Goal: Find specific page/section: Find specific page/section

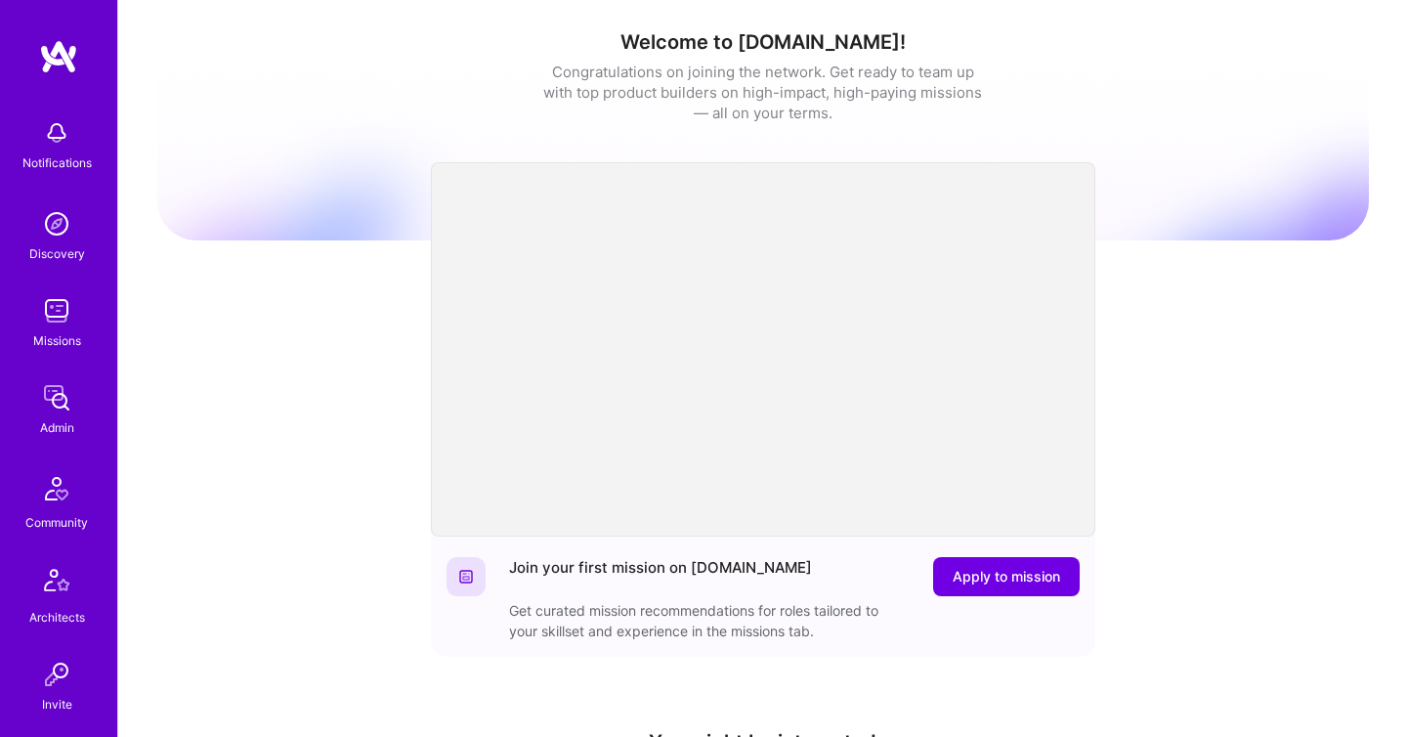
click at [65, 410] on img at bounding box center [56, 397] width 39 height 39
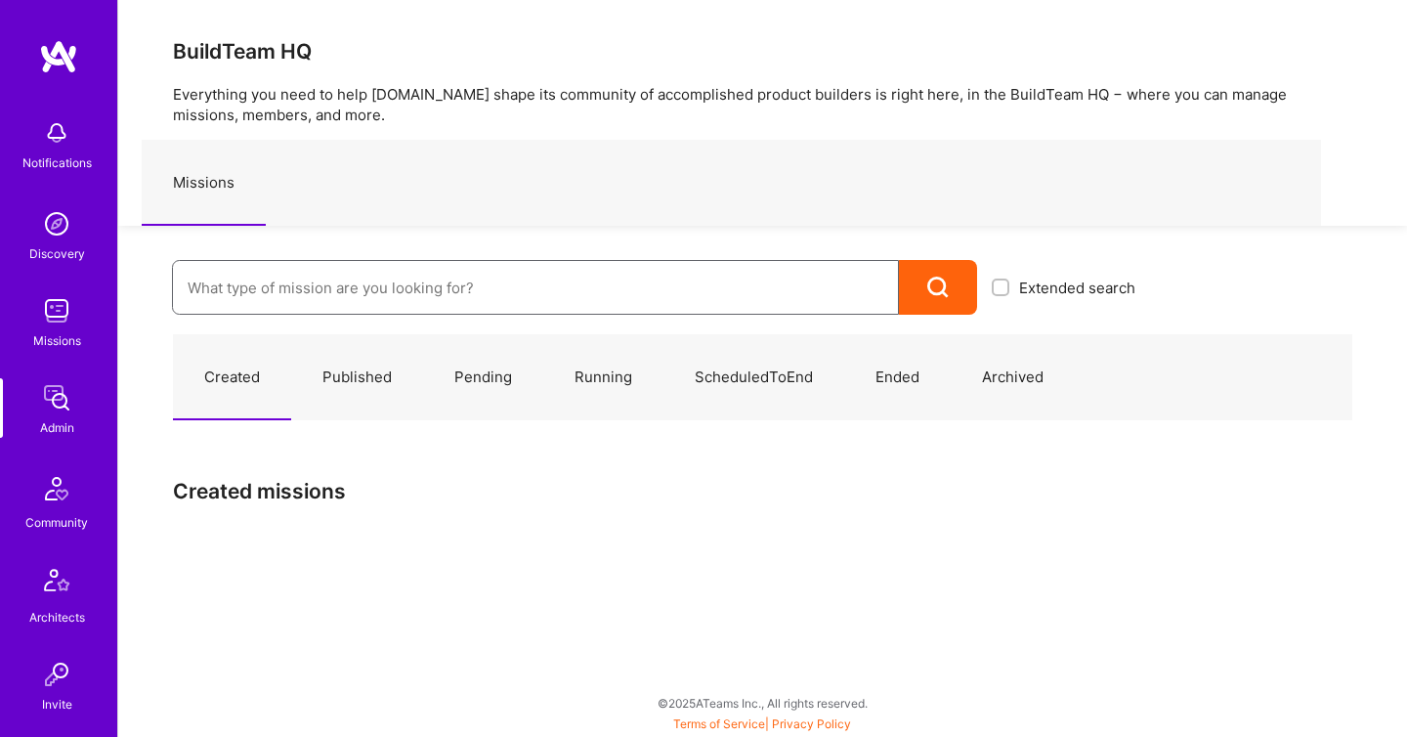
click at [312, 311] on input at bounding box center [536, 288] width 696 height 50
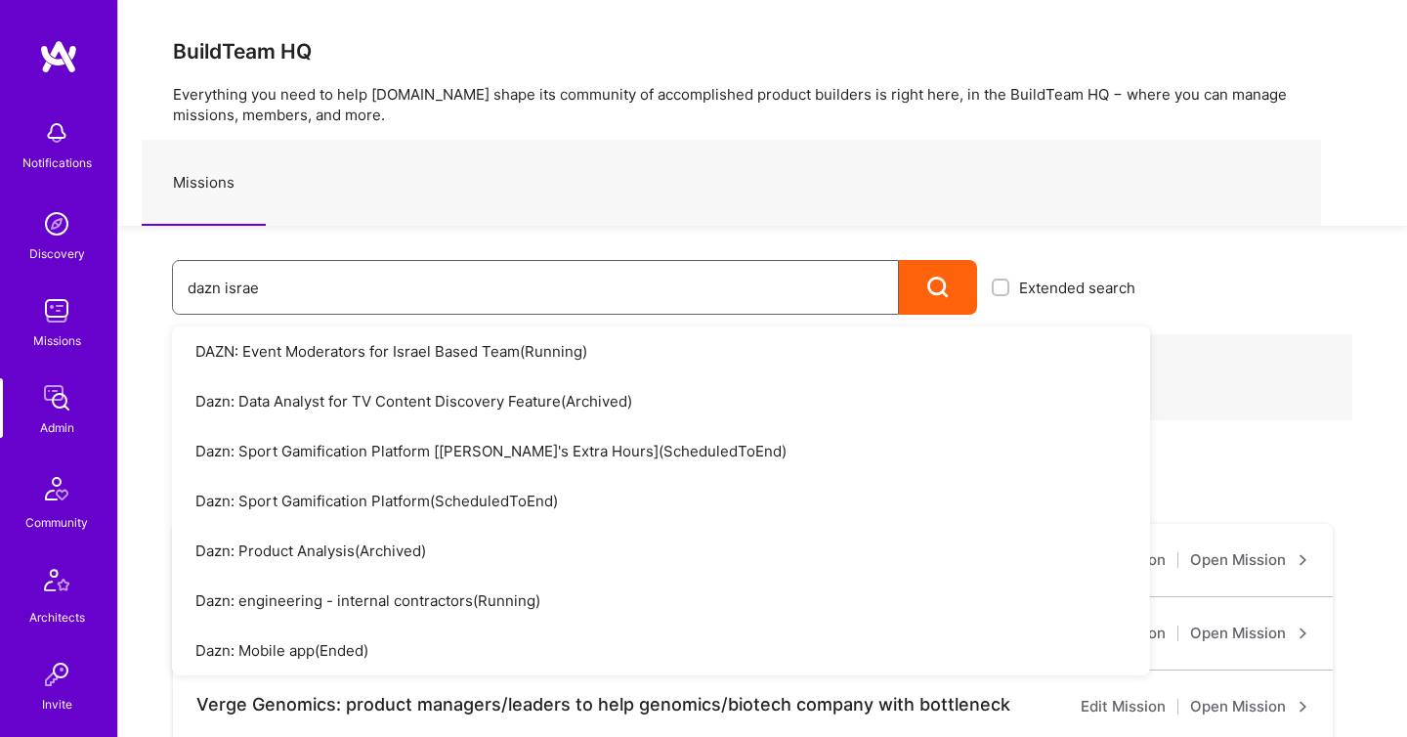
type input "dazn israel"
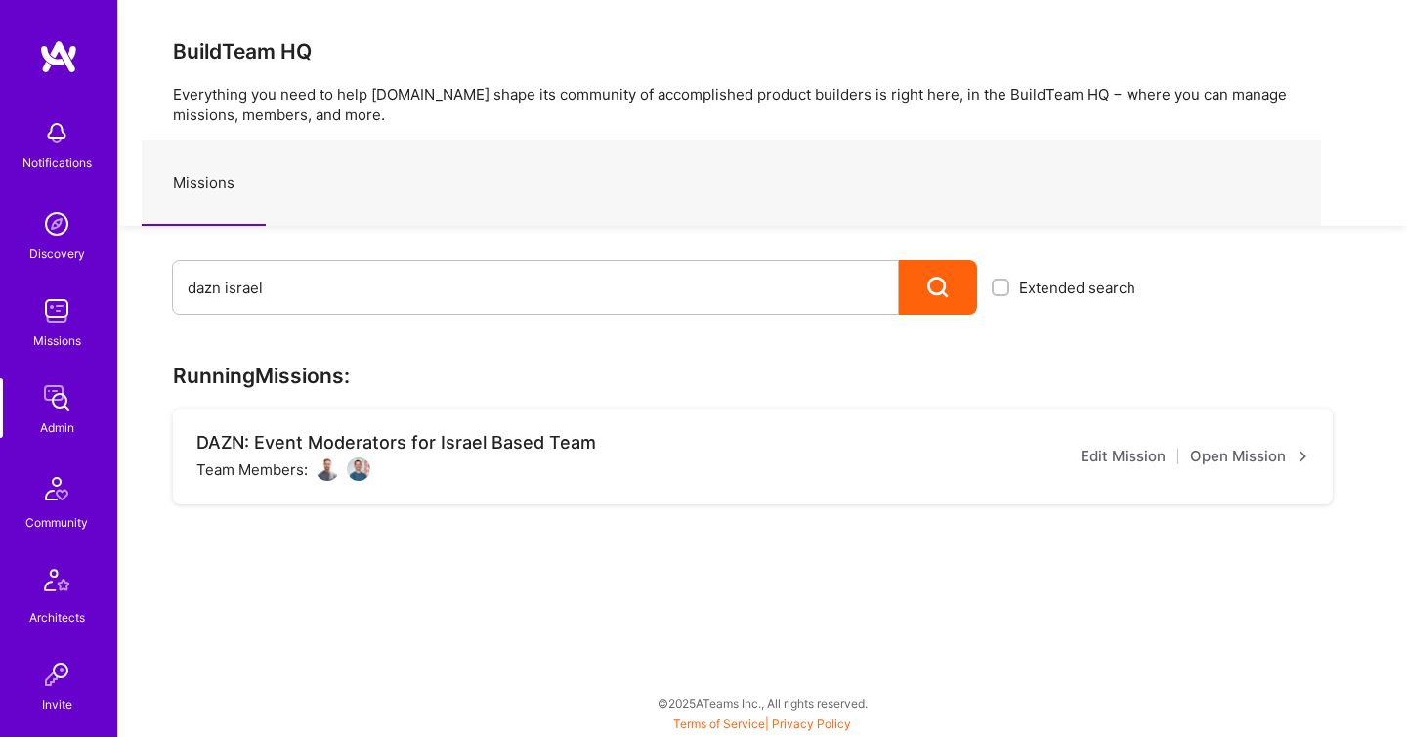
click at [1220, 455] on link "Open Mission" at bounding box center [1249, 456] width 119 height 23
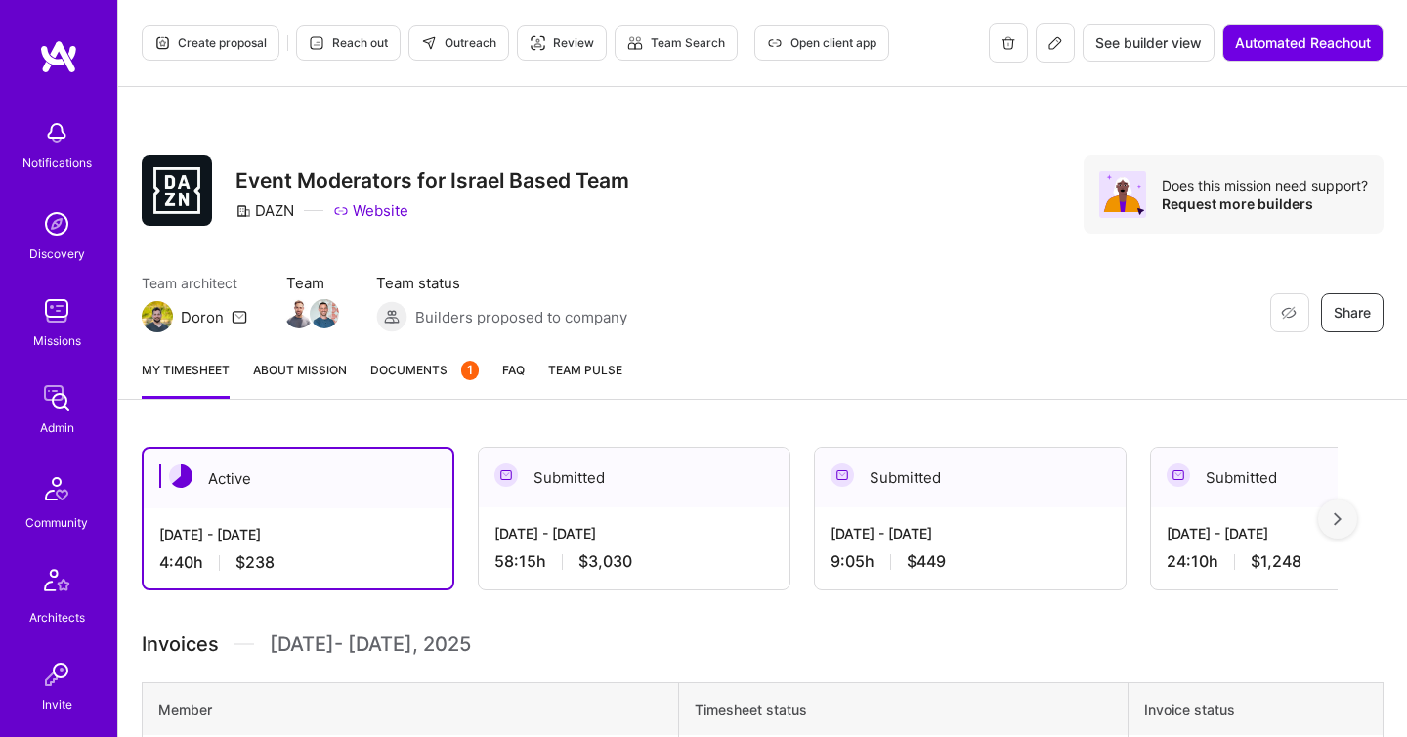
click at [409, 366] on span "Documents 1" at bounding box center [424, 370] width 108 height 21
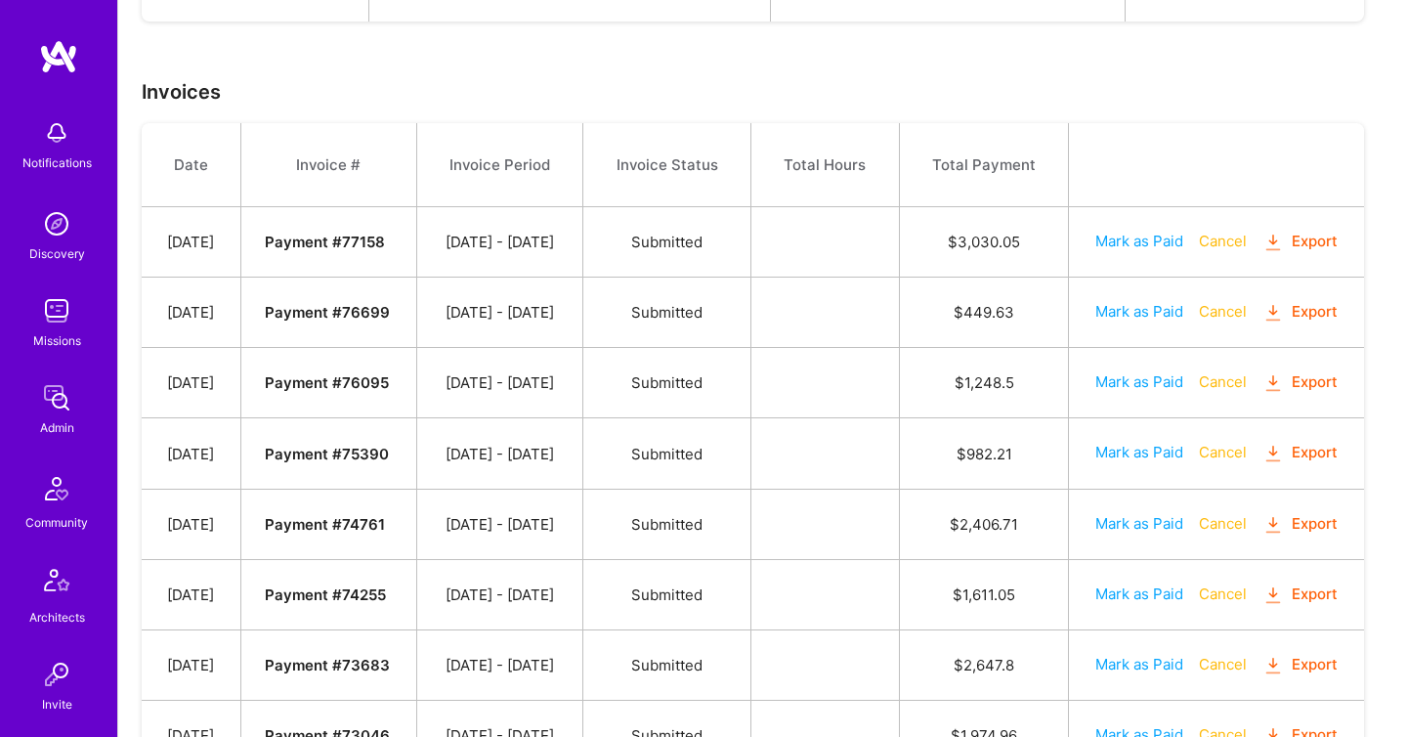
scroll to position [959, 0]
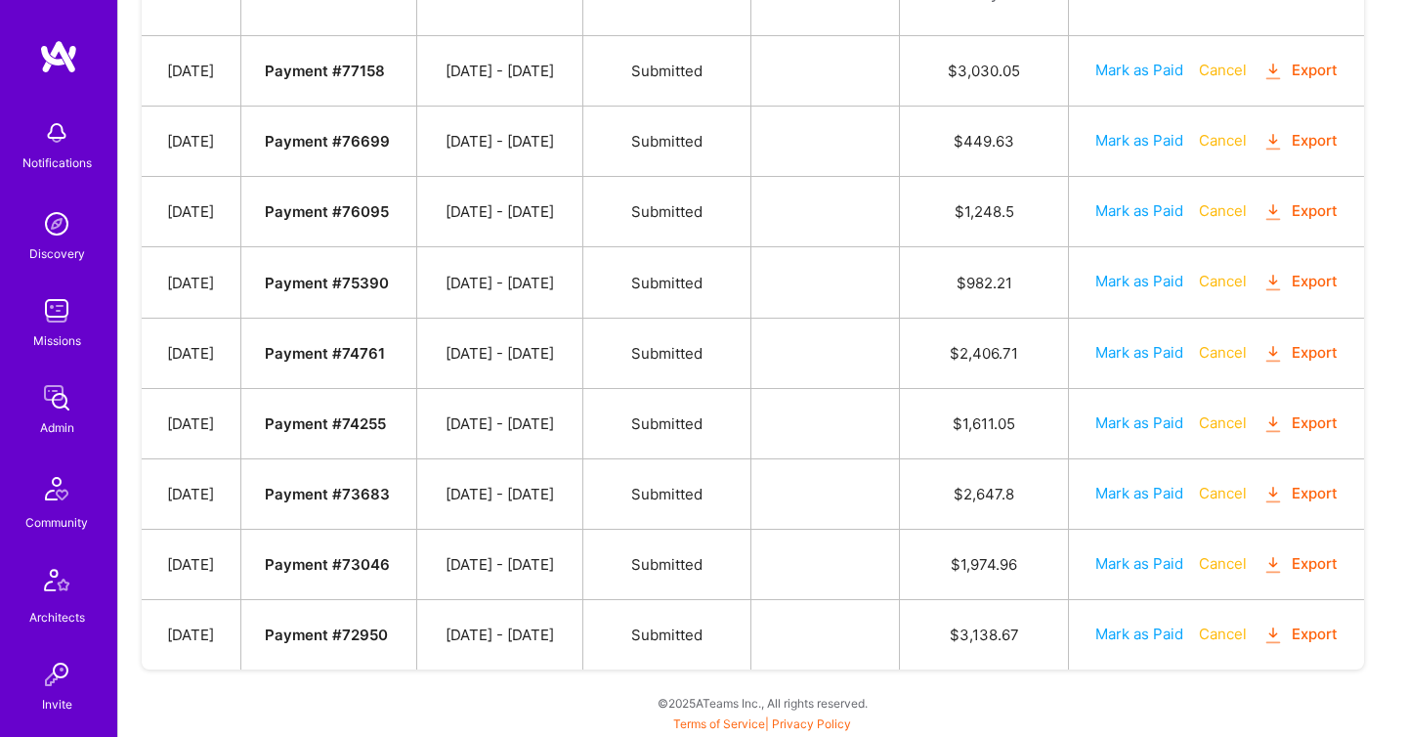
click at [38, 412] on img at bounding box center [56, 397] width 39 height 39
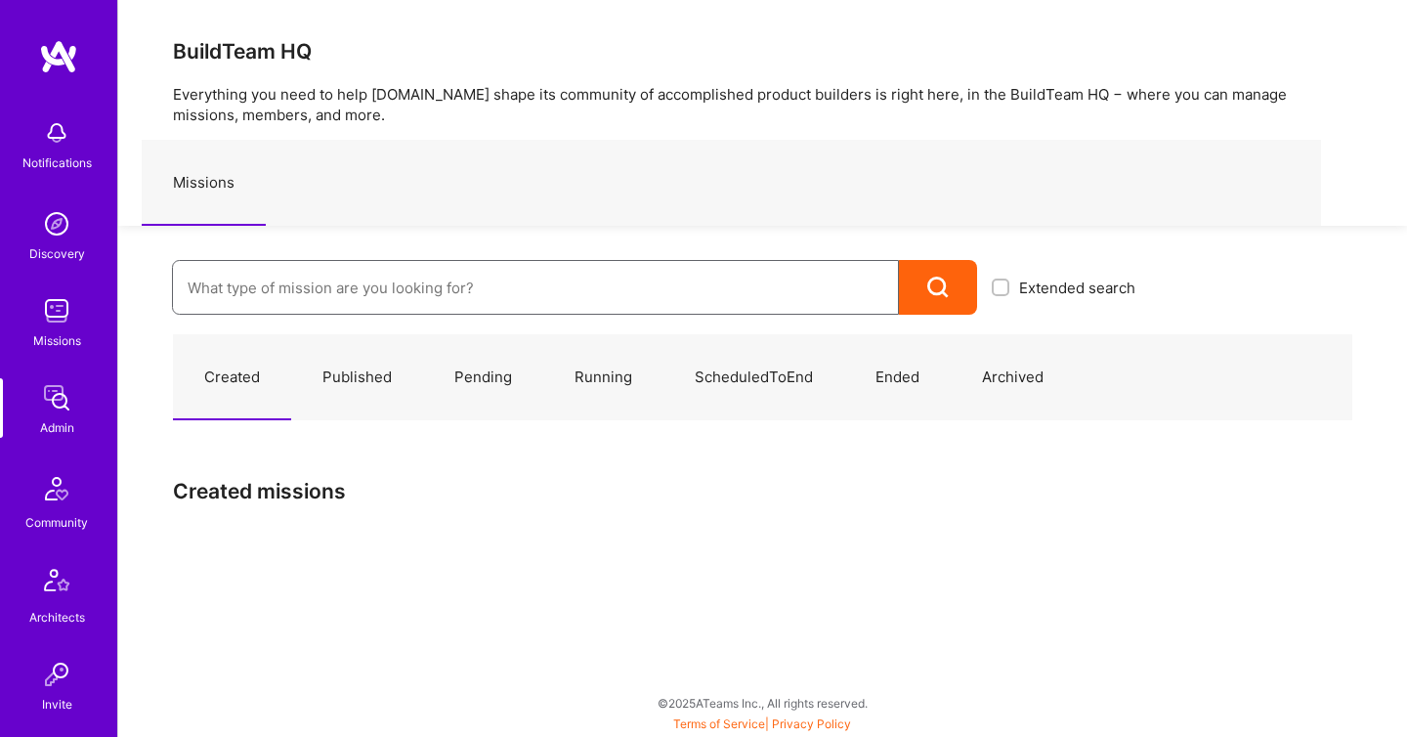
click at [321, 303] on input at bounding box center [536, 288] width 696 height 50
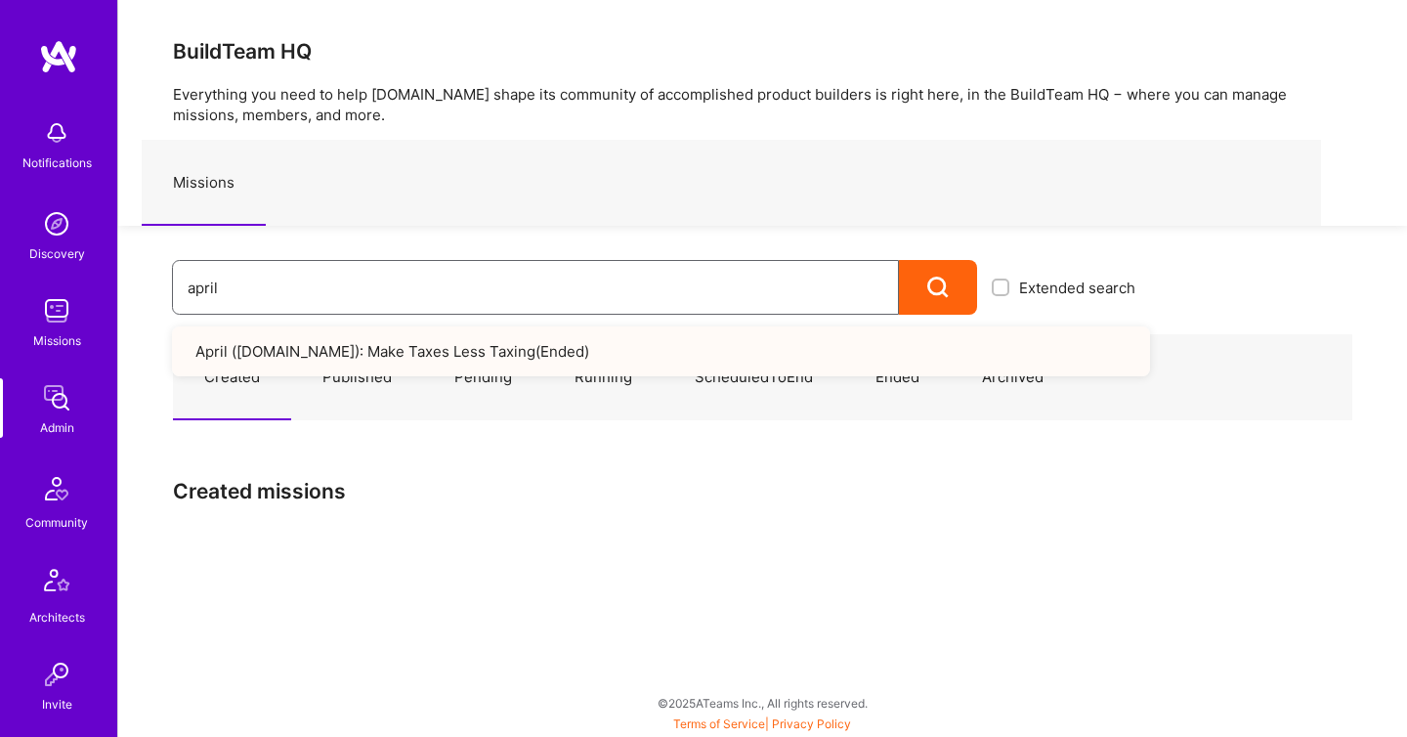
type input "april"
click at [701, 341] on link "April (getapril.com): Make Taxes Less Taxing ( Ended )" at bounding box center [661, 351] width 978 height 50
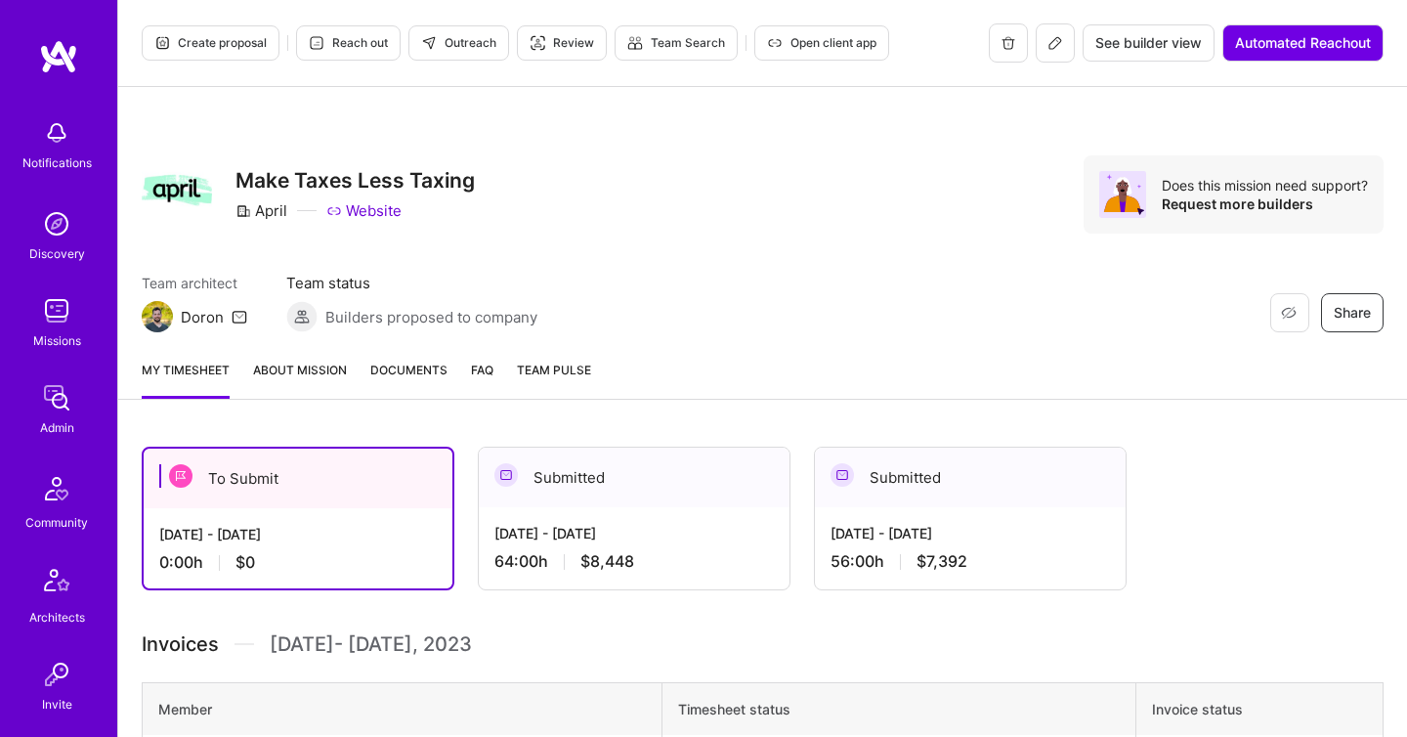
click at [431, 367] on span "Documents" at bounding box center [408, 370] width 77 height 21
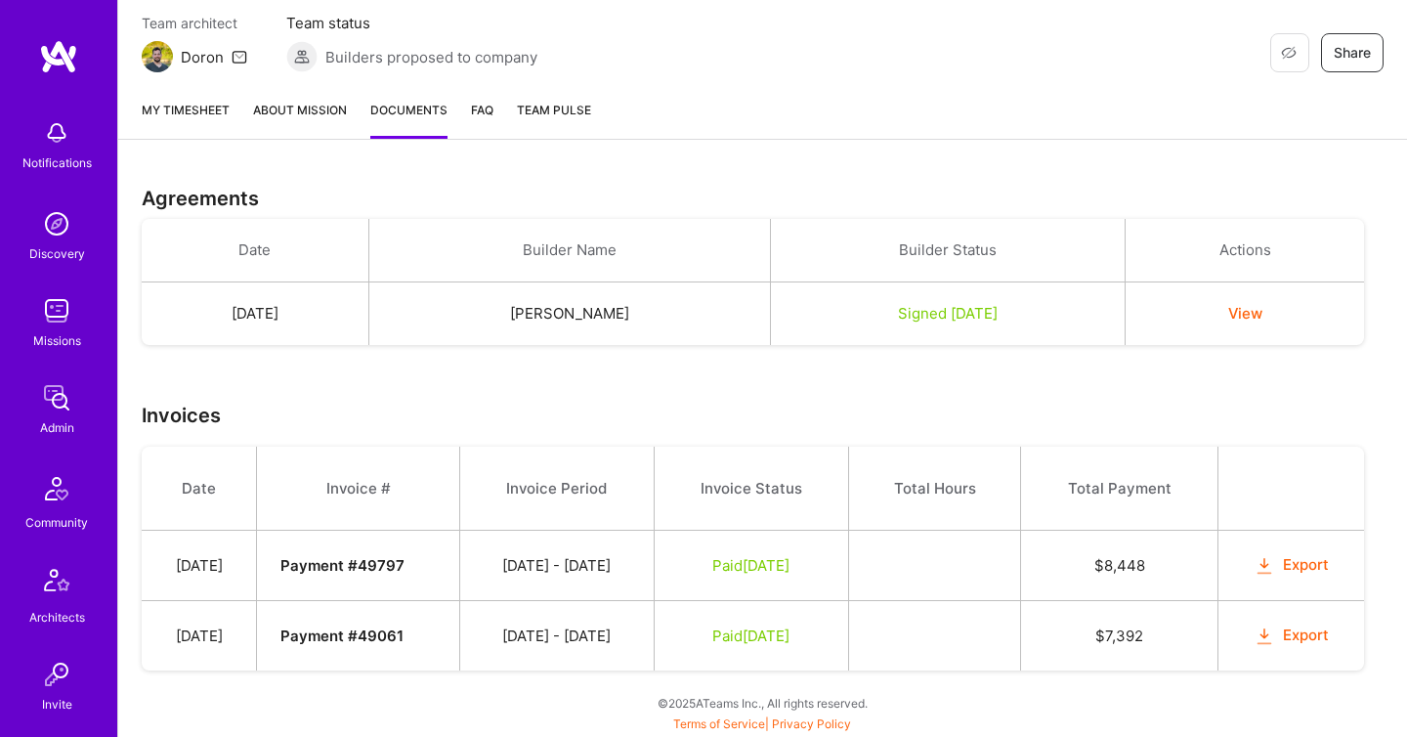
scroll to position [260, 0]
click at [54, 383] on img at bounding box center [56, 397] width 39 height 39
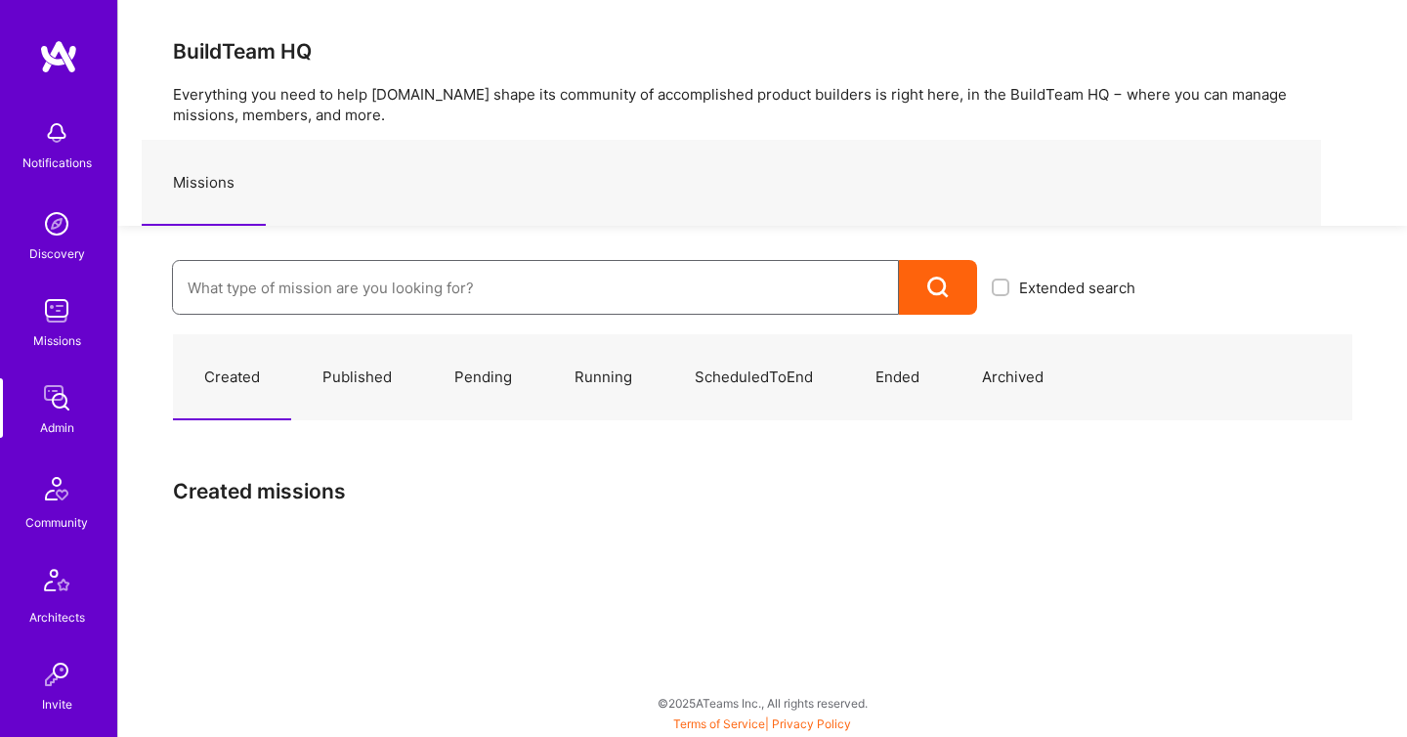
click at [239, 299] on input at bounding box center [536, 288] width 696 height 50
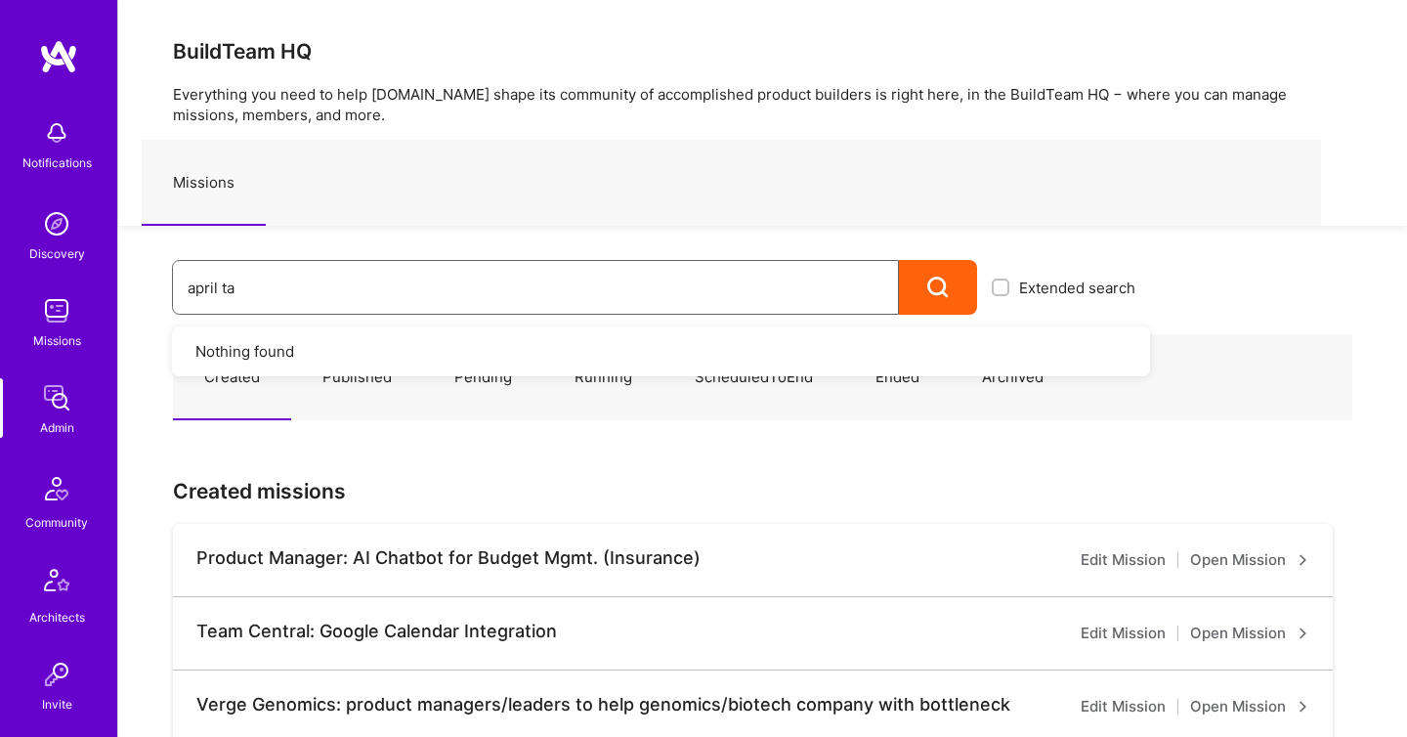
type input "april tax"
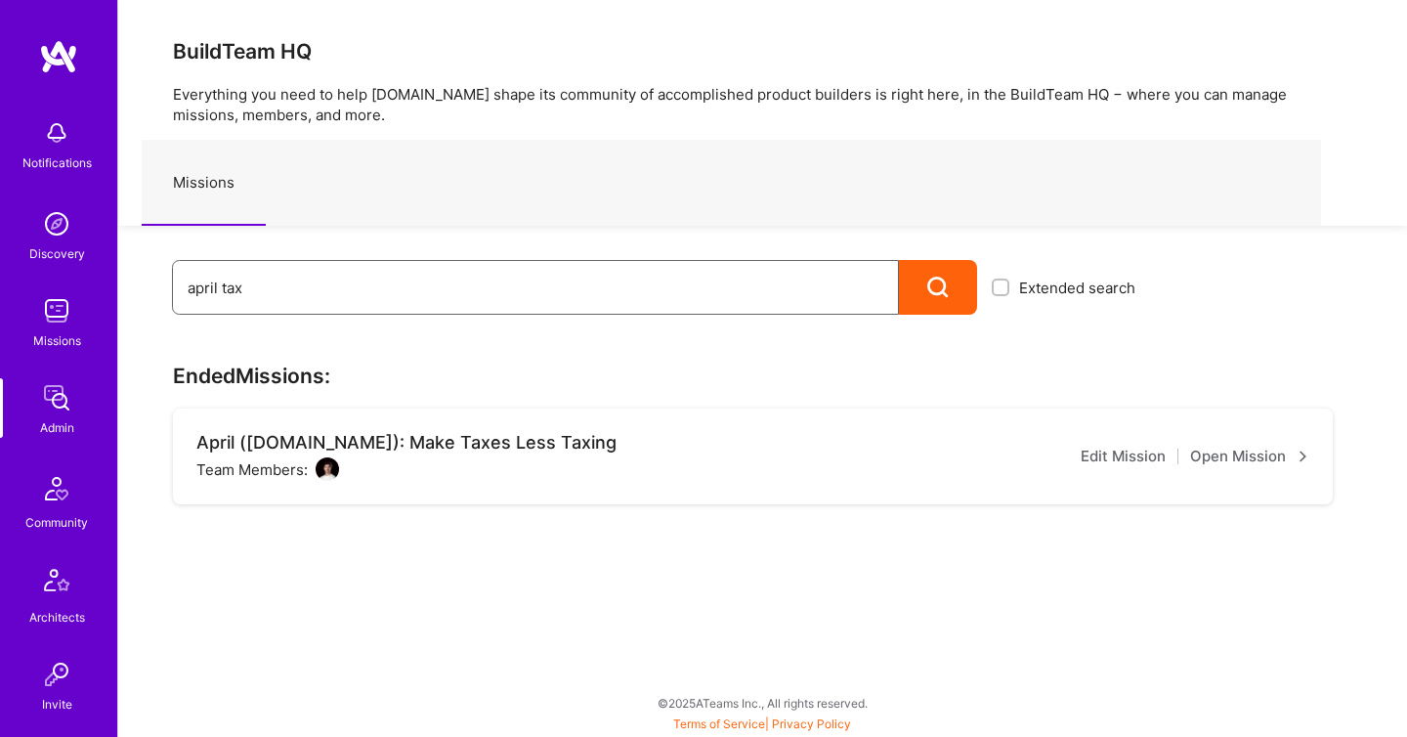
drag, startPoint x: 276, startPoint y: 292, endPoint x: 42, endPoint y: 261, distance: 235.7
click at [58, 267] on div "Notifications Discovery Missions Admin Community Architects Invite Tokens A.Gui…" at bounding box center [703, 363] width 1407 height 727
paste input "Charlie Health"
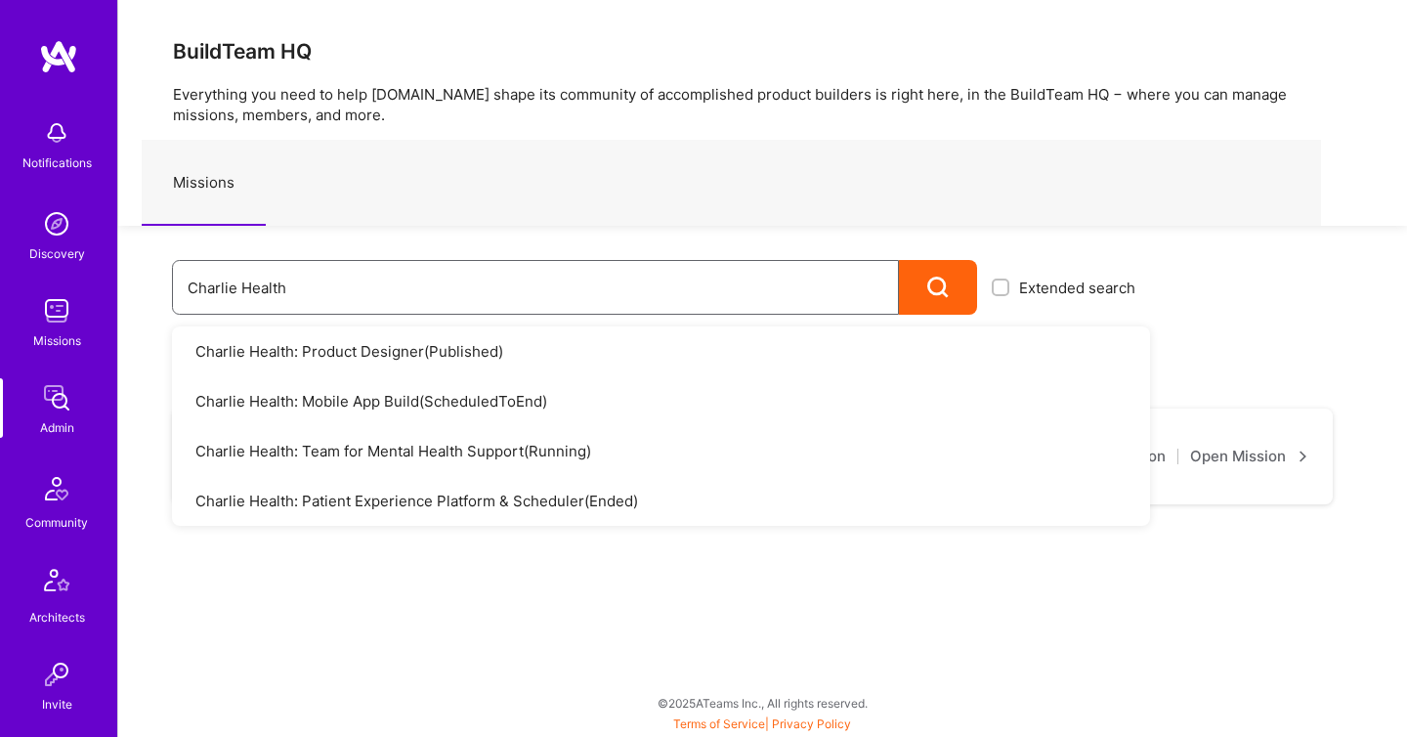
type input "Charlie Health"
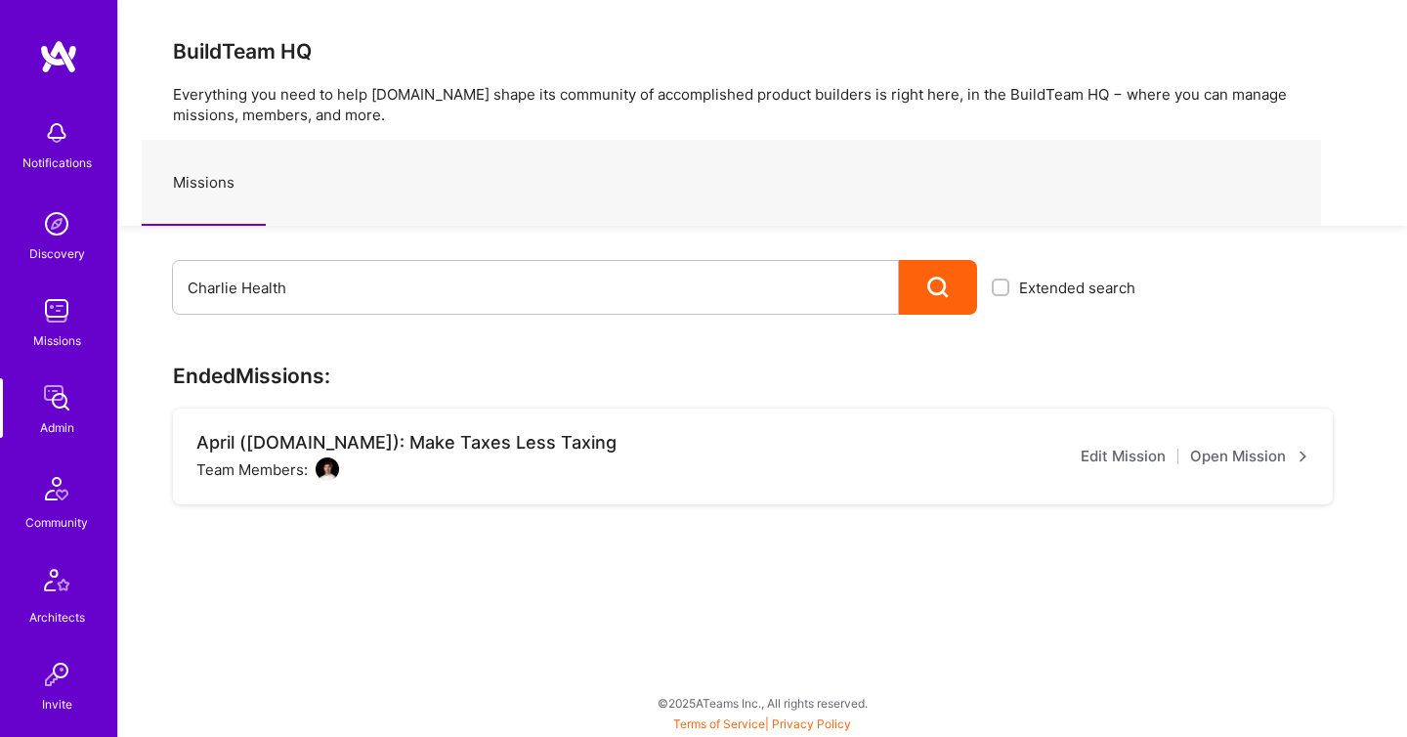
click at [58, 398] on img at bounding box center [56, 397] width 39 height 39
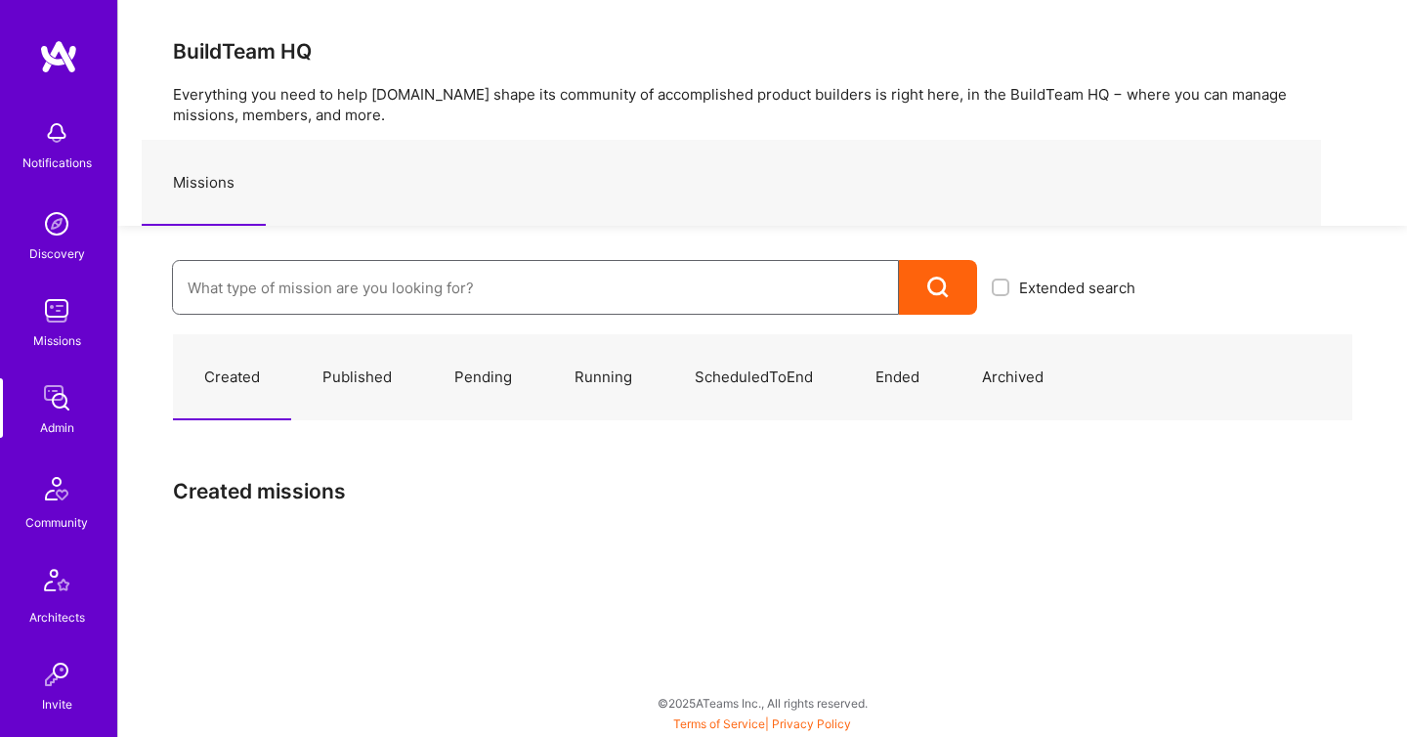
click at [277, 273] on input at bounding box center [536, 288] width 696 height 50
paste input "Charlie Health"
type input "Charlie Health"
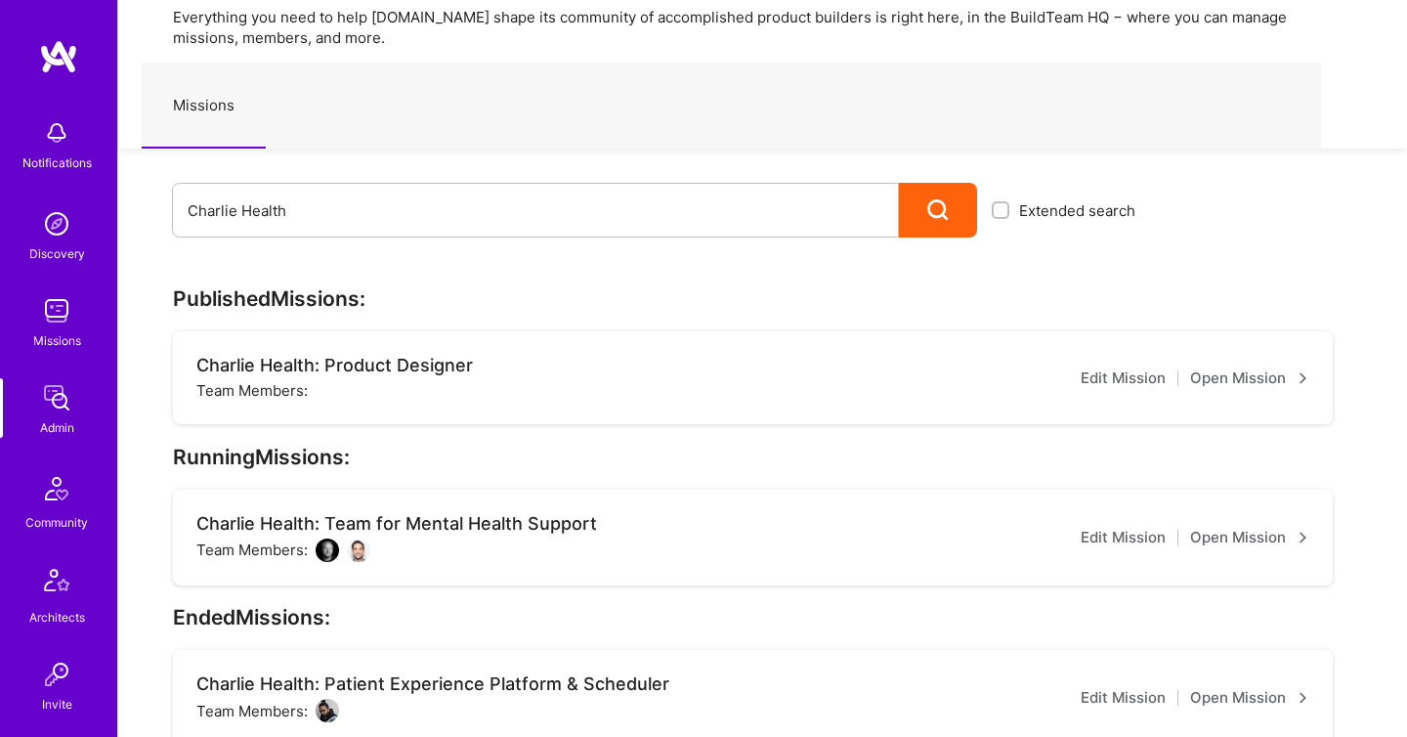
scroll to position [96, 0]
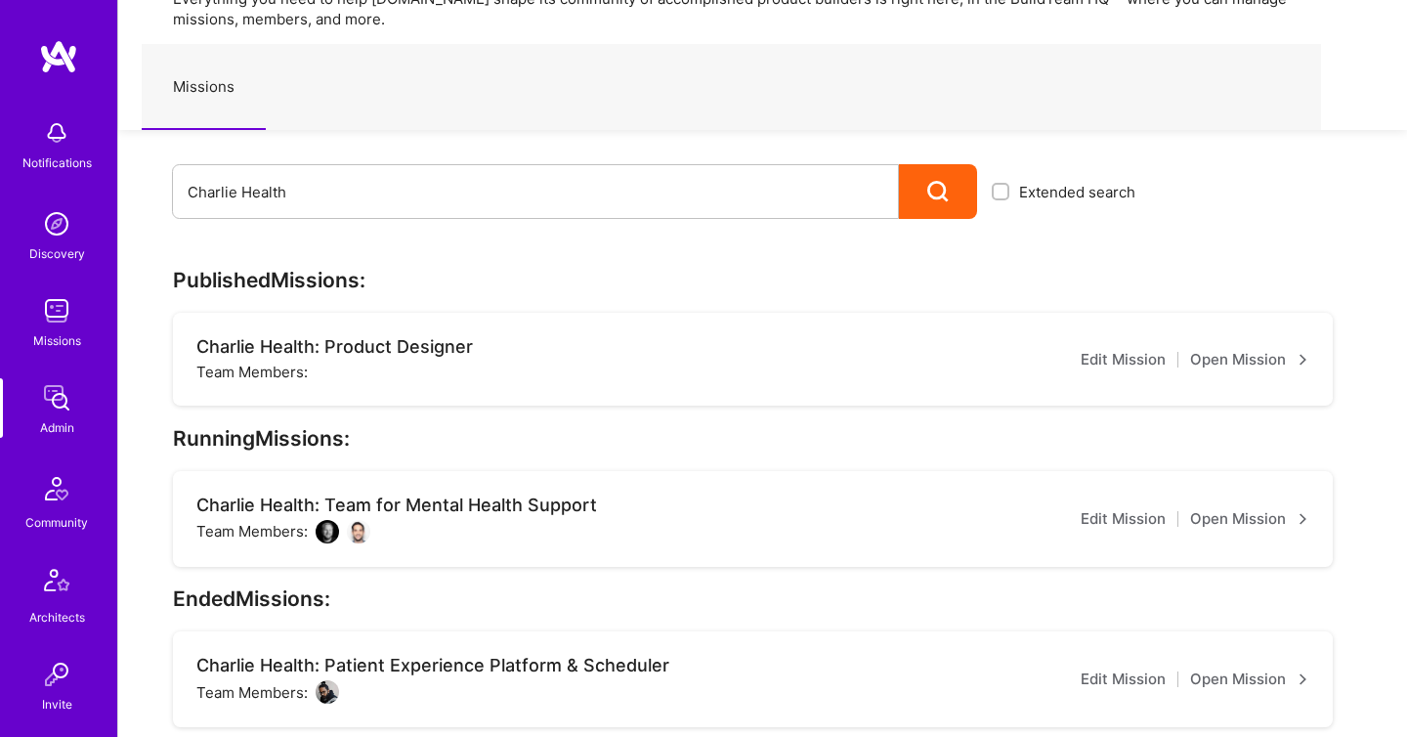
click at [1205, 517] on link "Open Mission" at bounding box center [1249, 518] width 119 height 23
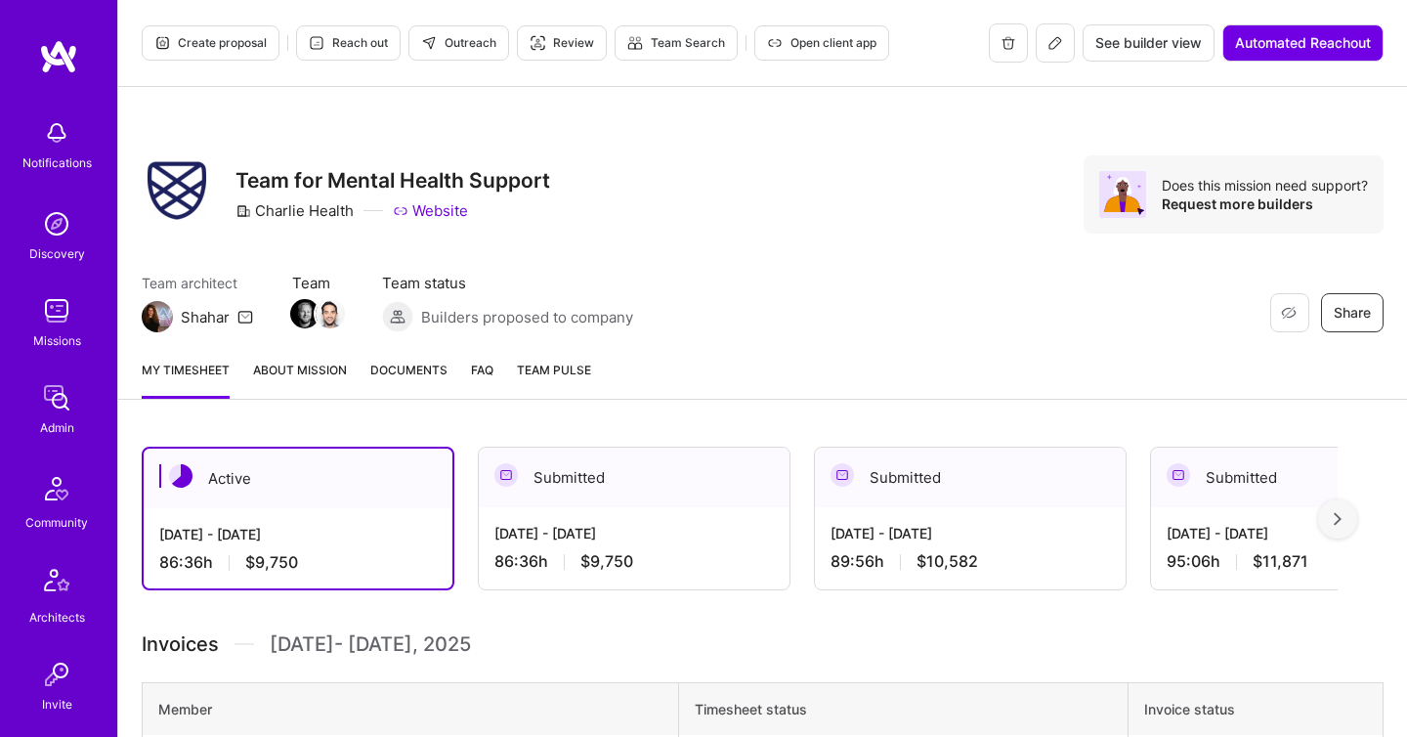
click at [416, 378] on span "Documents" at bounding box center [408, 370] width 77 height 21
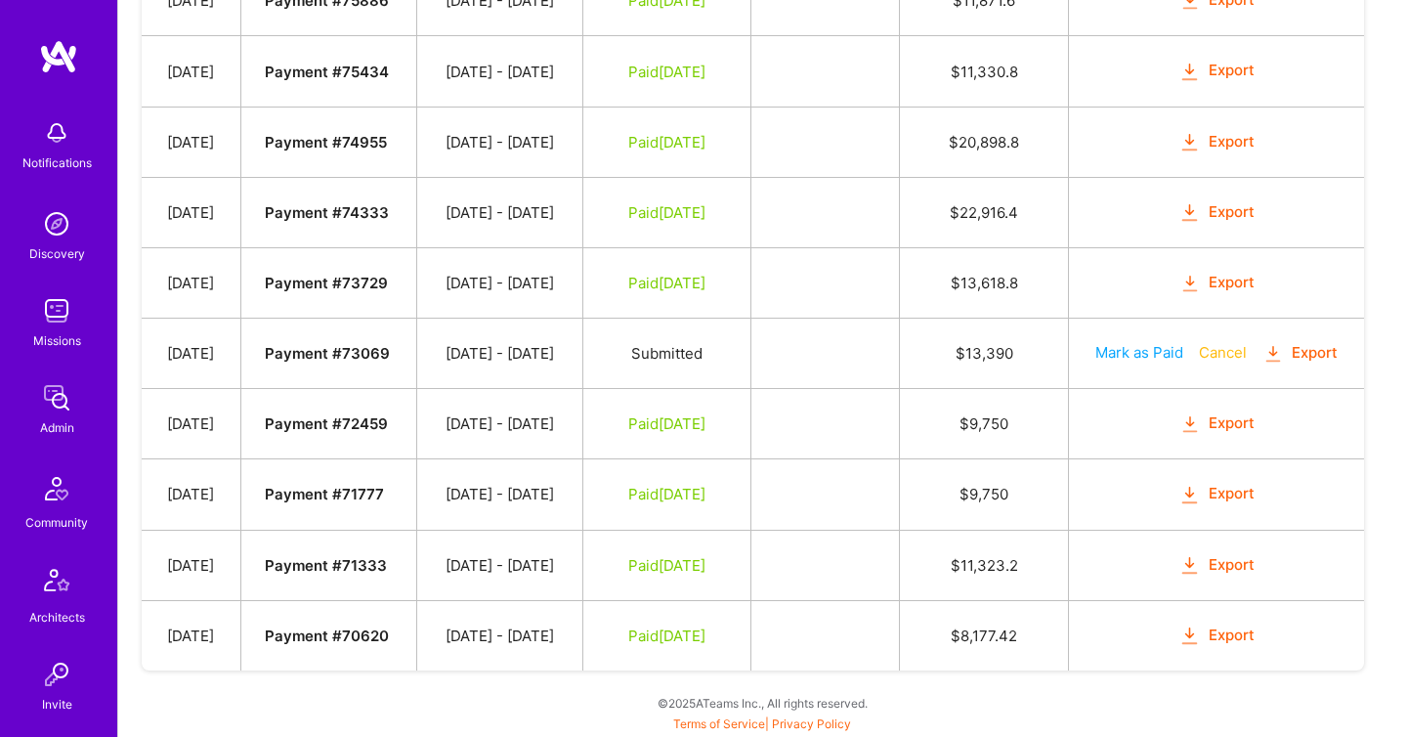
scroll to position [1242, 0]
click at [1263, 365] on button "Export" at bounding box center [1301, 353] width 76 height 22
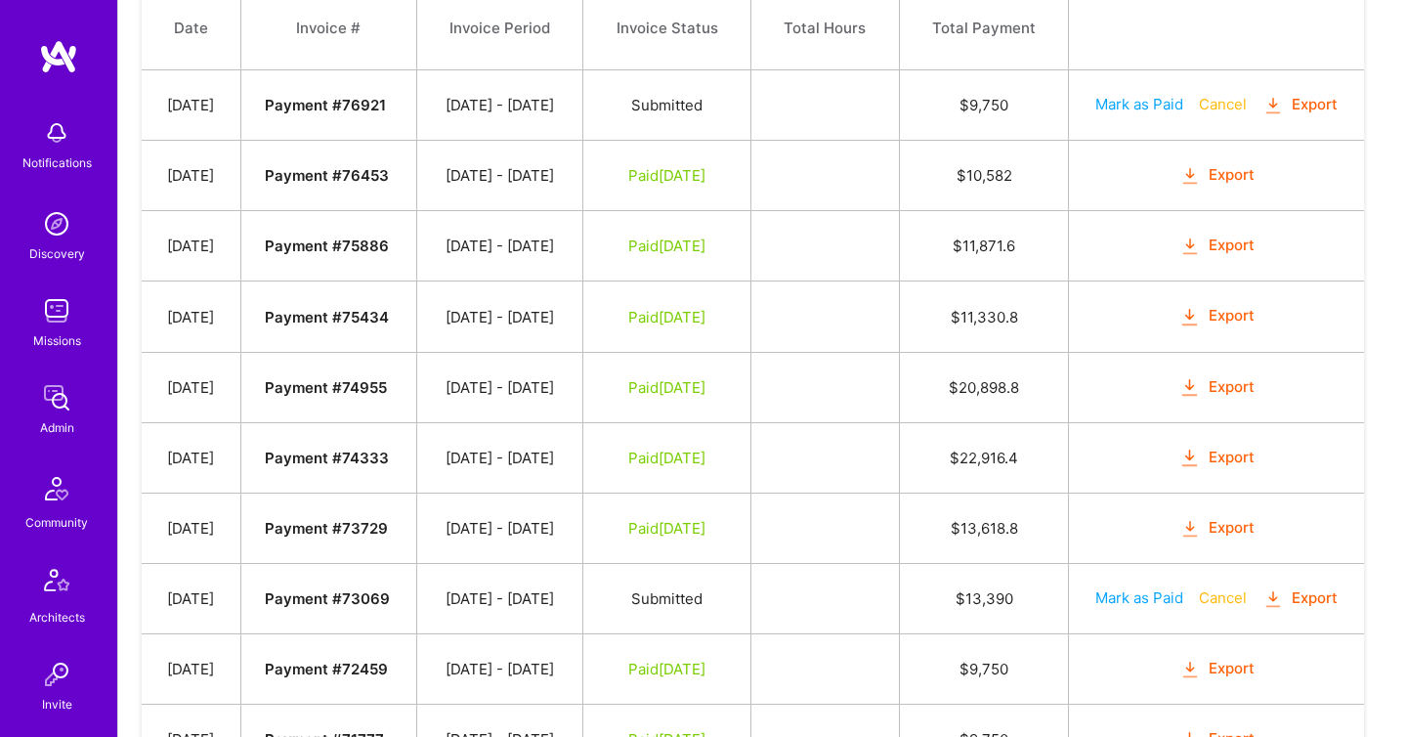
scroll to position [606, 0]
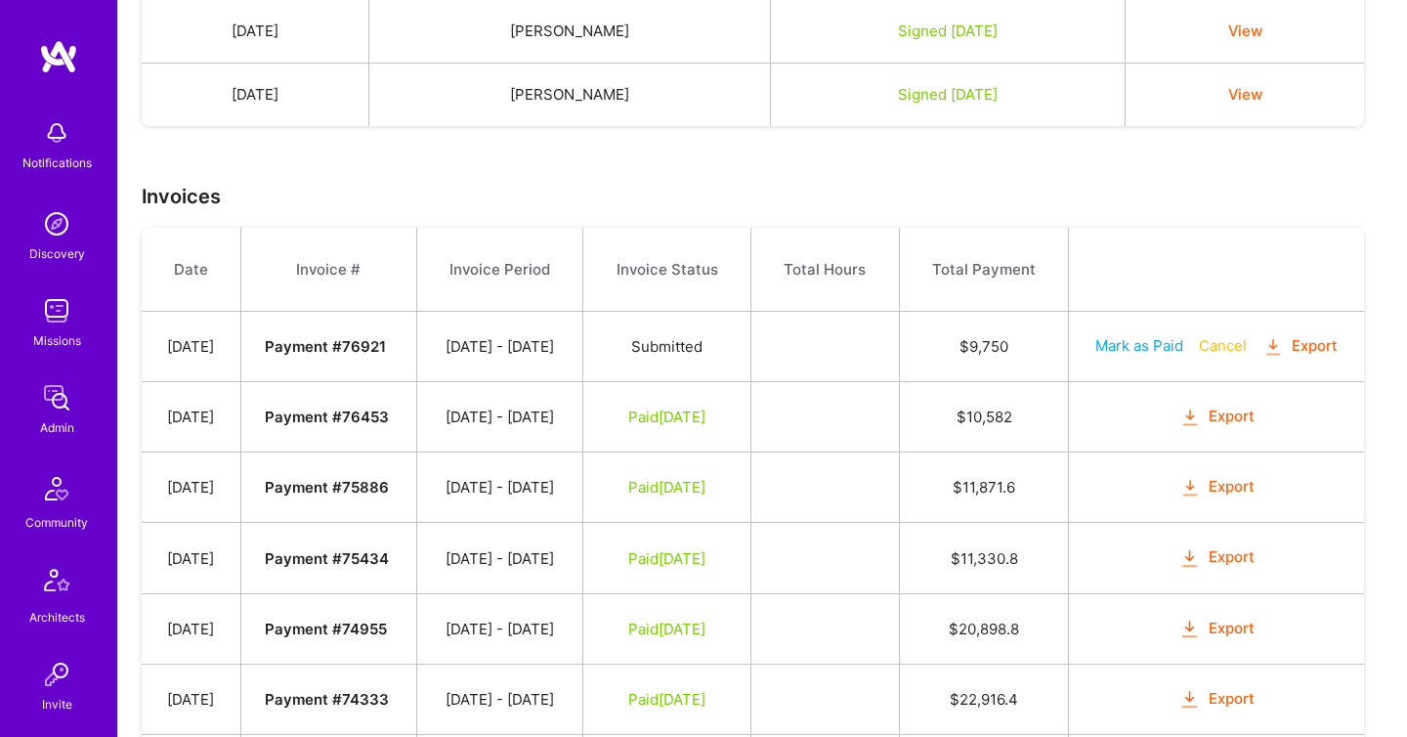
click at [1263, 359] on icon "button" at bounding box center [1274, 347] width 22 height 22
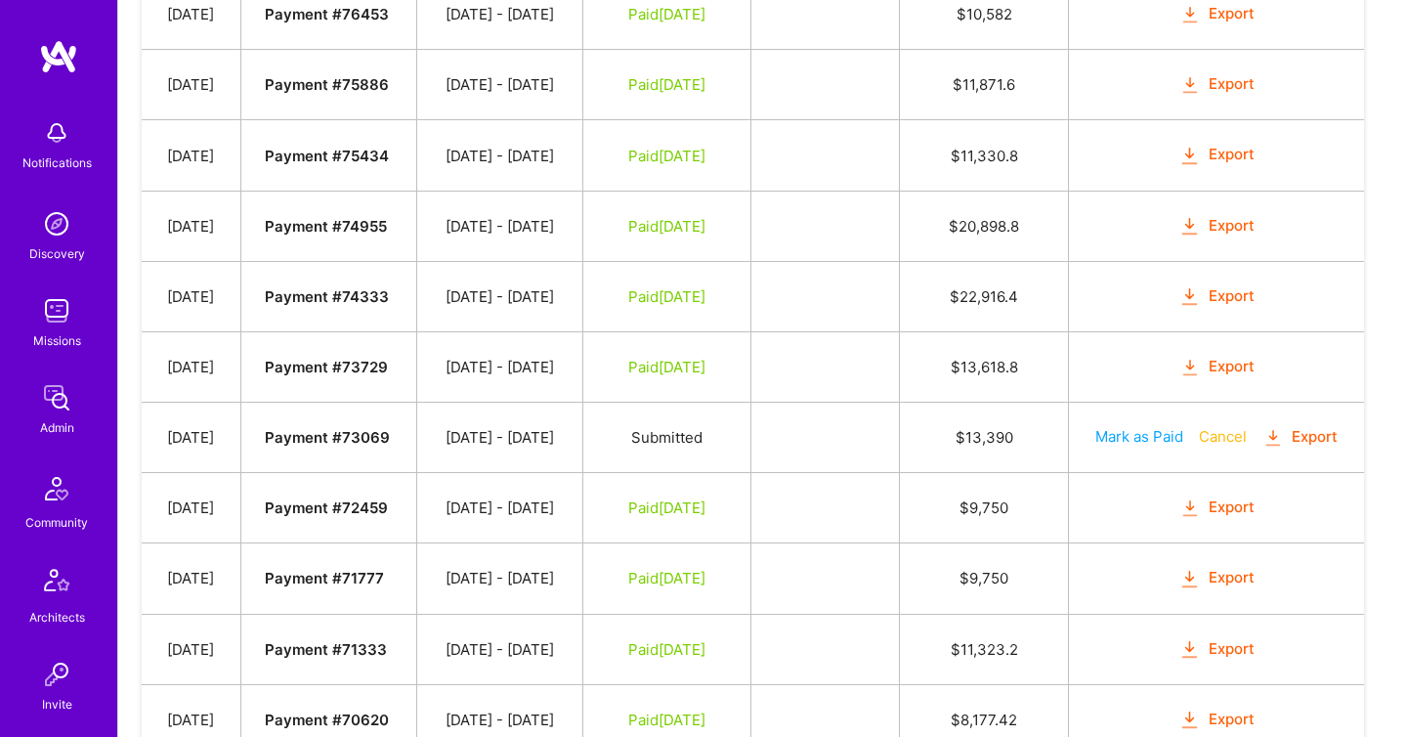
scroll to position [1076, 0]
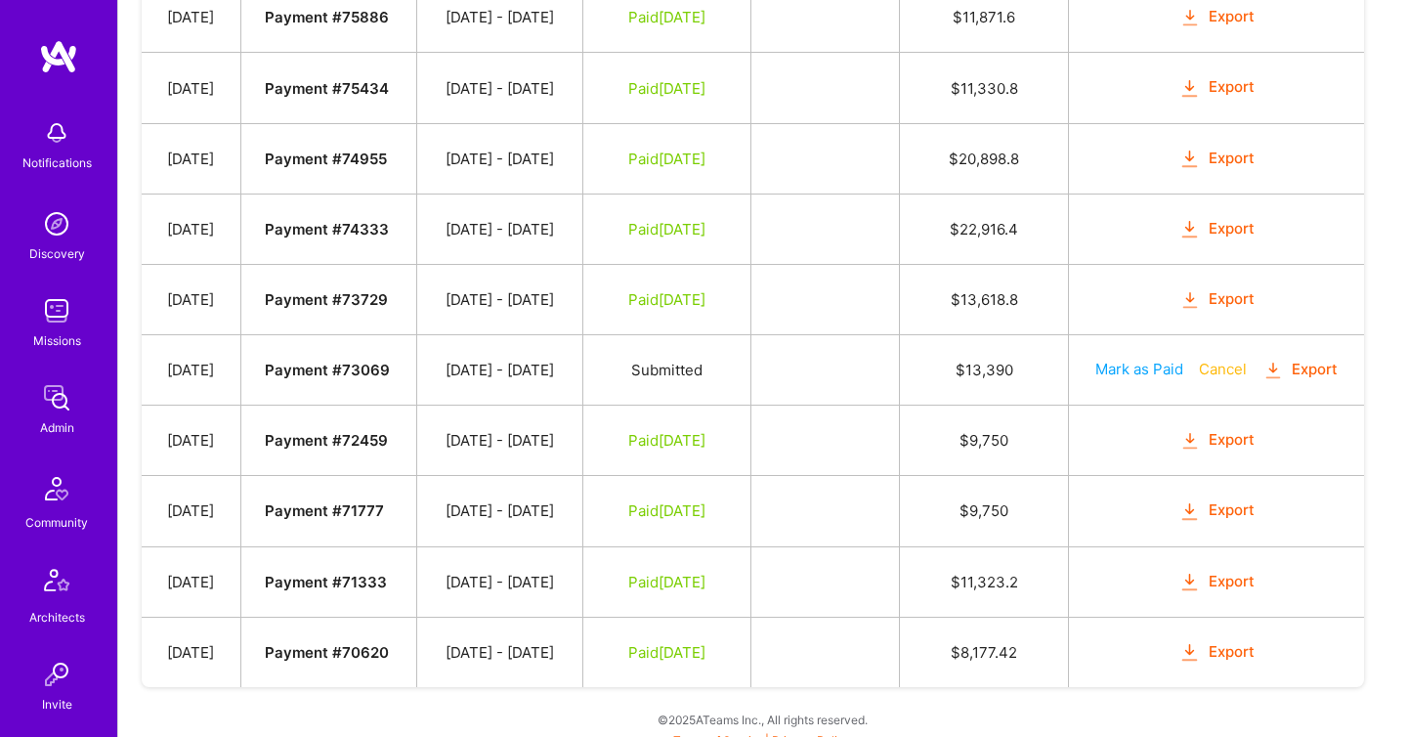
click at [1263, 382] on icon "button" at bounding box center [1274, 371] width 22 height 22
click at [41, 432] on div "Admin" at bounding box center [57, 427] width 34 height 21
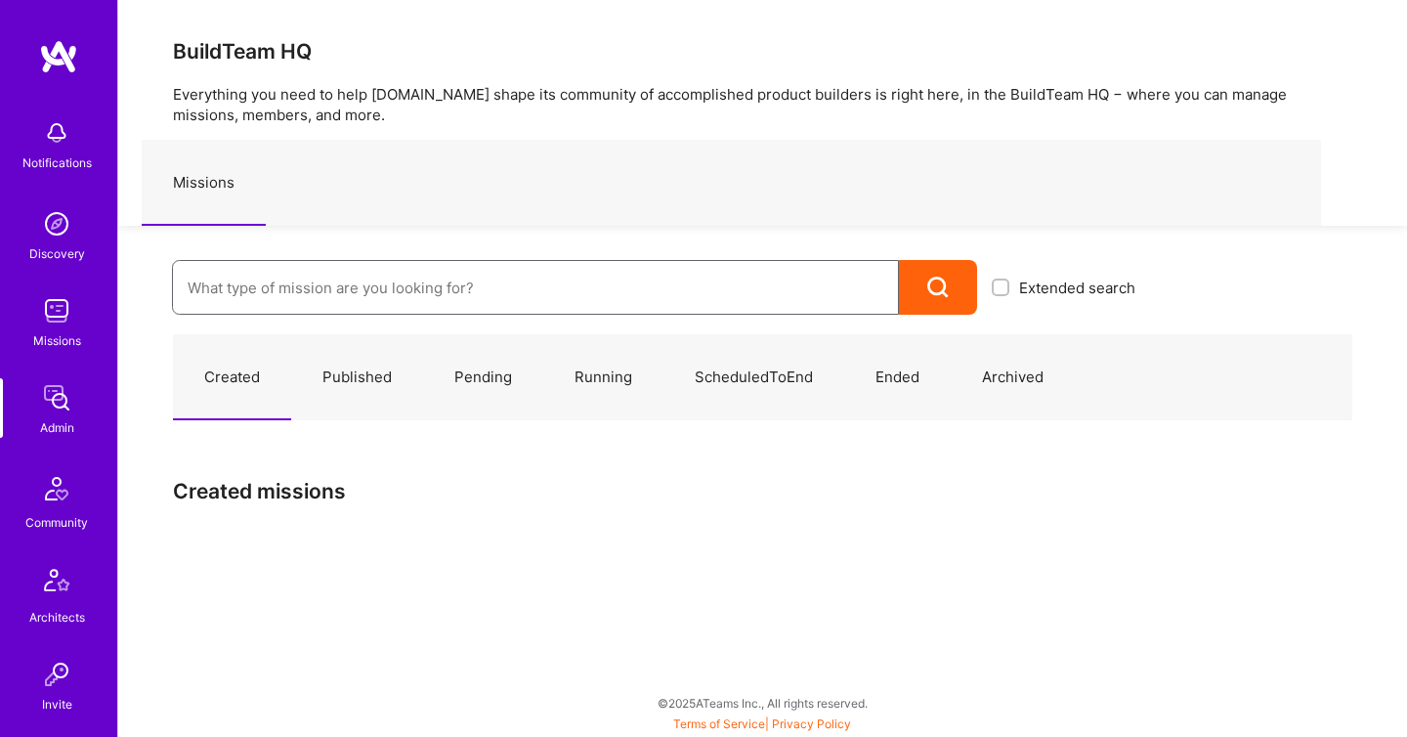
click at [291, 289] on input at bounding box center [536, 288] width 696 height 50
paste input "Craft"
type input "Craft"
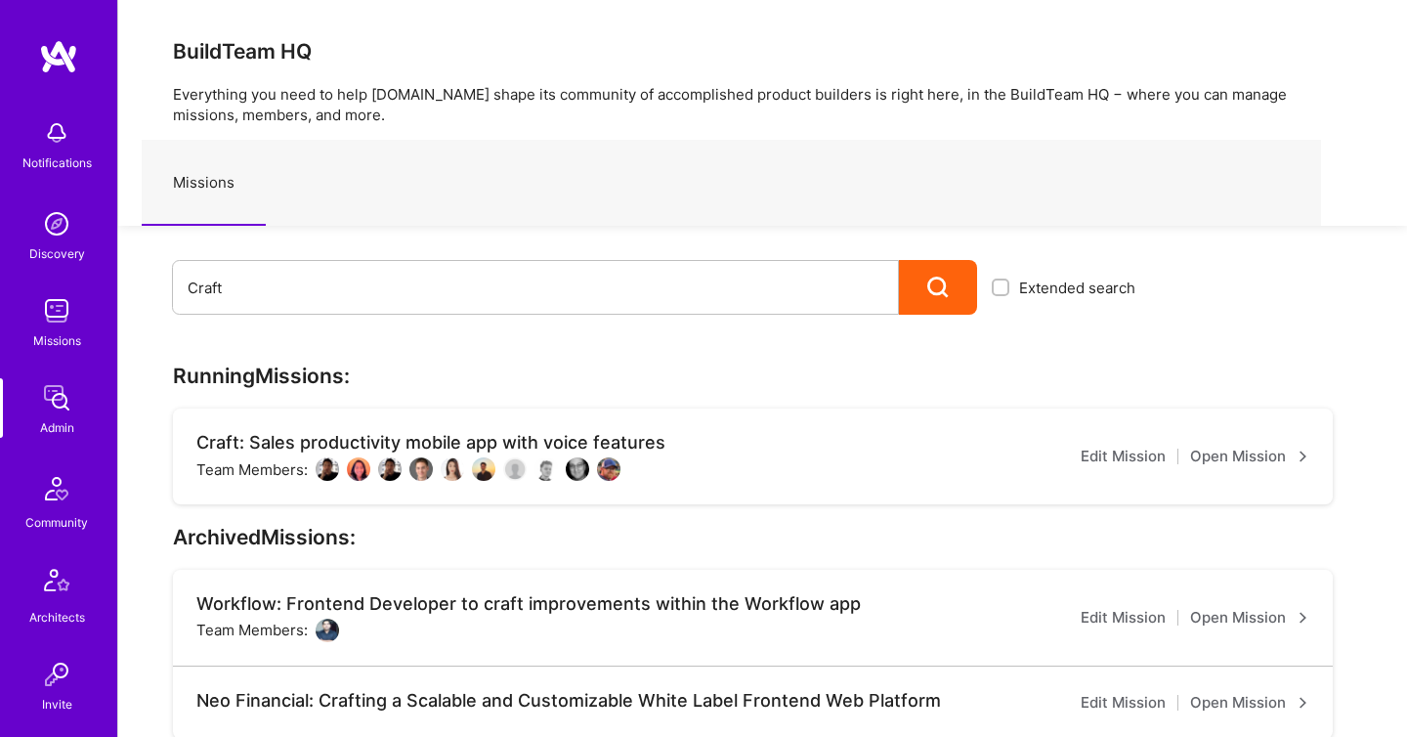
click at [1225, 463] on link "Open Mission" at bounding box center [1249, 456] width 119 height 23
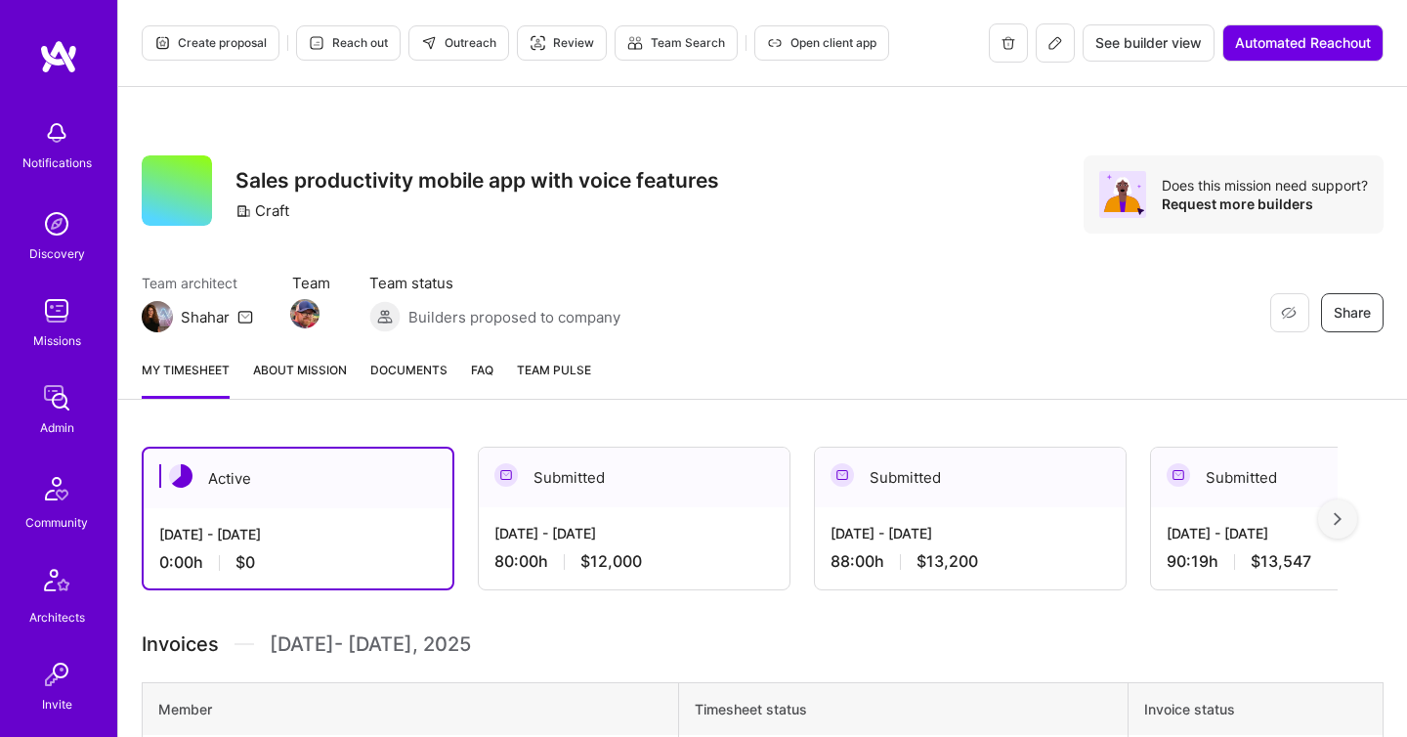
click at [393, 372] on span "Documents" at bounding box center [408, 370] width 77 height 21
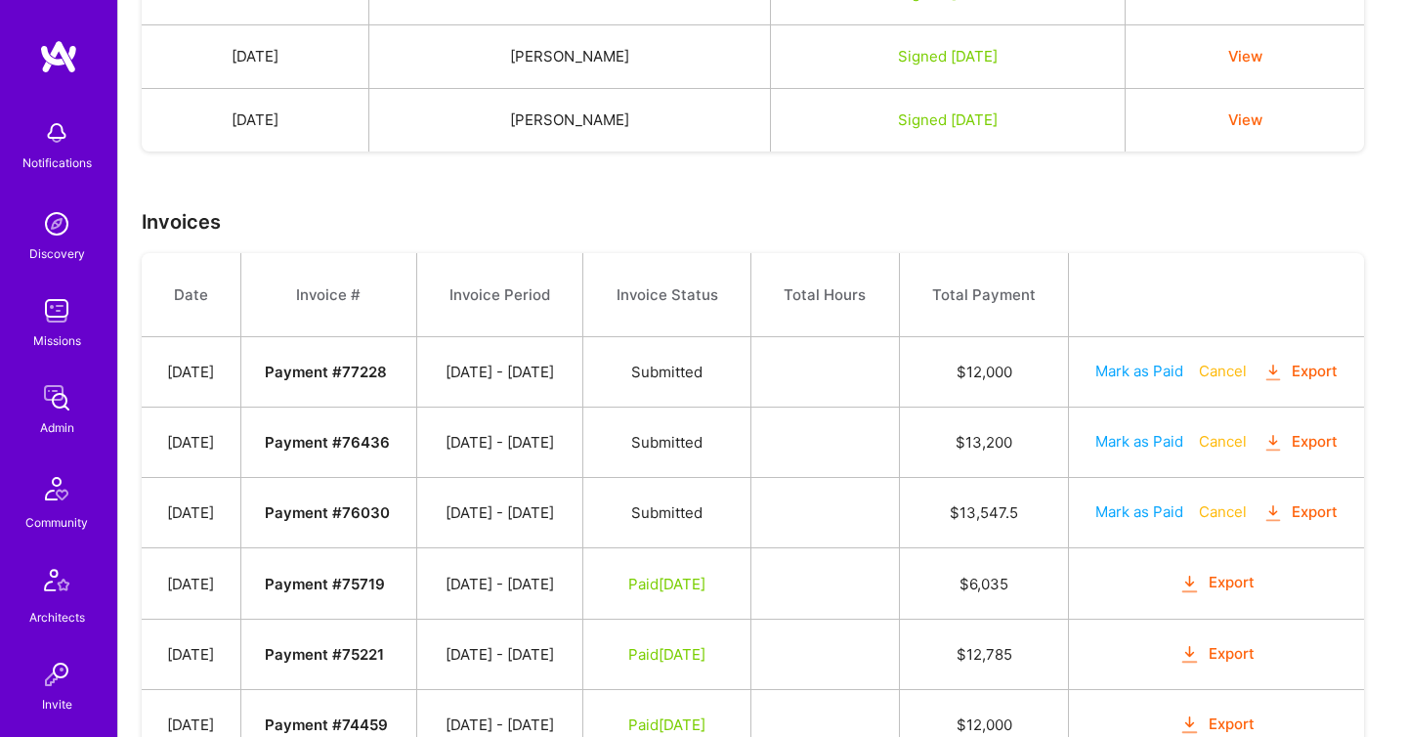
scroll to position [1003, 0]
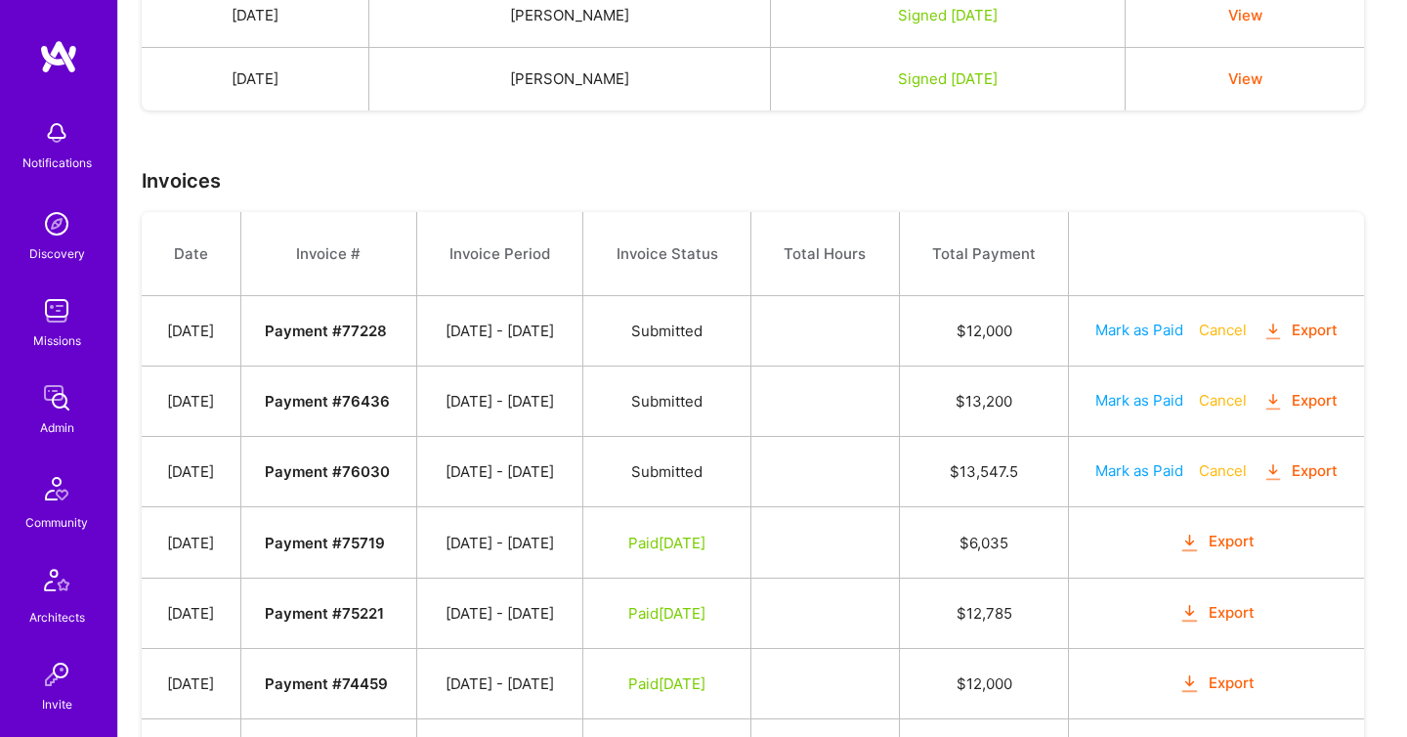
click at [1263, 413] on icon "button" at bounding box center [1274, 402] width 22 height 22
click at [1263, 484] on icon "button" at bounding box center [1274, 472] width 22 height 22
click at [55, 384] on img at bounding box center [56, 397] width 39 height 39
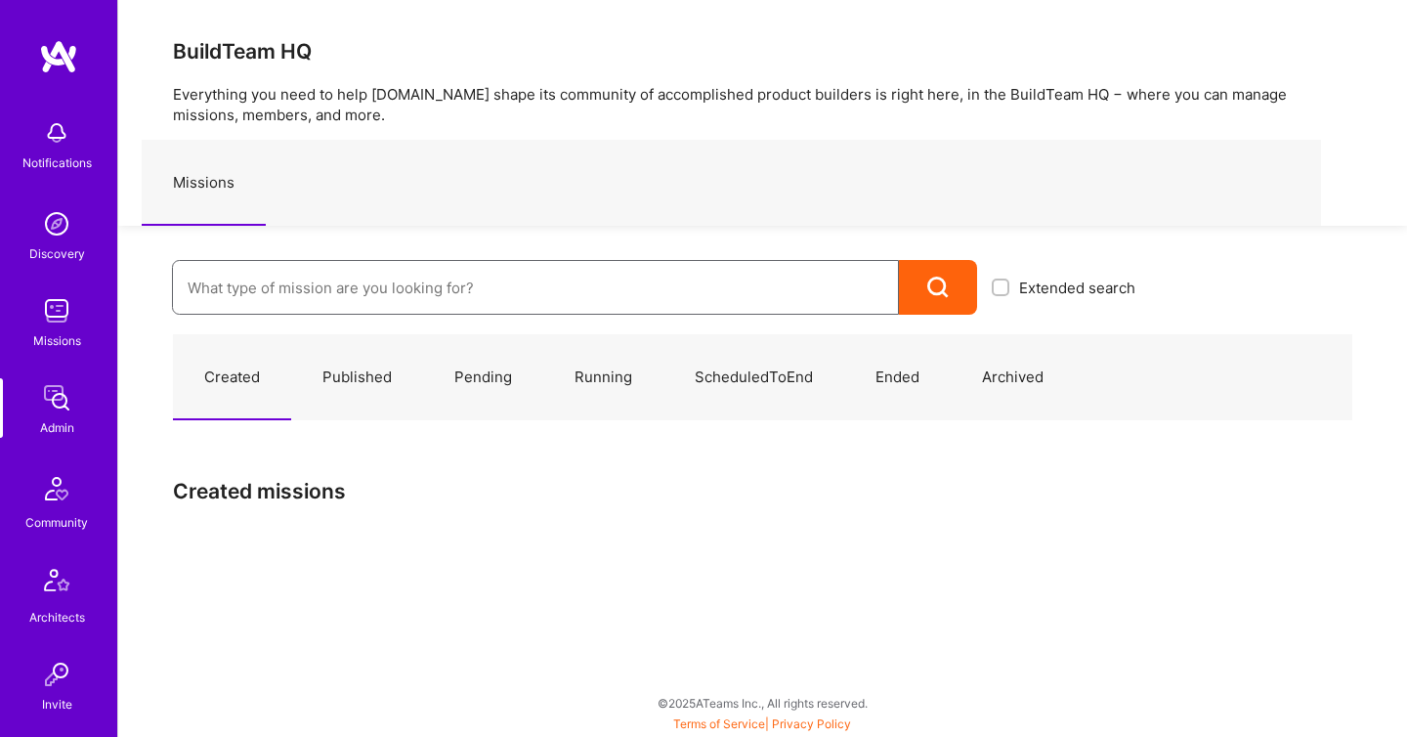
click at [225, 302] on input at bounding box center [536, 288] width 696 height 50
paste input "Aldea"
type input "Aldea"
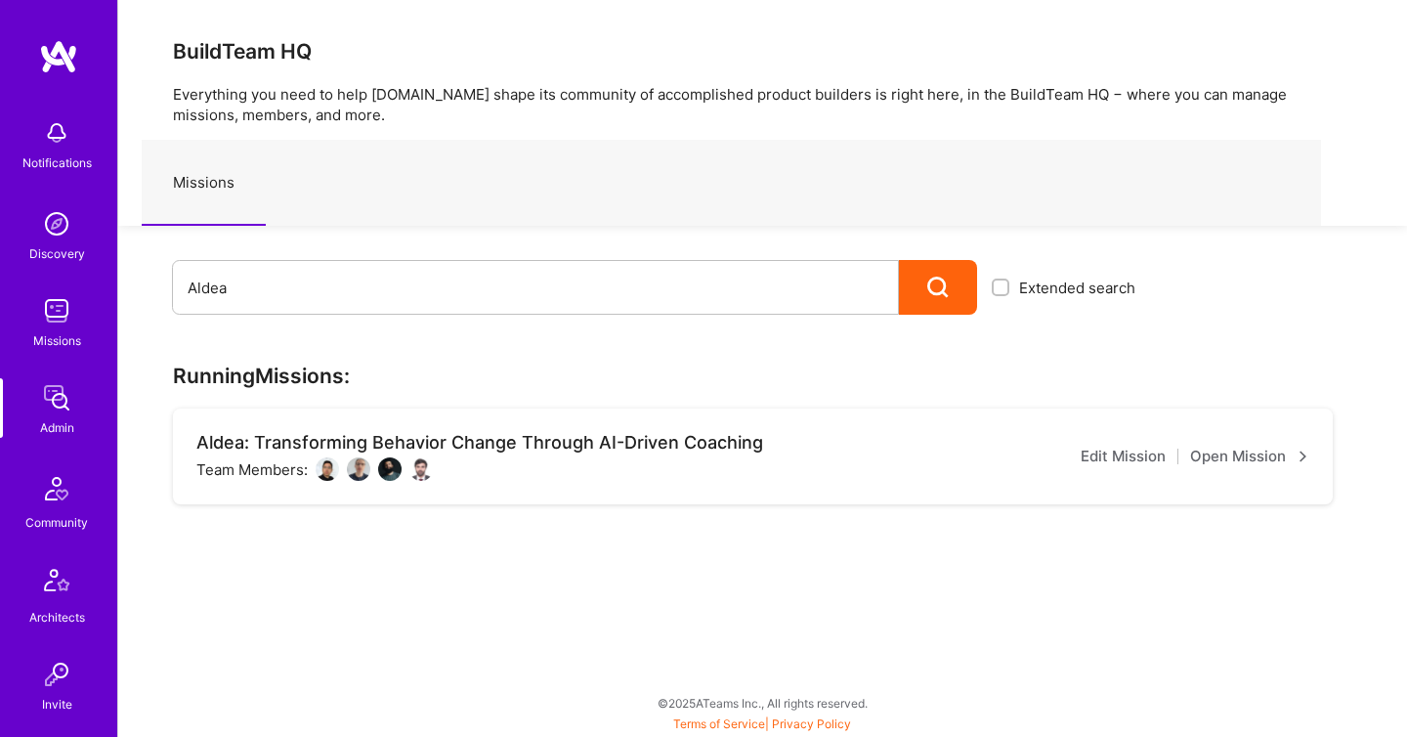
click at [1202, 454] on link "Open Mission" at bounding box center [1249, 456] width 119 height 23
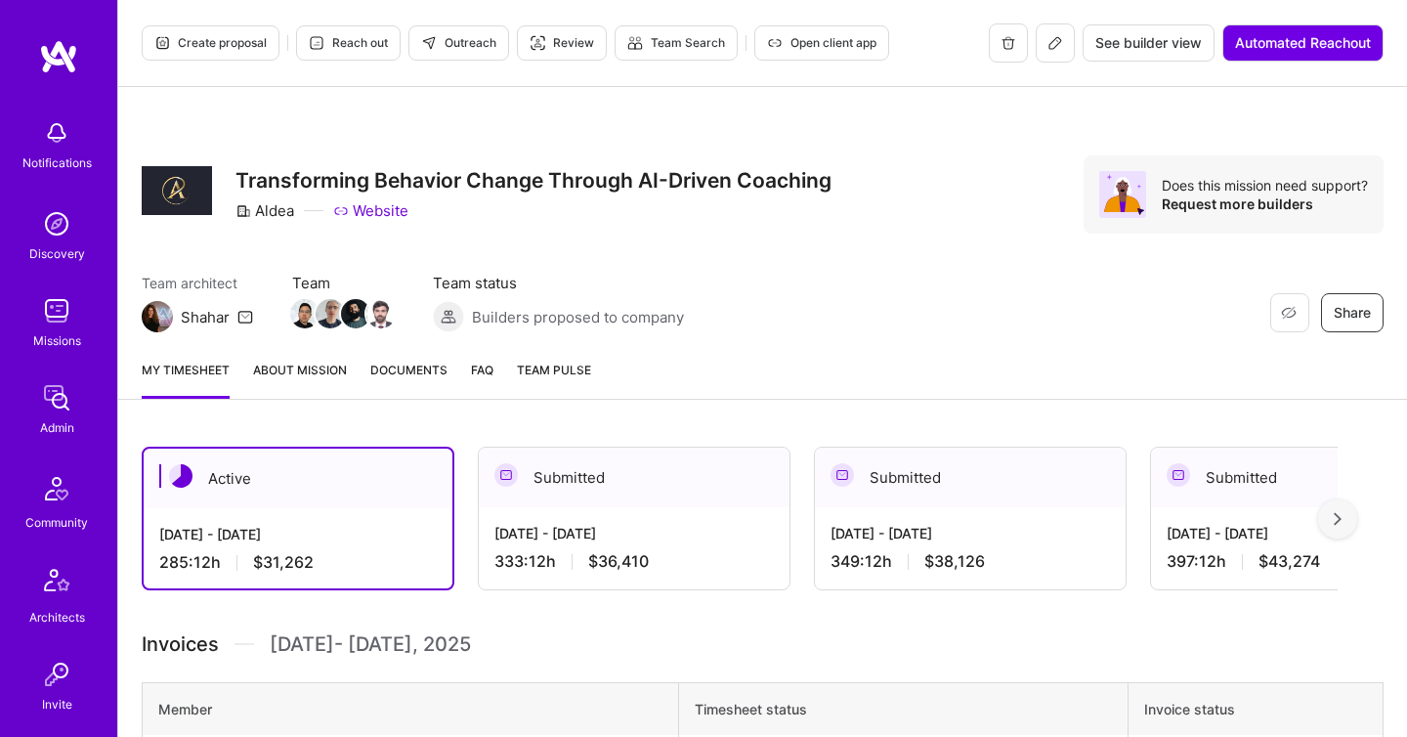
click at [379, 366] on span "Documents" at bounding box center [408, 370] width 77 height 21
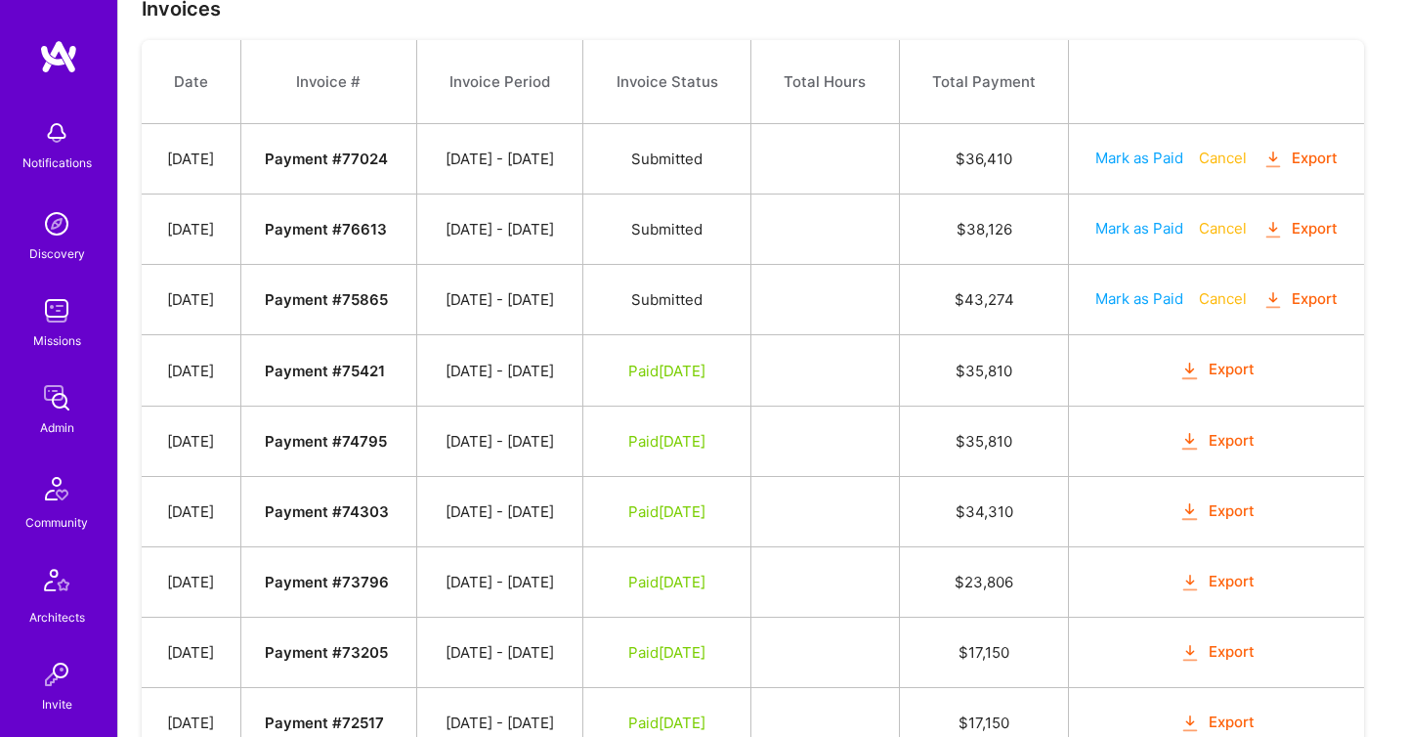
scroll to position [854, 0]
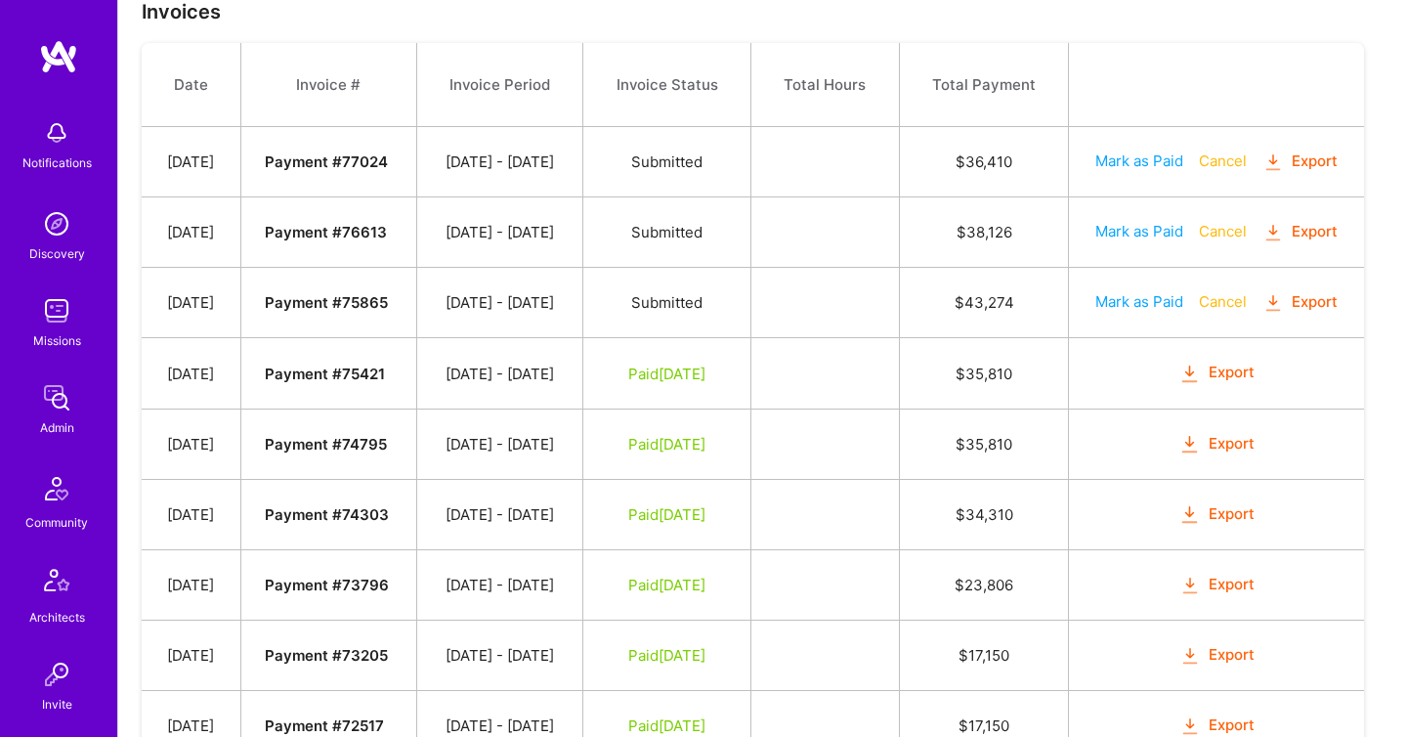
click at [1263, 315] on icon "button" at bounding box center [1274, 303] width 22 height 22
click at [1199, 268] on td "Mark as Paid Cancel Export" at bounding box center [1216, 232] width 295 height 70
click at [1263, 244] on icon "button" at bounding box center [1274, 233] width 22 height 22
click at [68, 420] on div "Admin" at bounding box center [57, 427] width 34 height 21
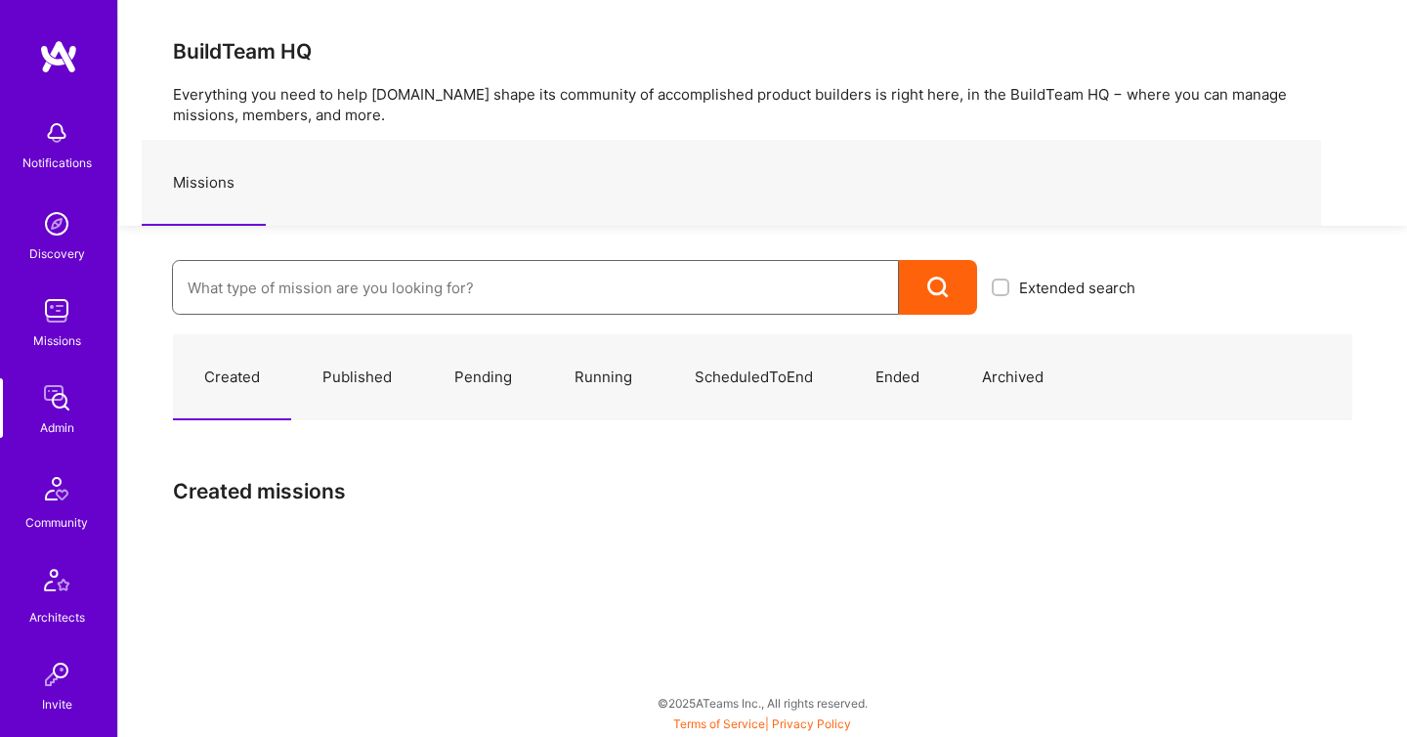
click at [293, 289] on input at bounding box center [536, 288] width 696 height 50
paste input "18,024"
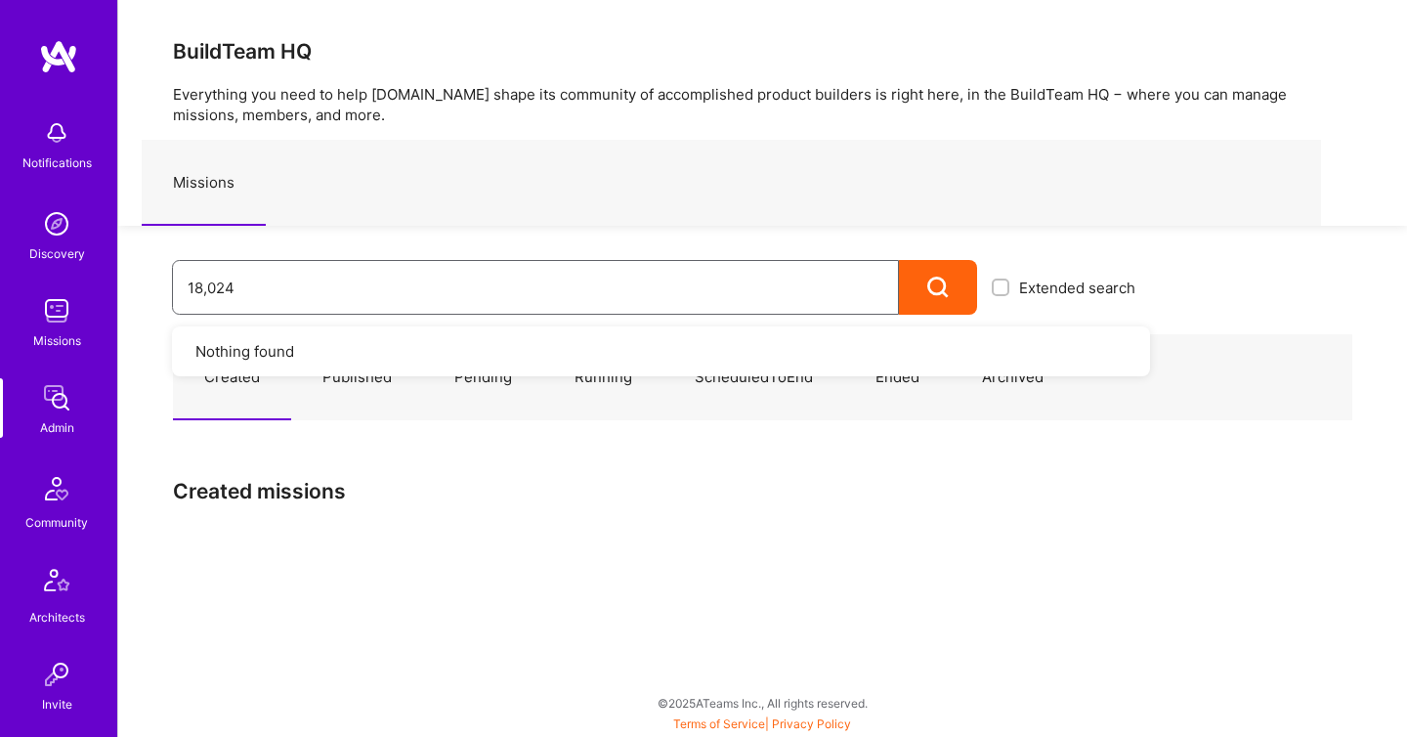
drag, startPoint x: 294, startPoint y: 289, endPoint x: 0, endPoint y: 282, distance: 294.3
click at [0, 282] on div "Notifications Discovery Missions Admin Community Architects Invite Tokens A.Gui…" at bounding box center [703, 363] width 1407 height 727
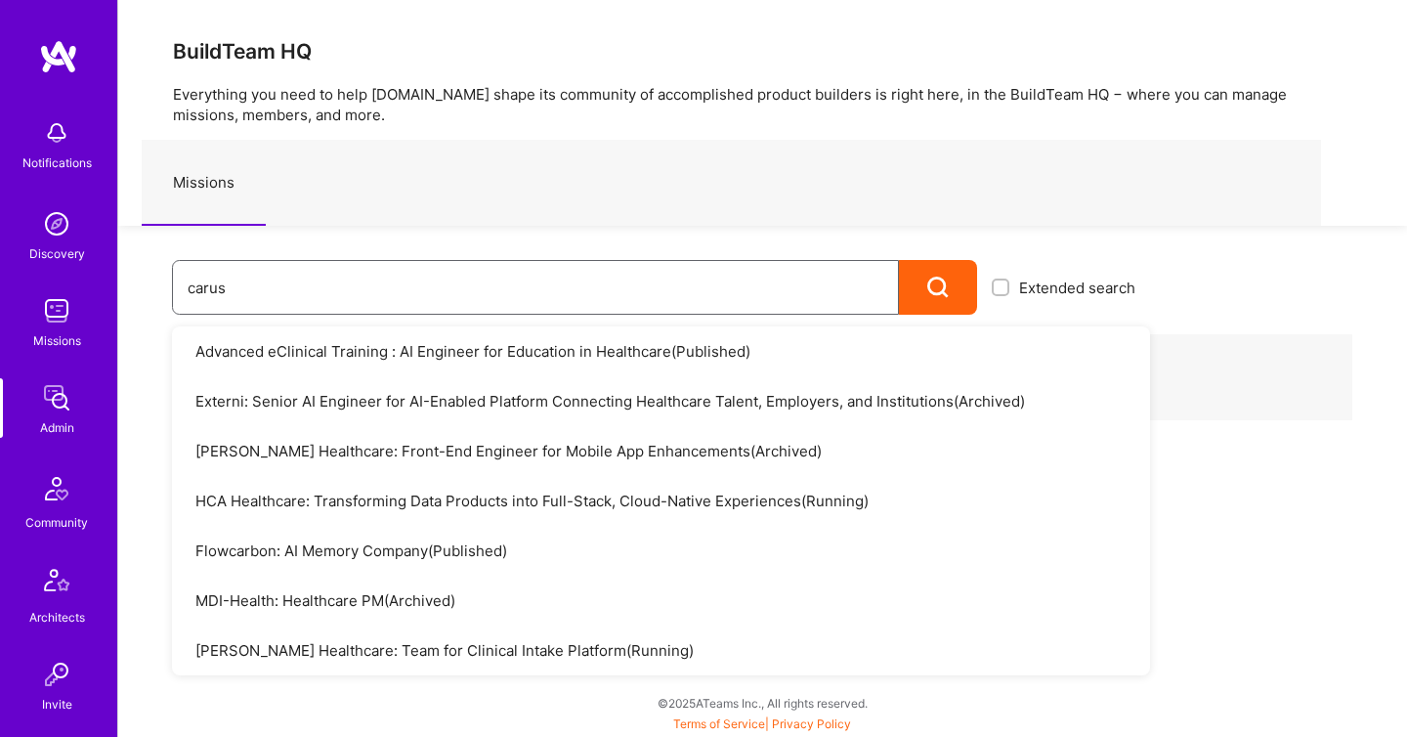
type input "caruso"
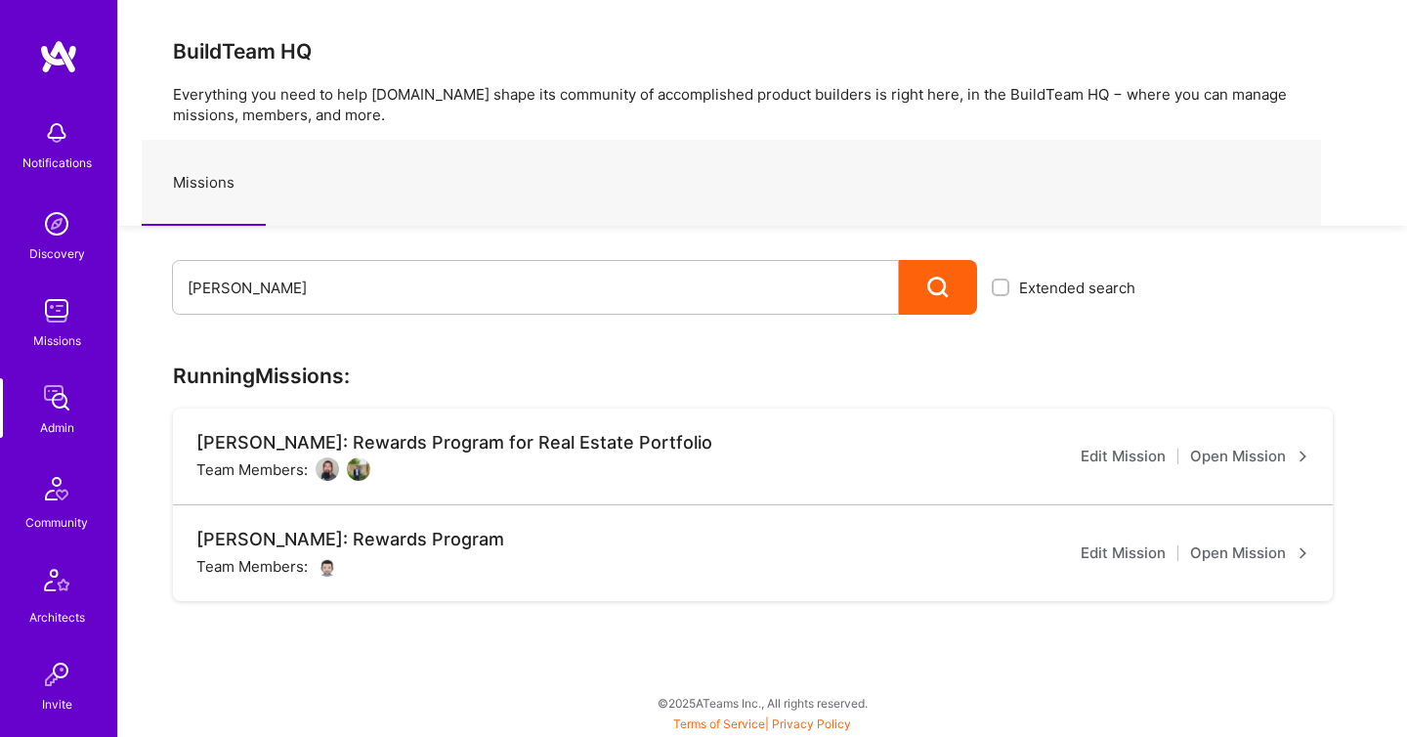
click at [1229, 545] on link "Open Mission" at bounding box center [1249, 552] width 119 height 23
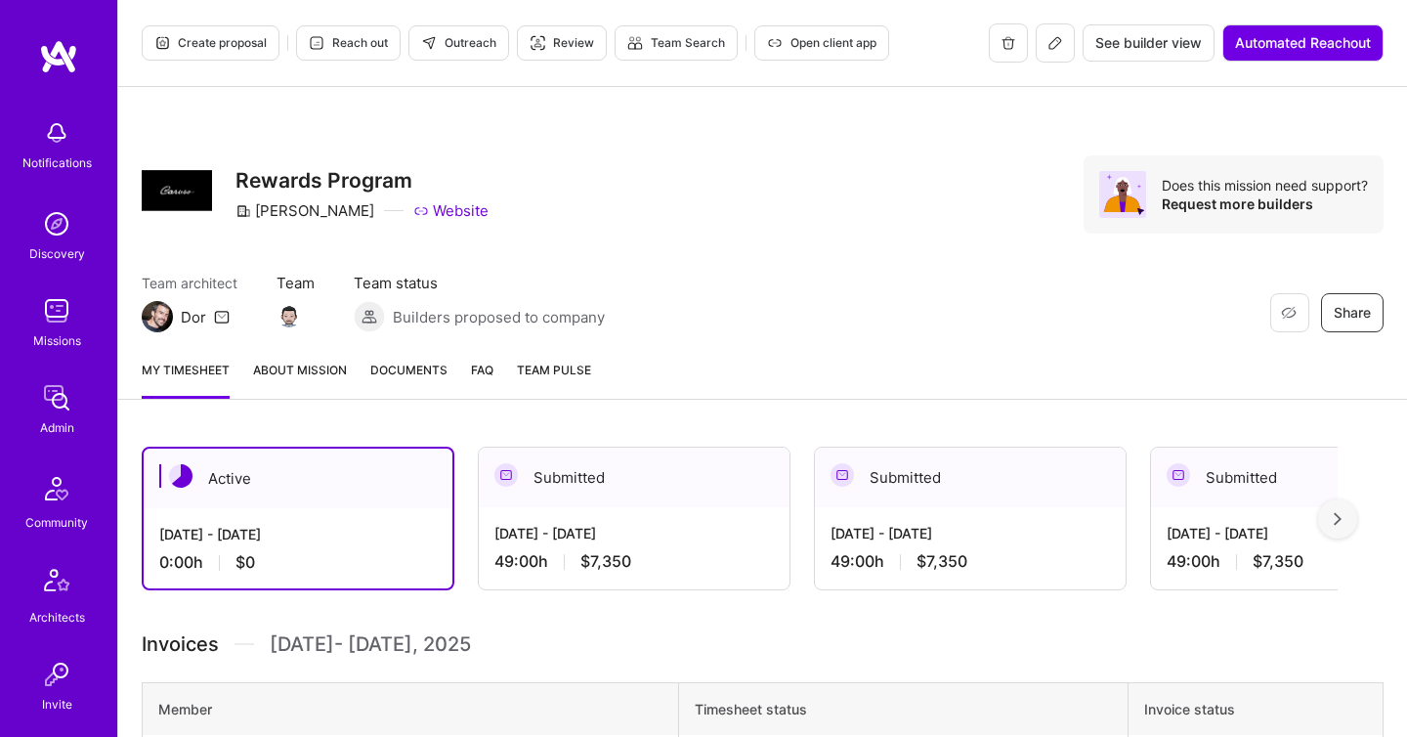
click at [471, 382] on link "FAQ" at bounding box center [482, 379] width 22 height 39
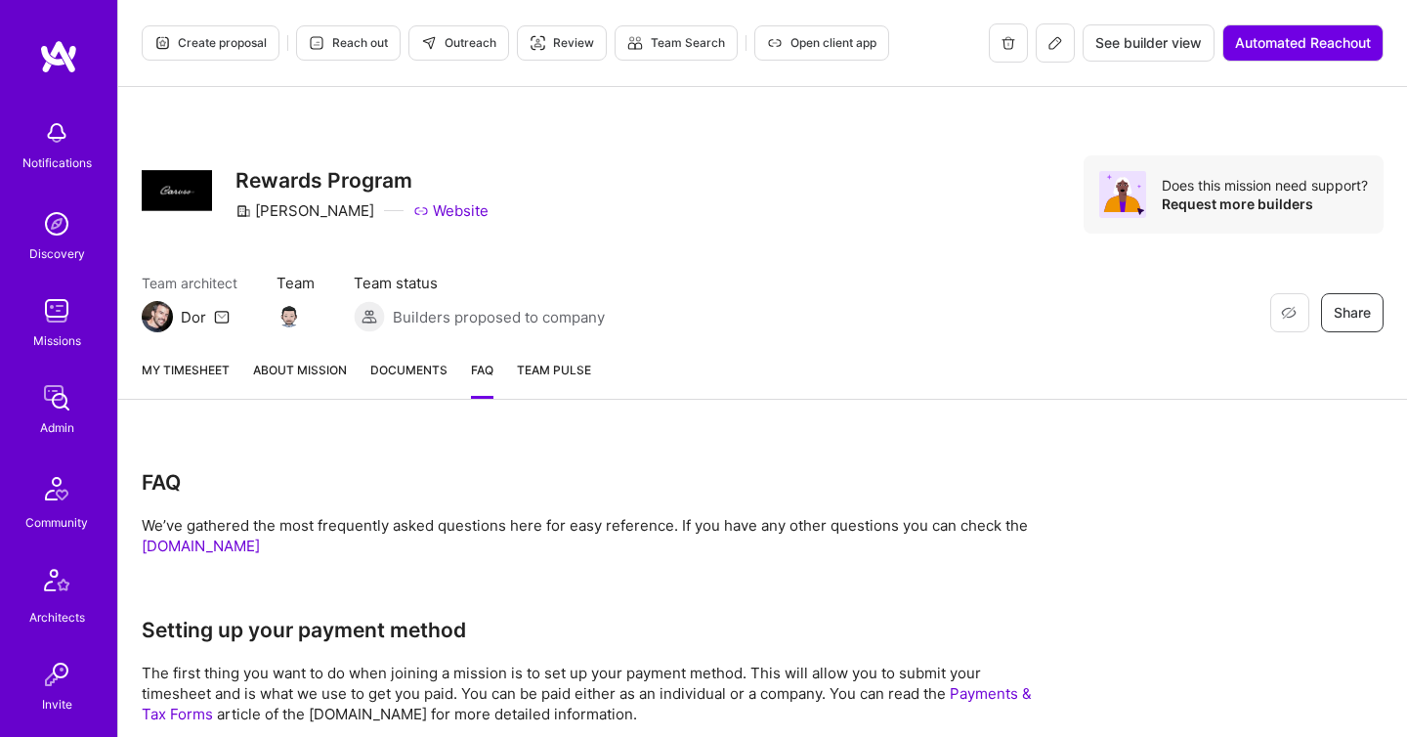
click at [437, 379] on link "Documents" at bounding box center [408, 379] width 77 height 39
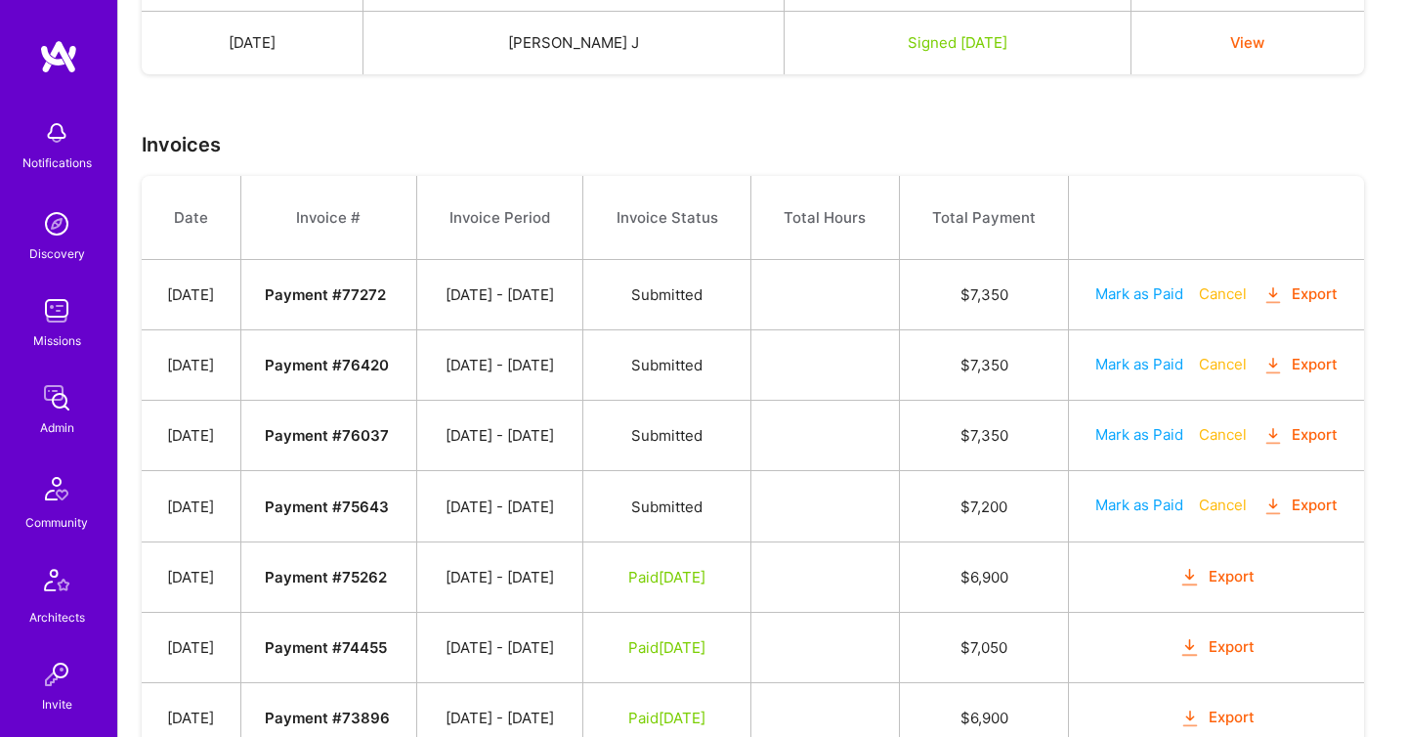
scroll to position [538, 0]
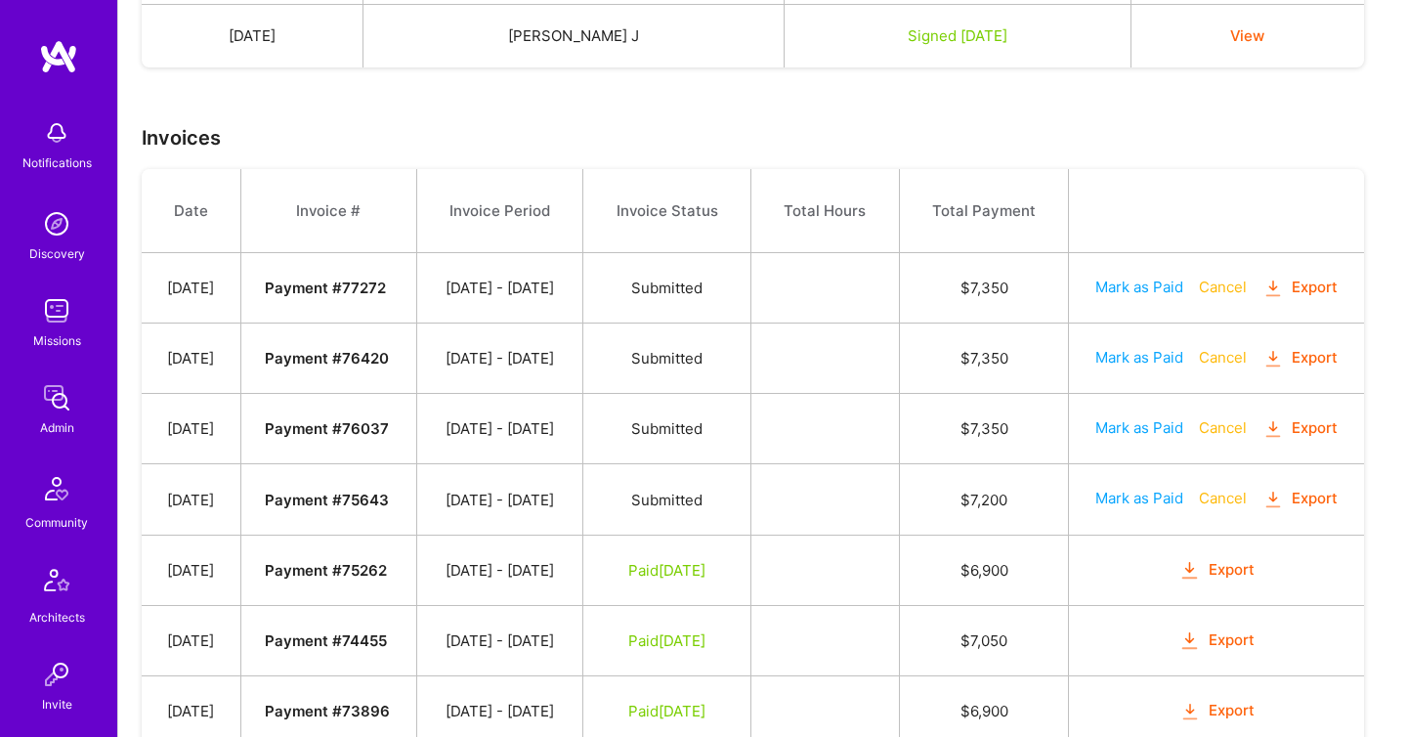
click at [1263, 511] on icon "button" at bounding box center [1274, 500] width 22 height 22
click at [76, 412] on link "Admin" at bounding box center [56, 408] width 121 height 60
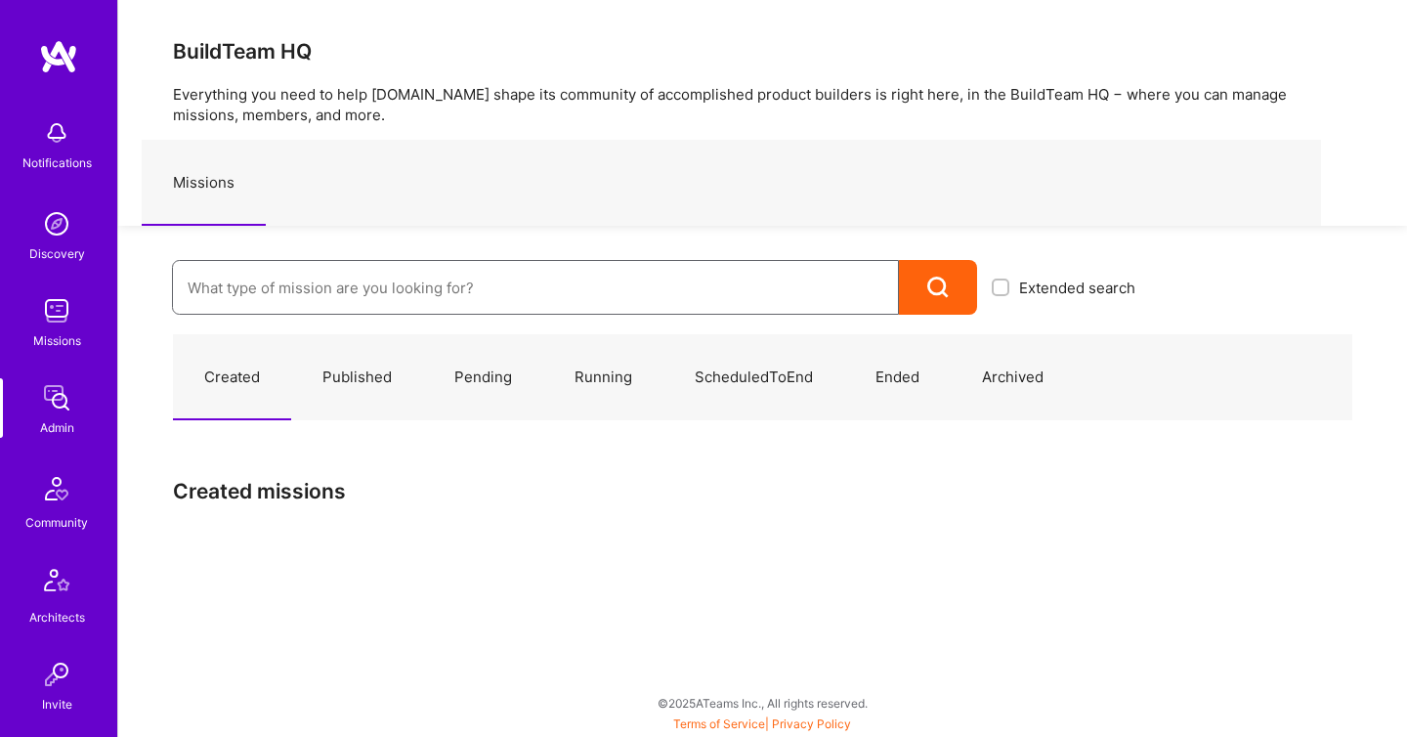
click at [233, 281] on input at bounding box center [536, 288] width 696 height 50
paste input "Corner3"
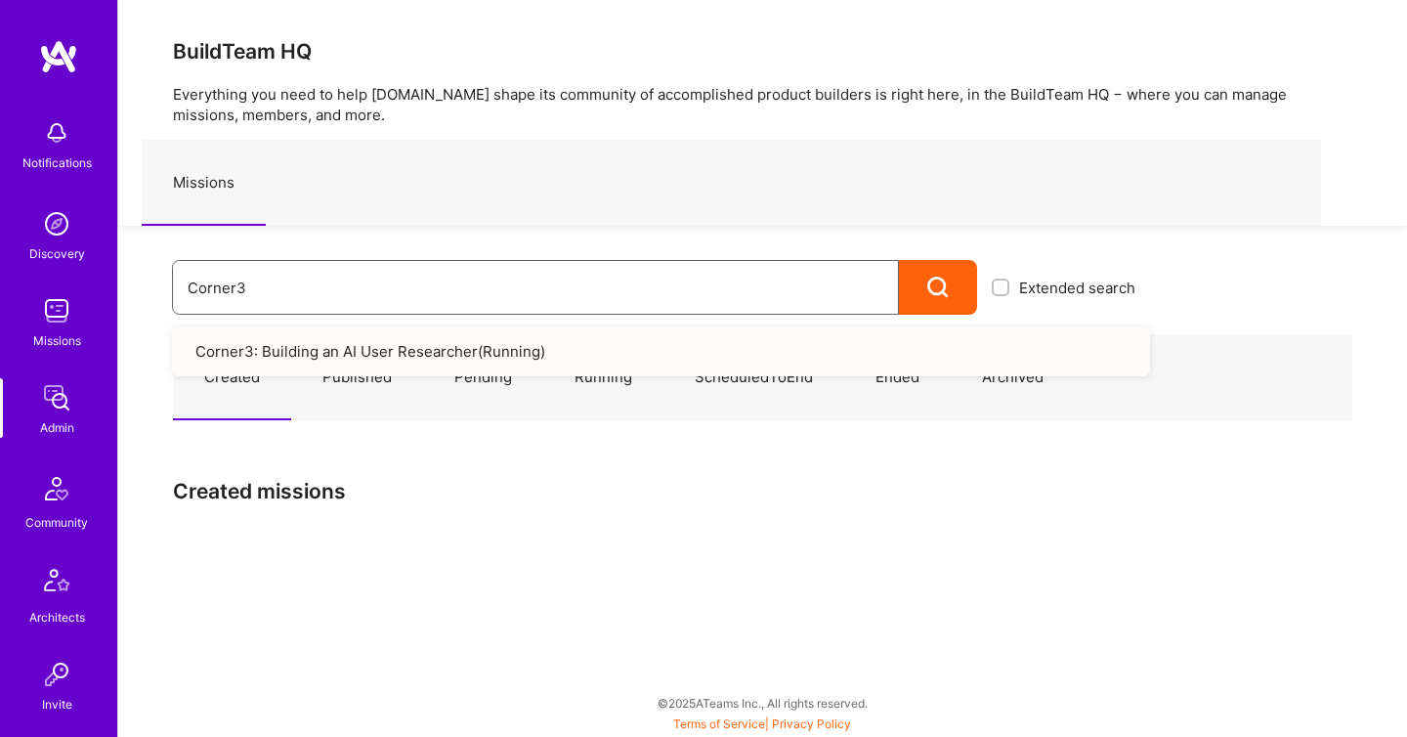
type input "Corner3"
click at [320, 355] on link "Corner3: Building an AI User Researcher ( Running )" at bounding box center [661, 351] width 978 height 50
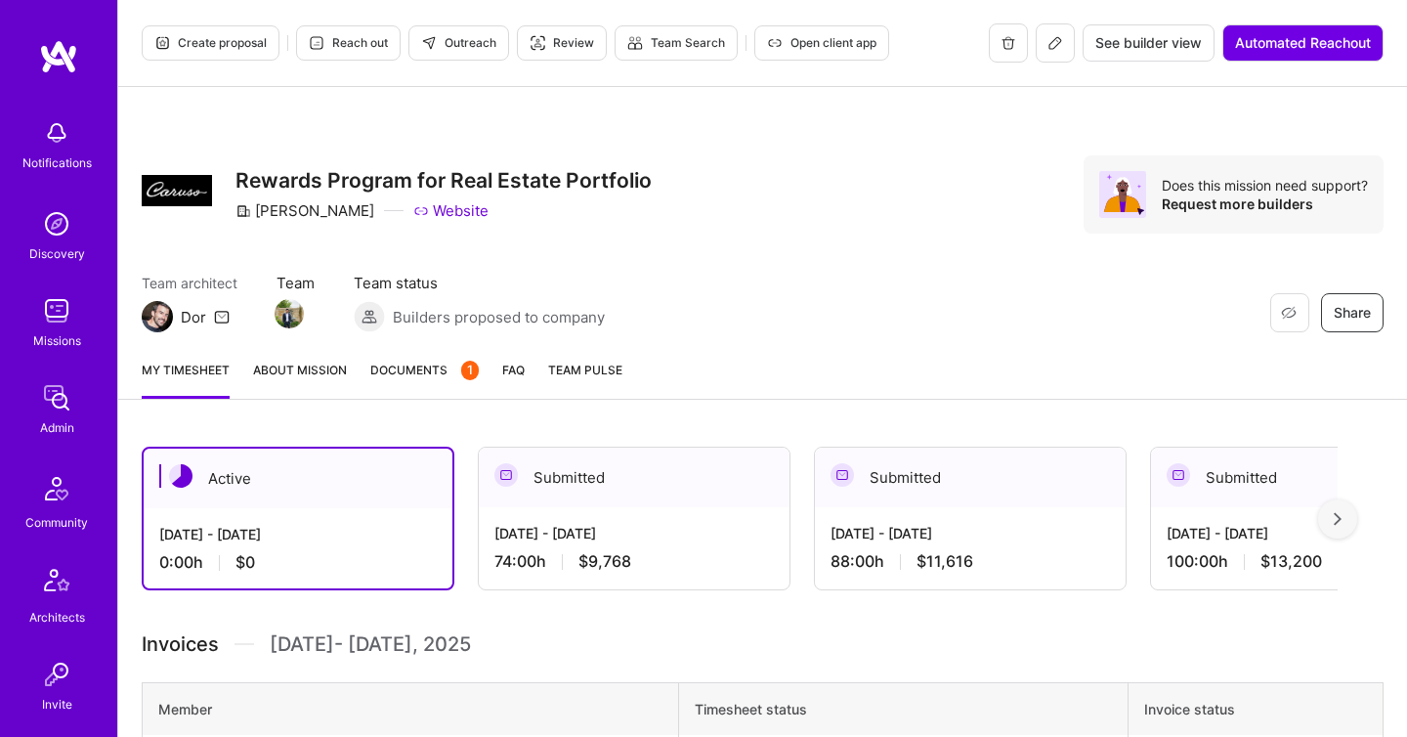
click at [410, 371] on span "Documents 1" at bounding box center [424, 370] width 108 height 21
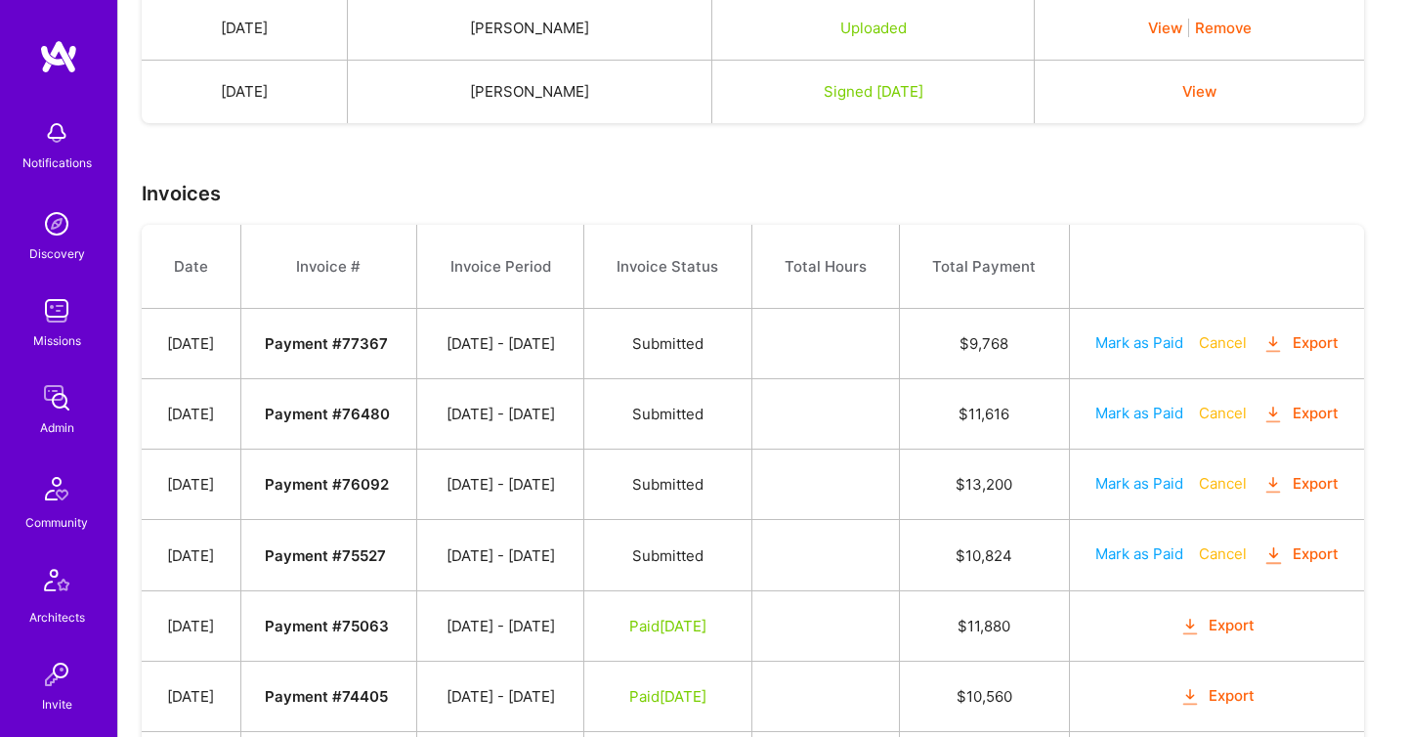
scroll to position [635, 0]
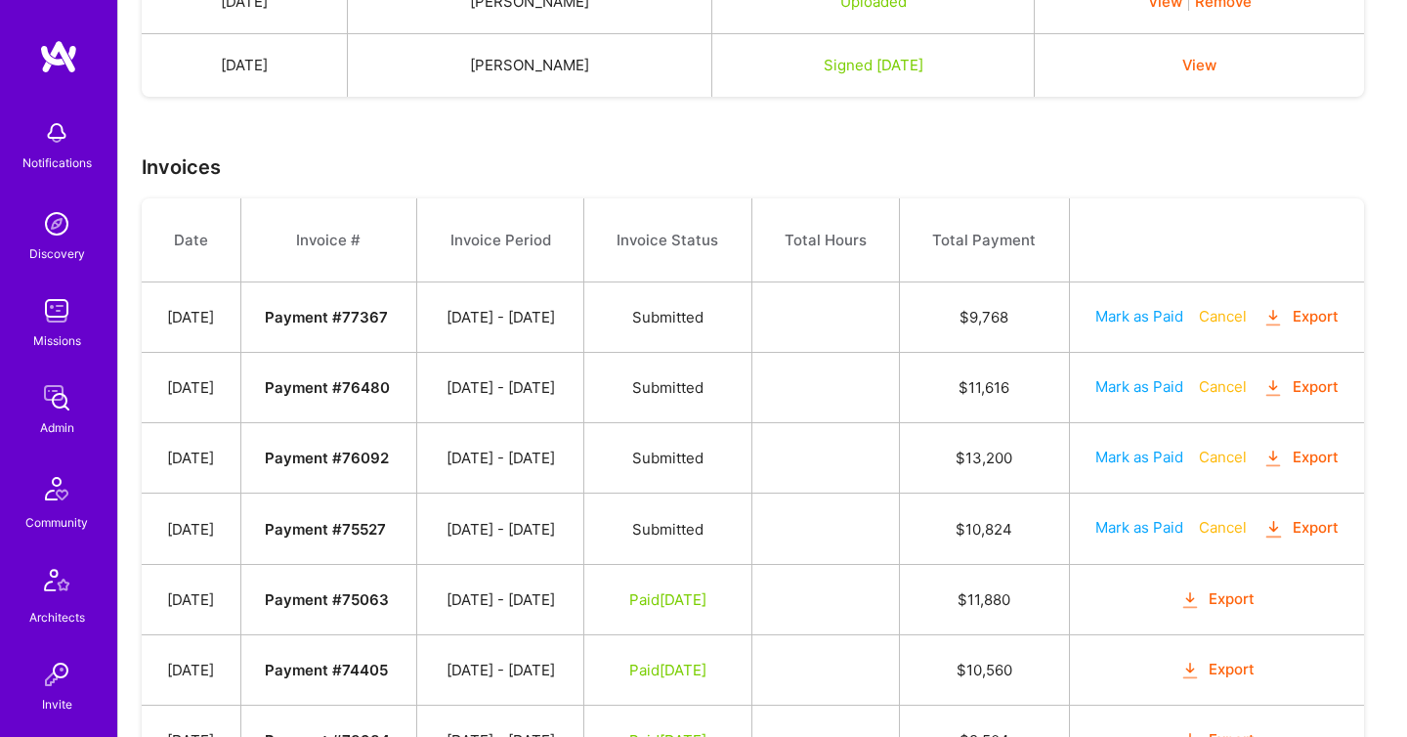
click at [1263, 540] on icon "button" at bounding box center [1274, 529] width 22 height 22
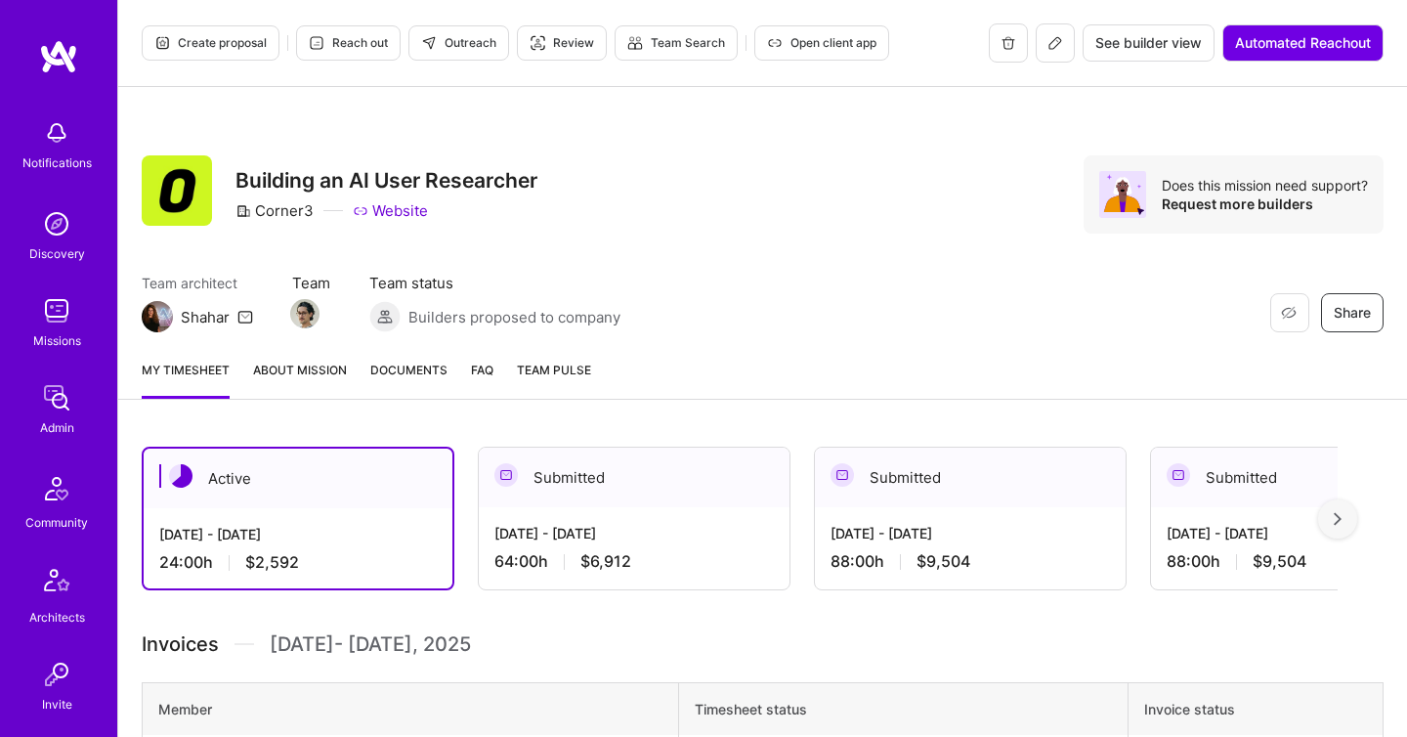
click at [417, 367] on span "Documents" at bounding box center [408, 370] width 77 height 21
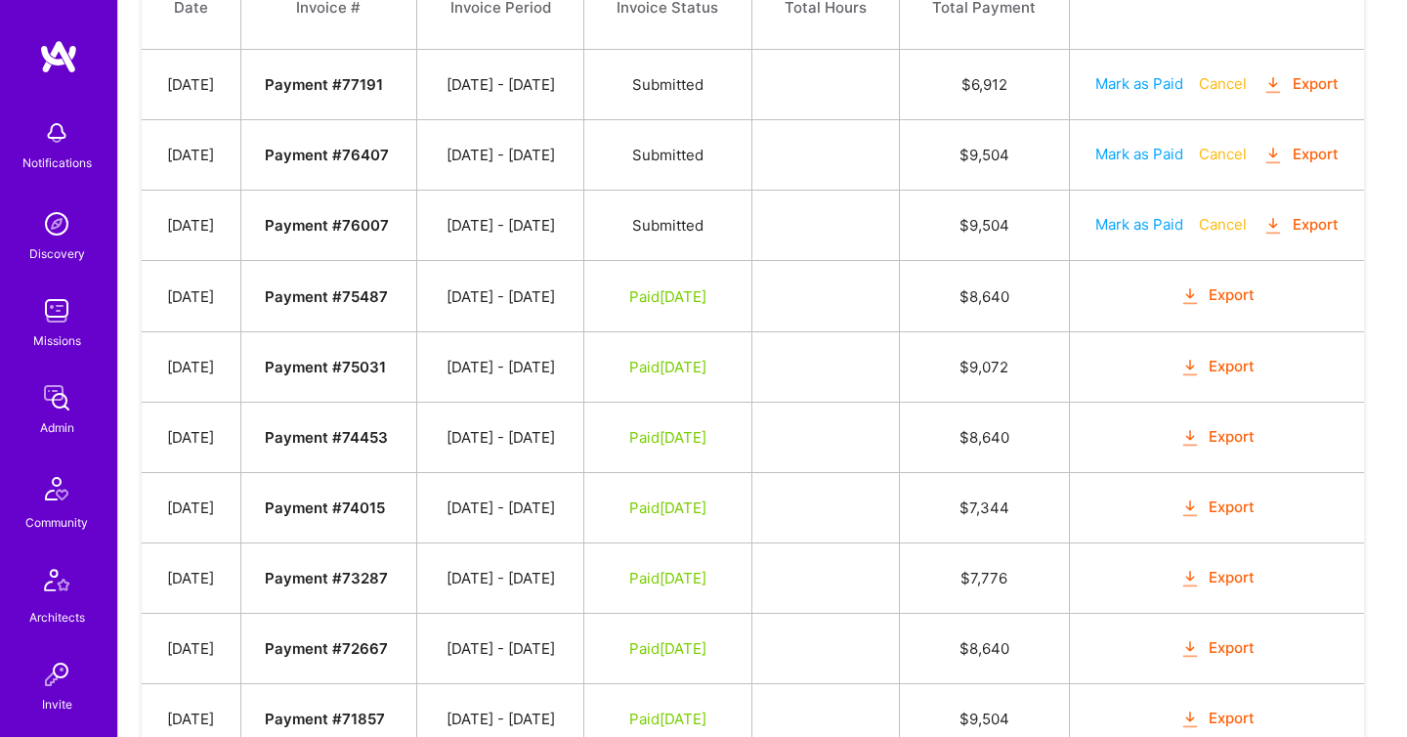
scroll to position [738, 0]
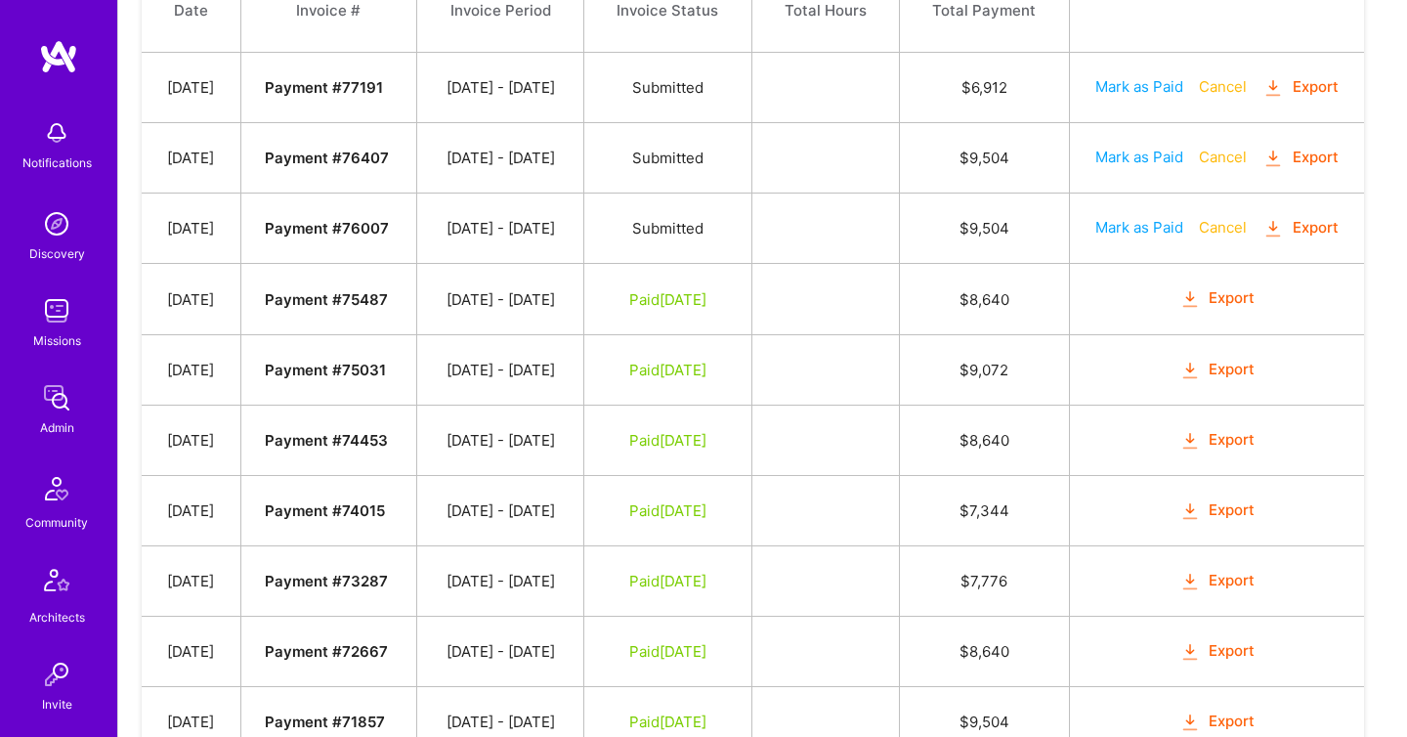
click at [1263, 240] on icon "button" at bounding box center [1274, 229] width 22 height 22
click at [1263, 170] on icon "button" at bounding box center [1274, 159] width 22 height 22
click at [75, 401] on img at bounding box center [56, 397] width 39 height 39
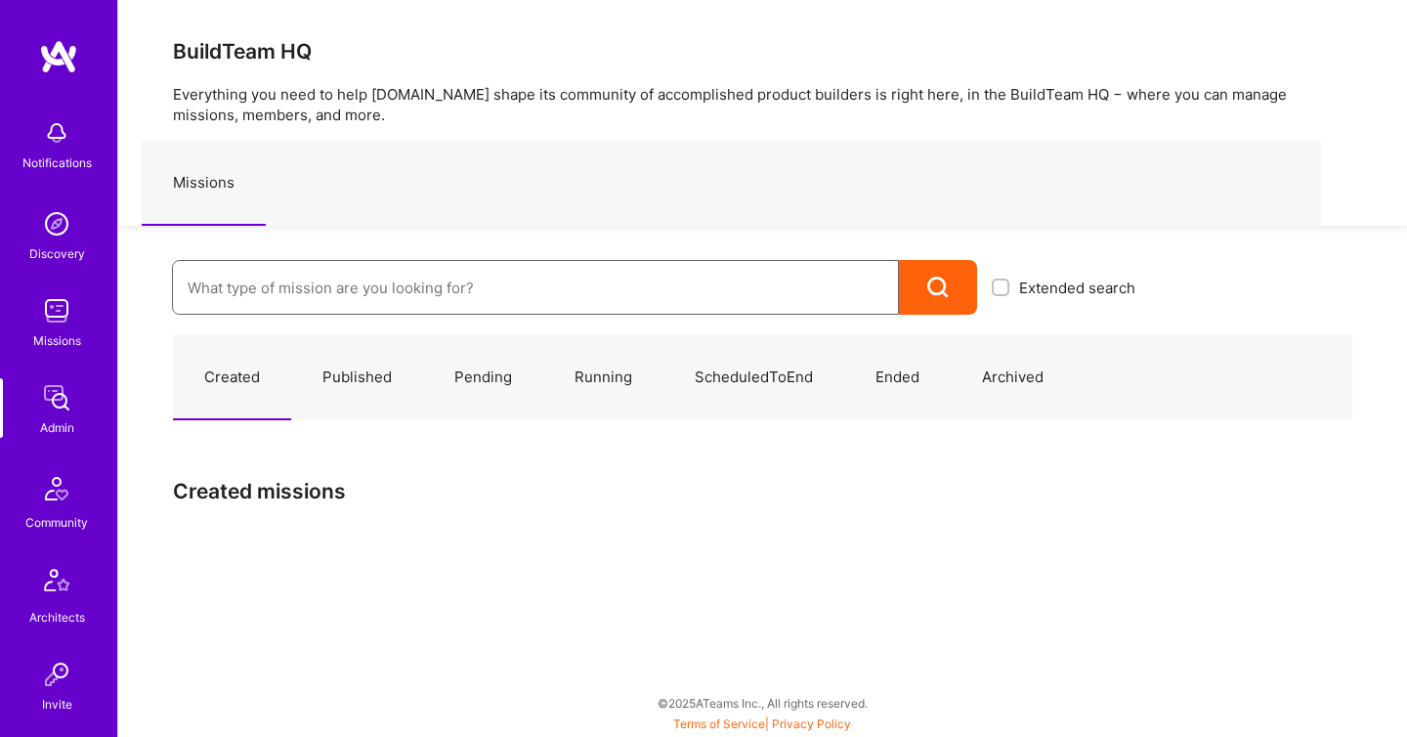
click at [245, 305] on input at bounding box center [536, 288] width 696 height 50
paste input "Counter Health"
type input "Counter Health"
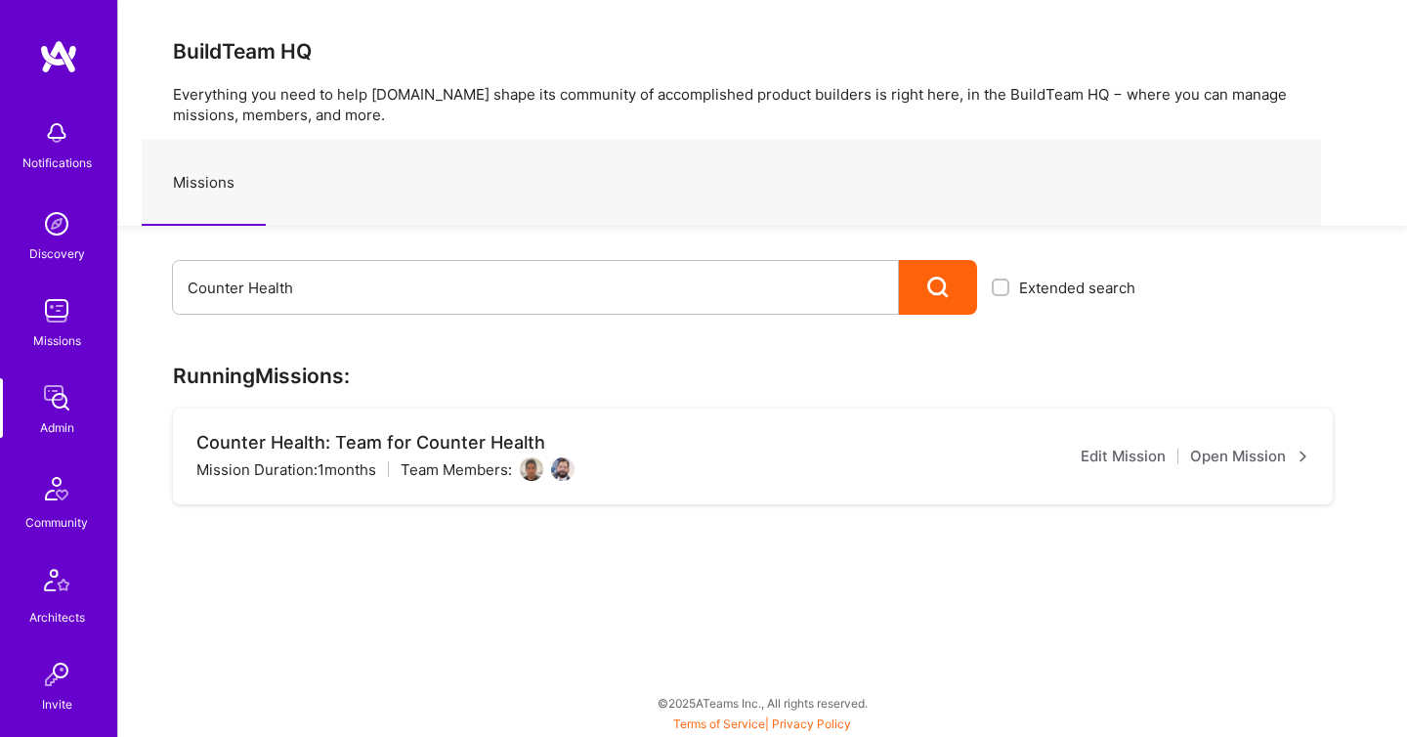
click at [1253, 461] on link "Open Mission" at bounding box center [1249, 456] width 119 height 23
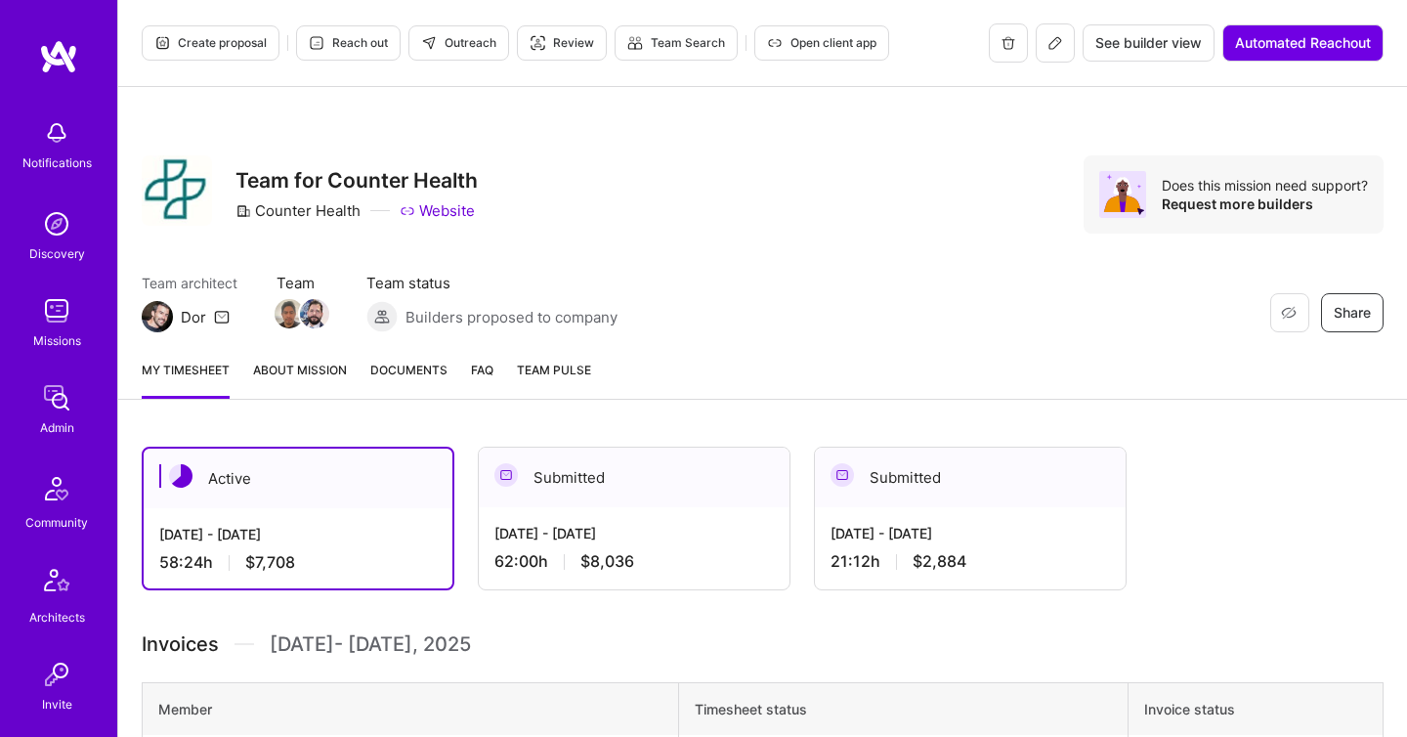
click at [398, 370] on span "Documents" at bounding box center [408, 370] width 77 height 21
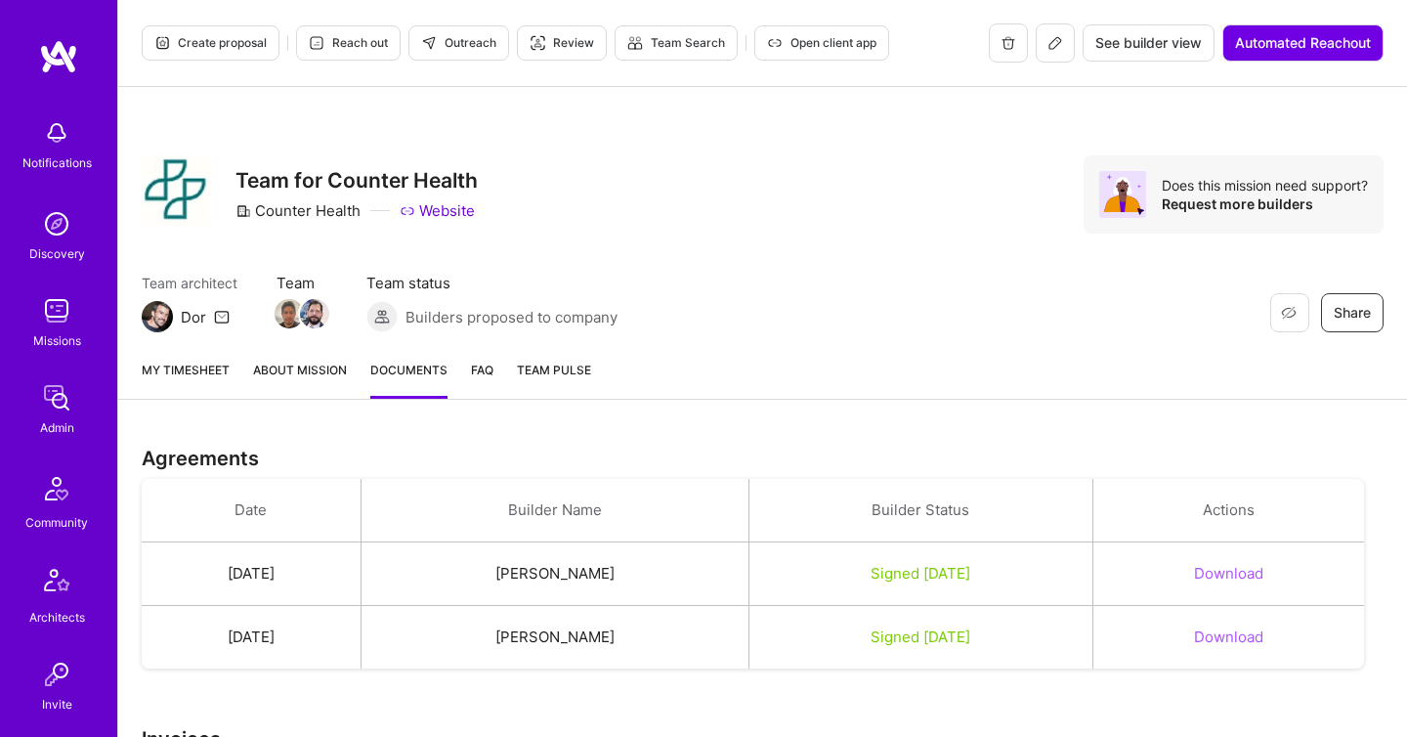
scroll to position [385, 0]
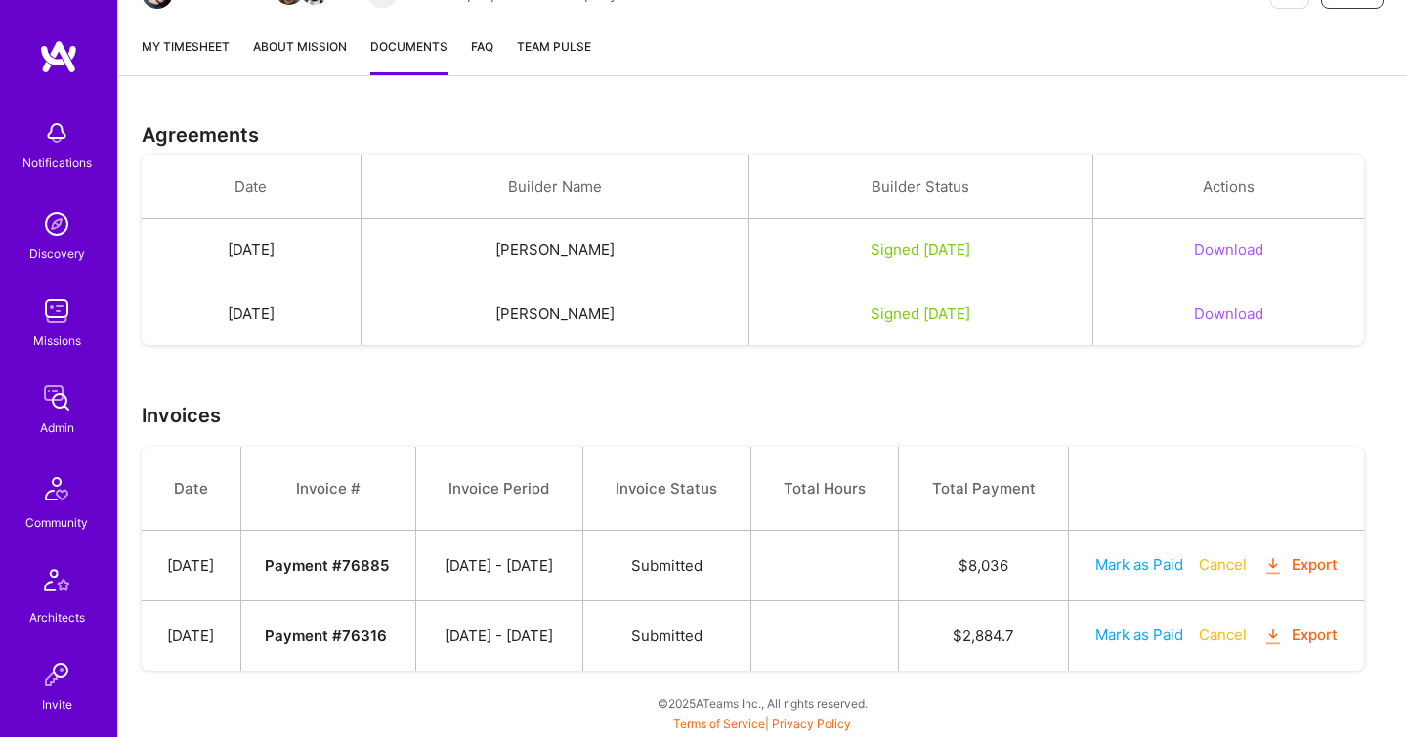
click at [1263, 635] on icon "button" at bounding box center [1274, 636] width 22 height 22
click at [66, 394] on img at bounding box center [56, 397] width 39 height 39
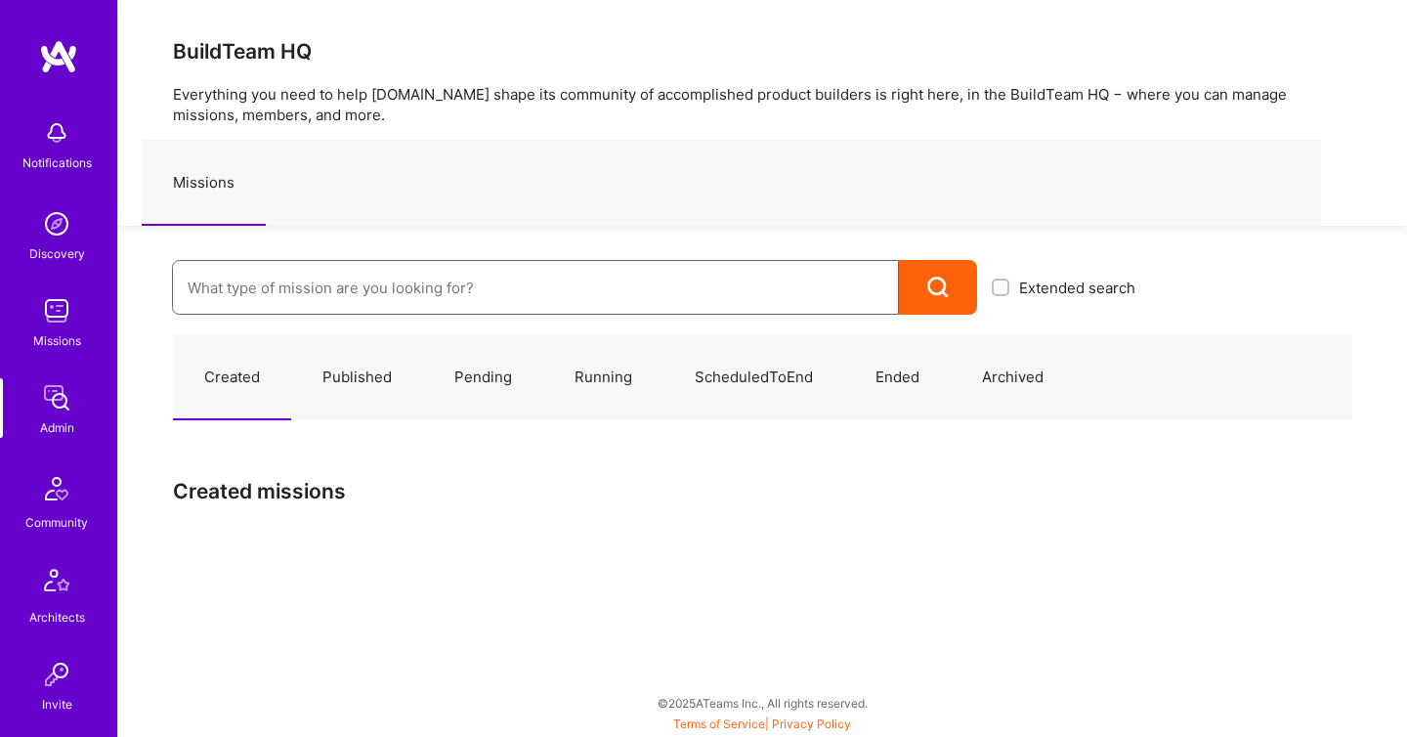
click at [302, 282] on input at bounding box center [536, 288] width 696 height 50
paste input "Kaizen Lab"
type input "Kaizen Lab"
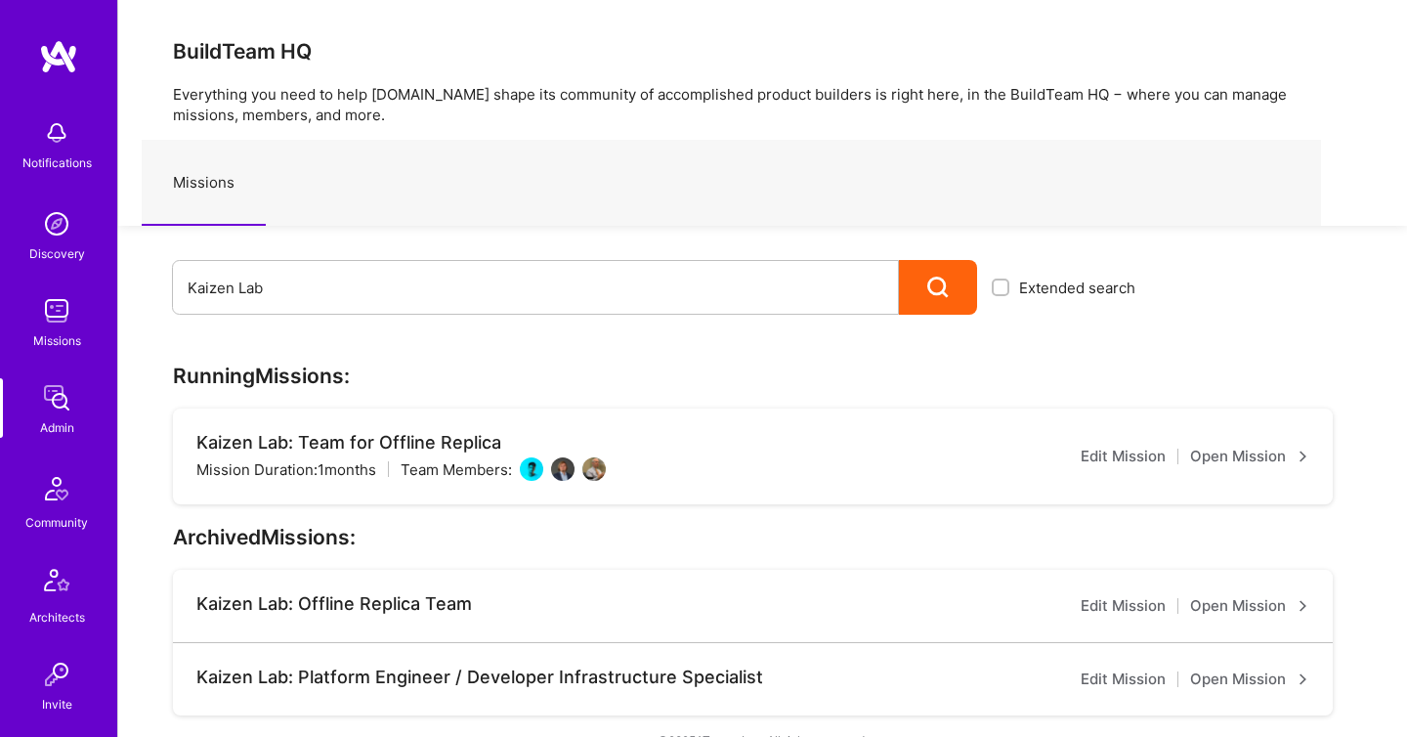
click at [1250, 463] on link "Open Mission" at bounding box center [1249, 456] width 119 height 23
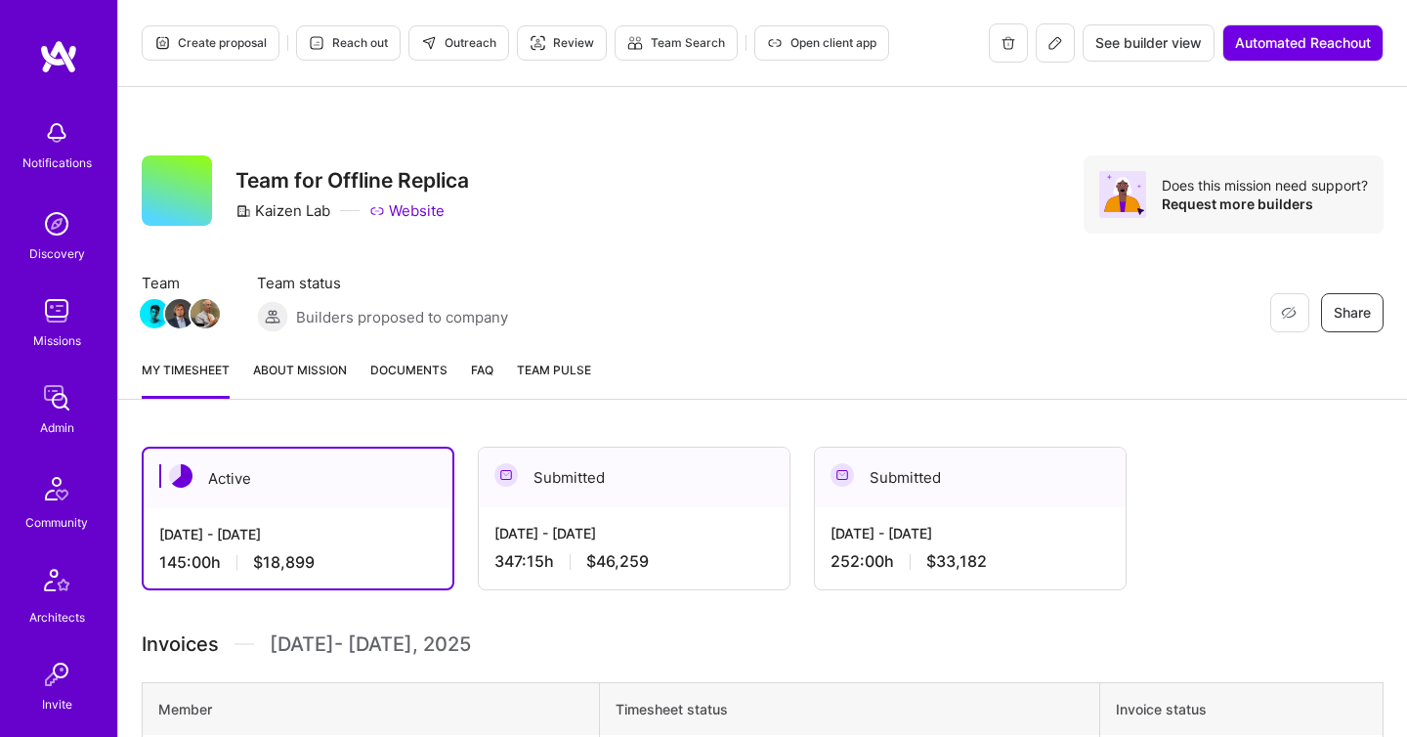
click at [396, 359] on div "My timesheet About Mission Documents FAQ Team Pulse" at bounding box center [762, 372] width 1289 height 56
click at [407, 376] on span "Documents" at bounding box center [408, 370] width 77 height 21
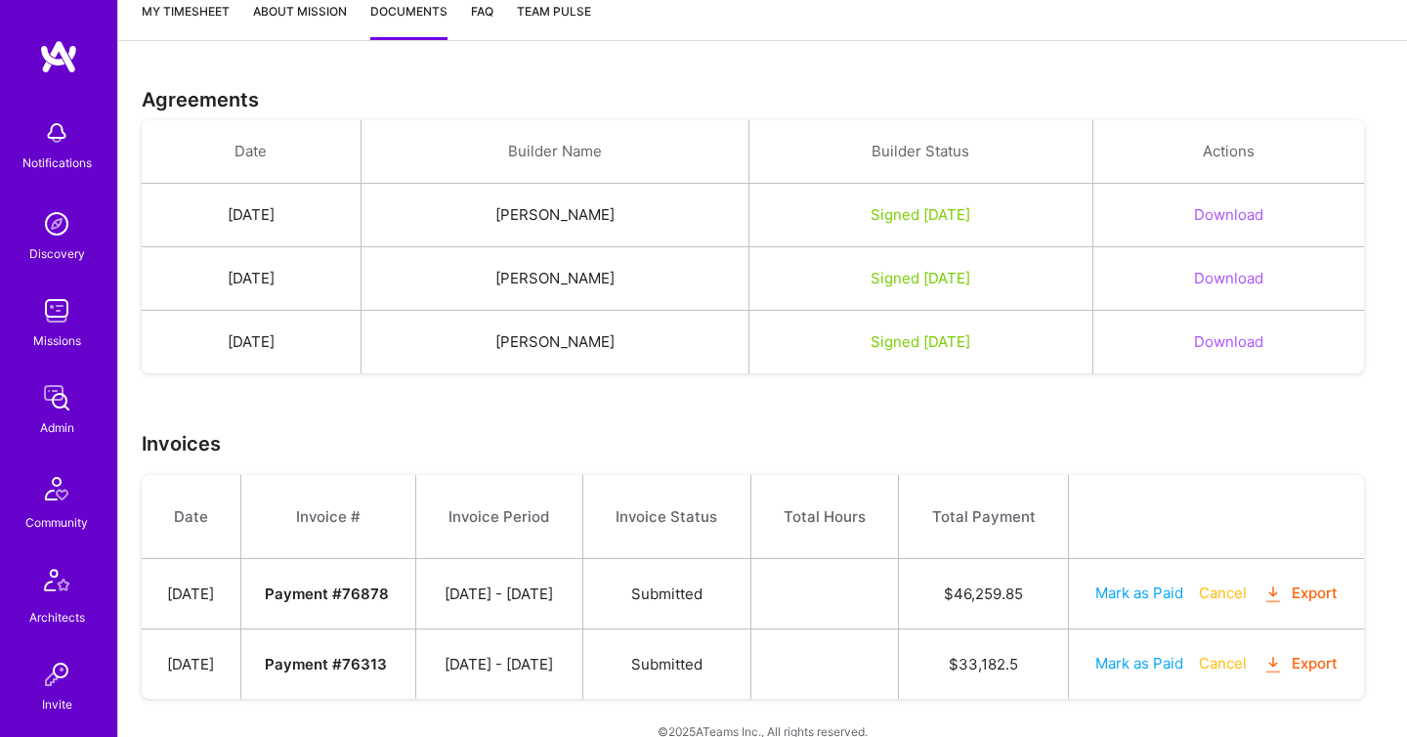
scroll to position [449, 0]
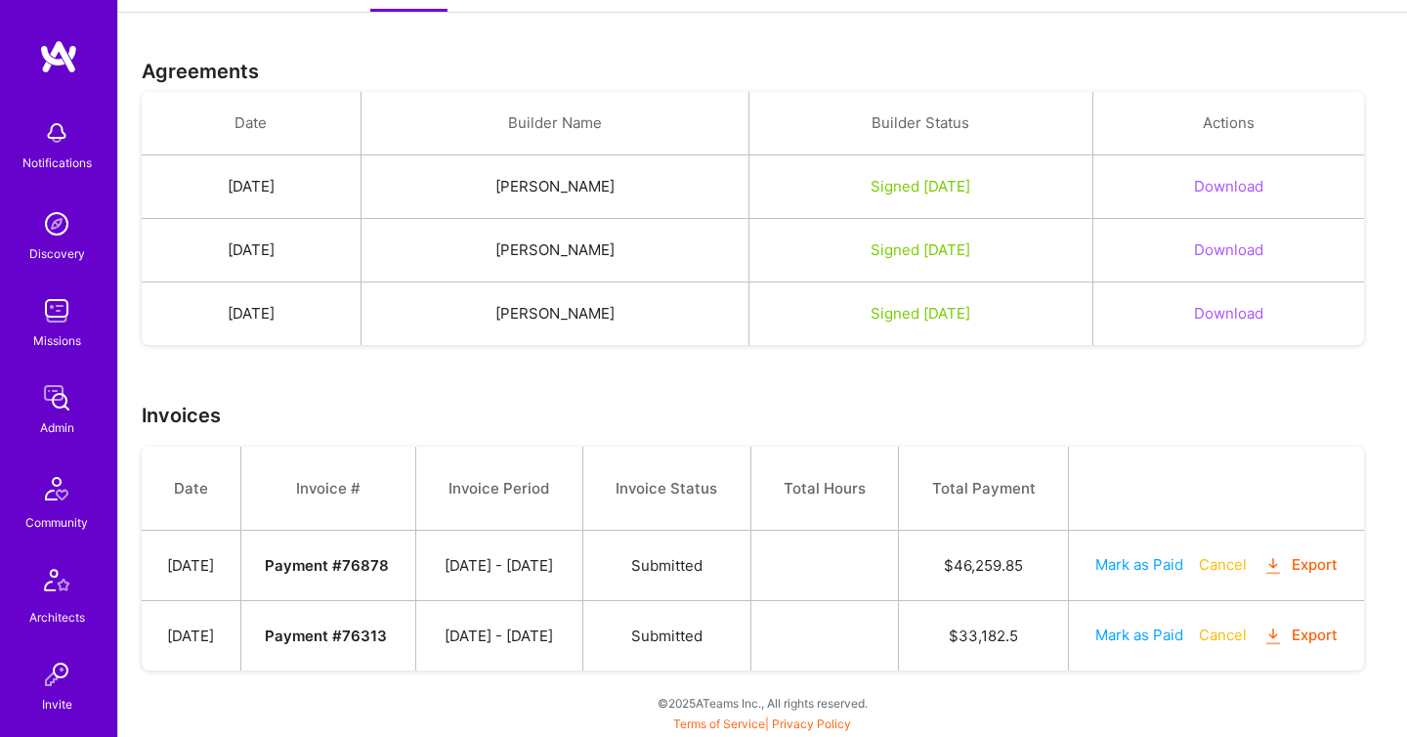
click at [1263, 643] on icon "button" at bounding box center [1274, 636] width 22 height 22
click at [70, 405] on img at bounding box center [56, 397] width 39 height 39
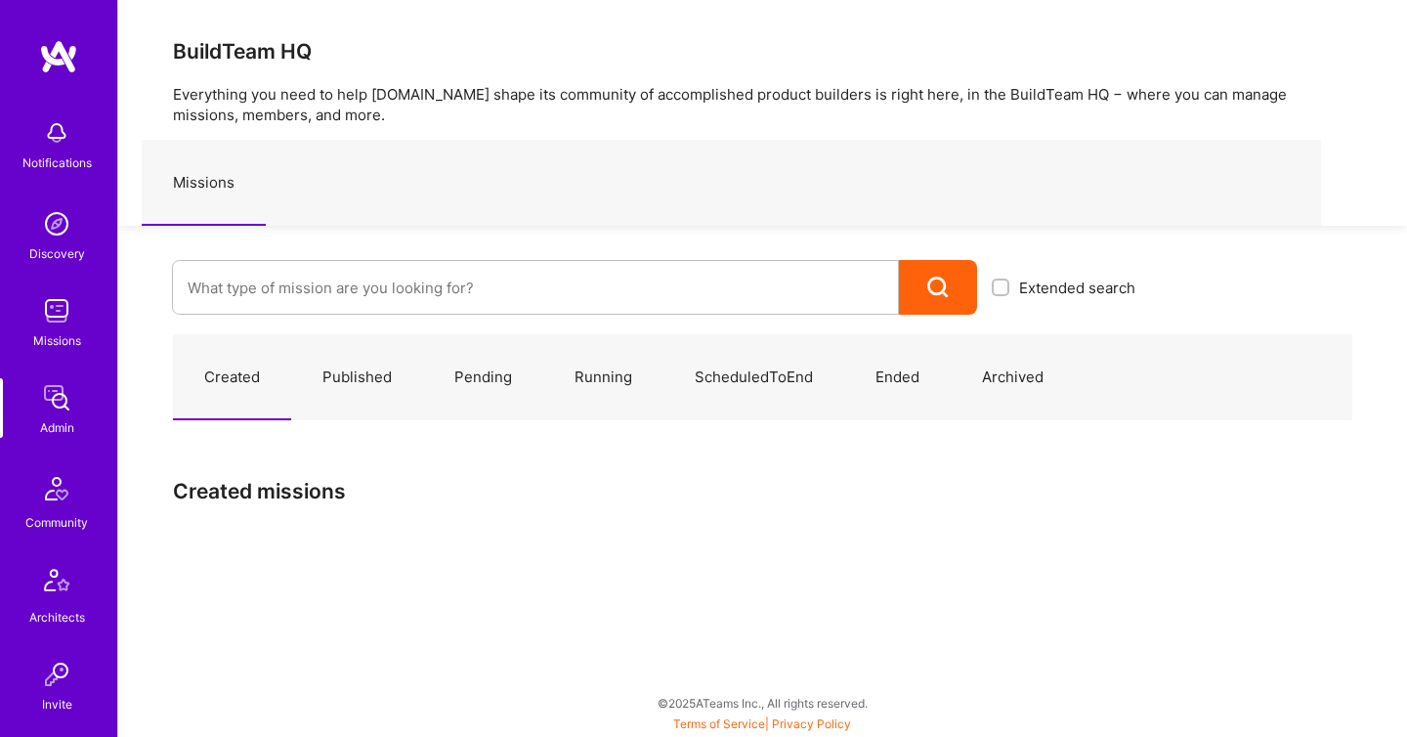
click at [293, 314] on div at bounding box center [535, 287] width 727 height 55
paste input "A silent plague will find its way toward you.."
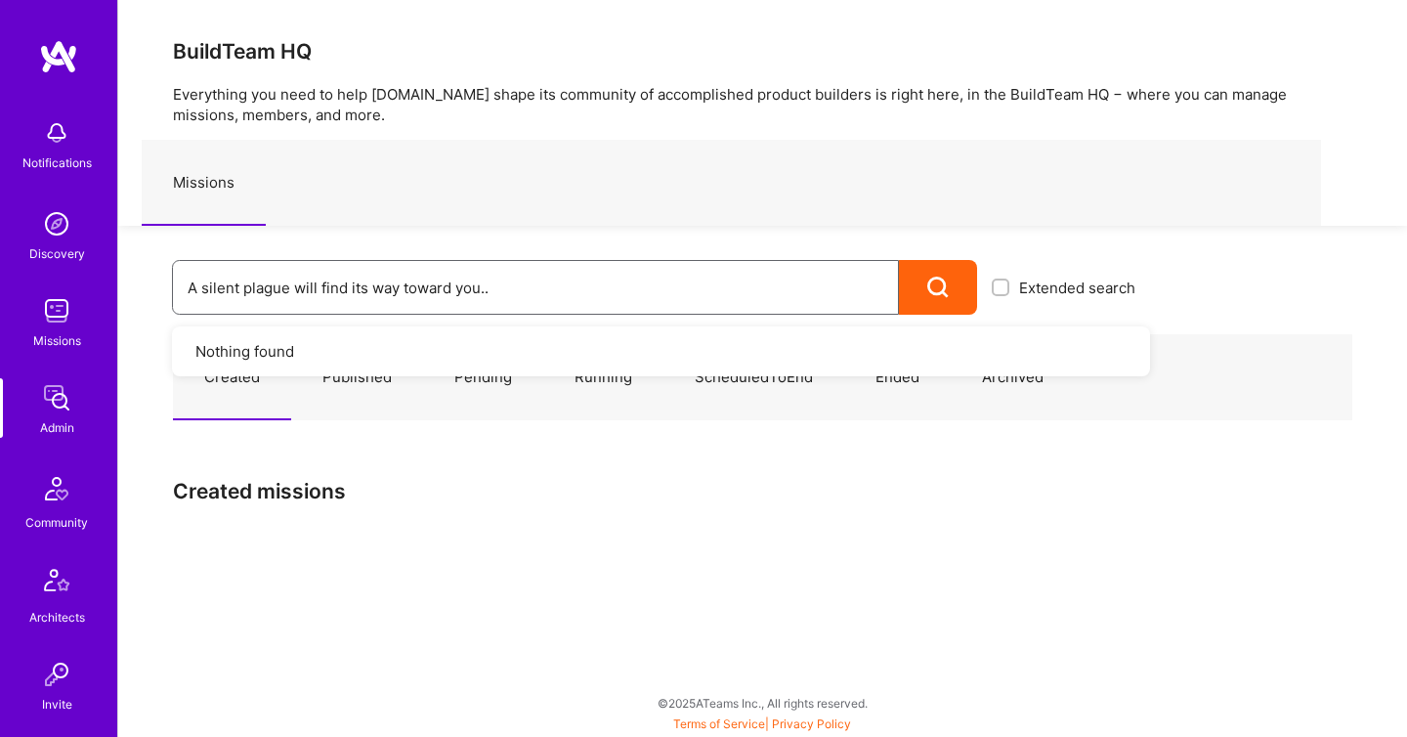
drag, startPoint x: 502, startPoint y: 297, endPoint x: 1, endPoint y: 373, distance: 507.1
click at [1, 373] on div "Notifications Discovery Missions Admin Community Architects Invite Tokens A.Gui…" at bounding box center [703, 363] width 1407 height 727
drag, startPoint x: 514, startPoint y: 296, endPoint x: 122, endPoint y: 270, distance: 392.8
click at [122, 270] on div "A silent plague will find its way toward you.. Extended search Nothing found" at bounding box center [634, 270] width 1032 height 89
paste input "https://docs.google.com/spreadsheets/d/1RqtdKygp2idpDZEDsF9lDLjMWIxEdO4nQjs-Qnv…"
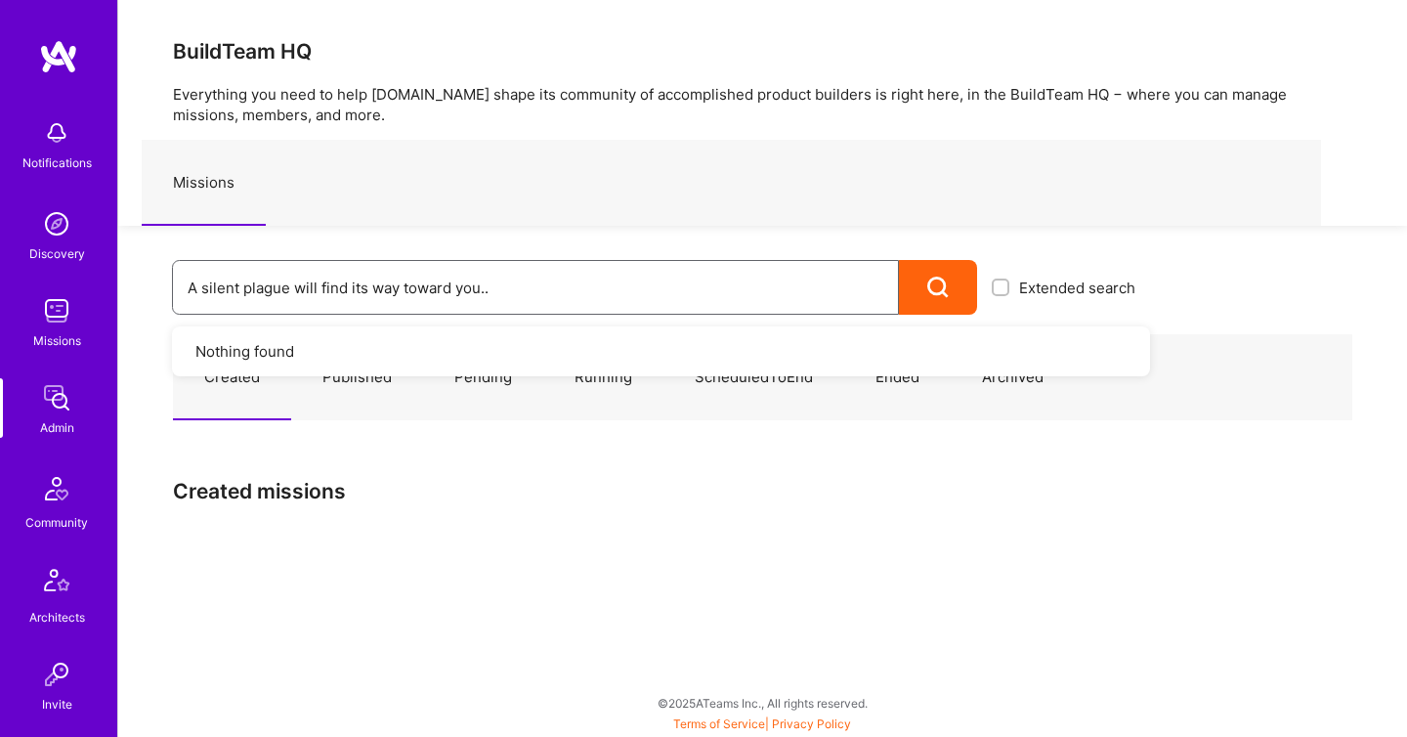
type input "https://docs.google.com/spreadsheets/d/1RqtdKygp2idpDZEDsF9lDLjMWIxEdO4nQjs-Qnv…"
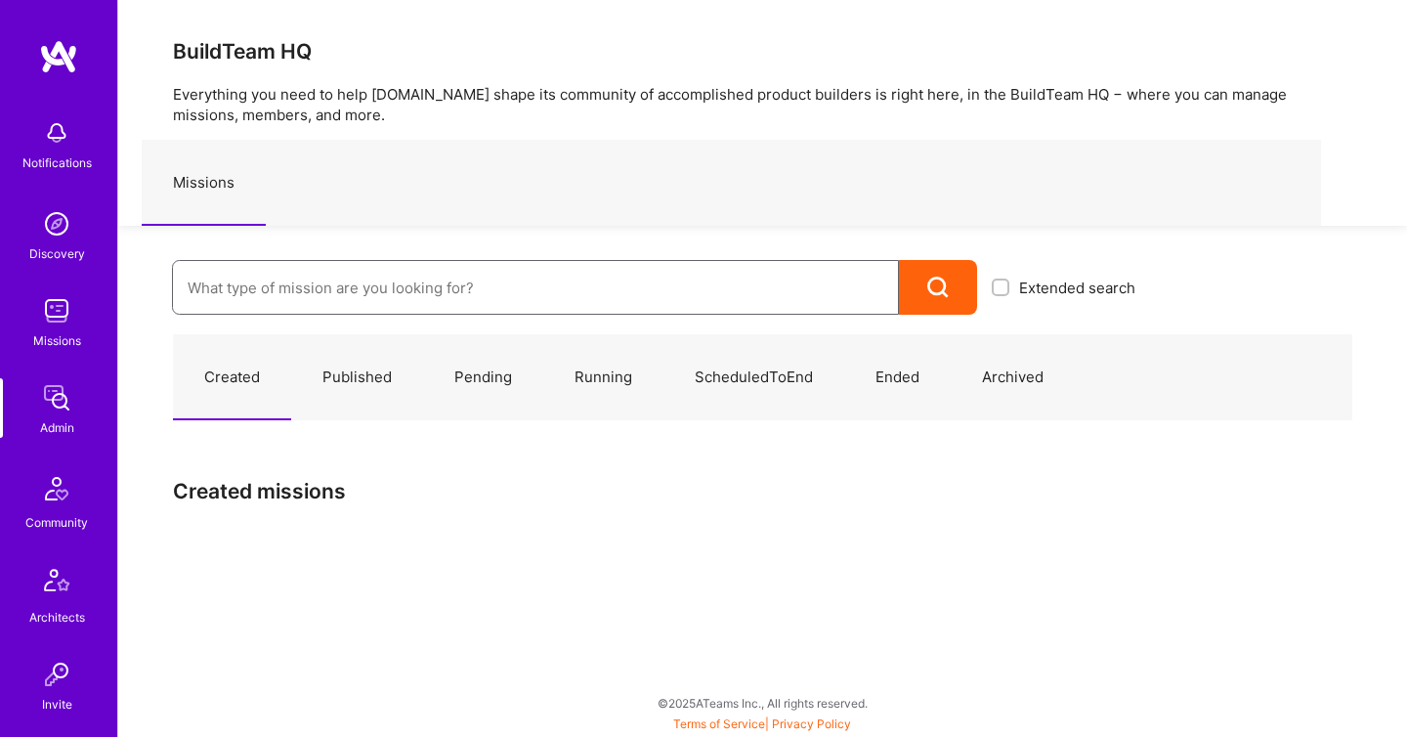
click at [295, 284] on input at bounding box center [536, 288] width 696 height 50
paste input "Medida.AI"
type input "Medida.AI"
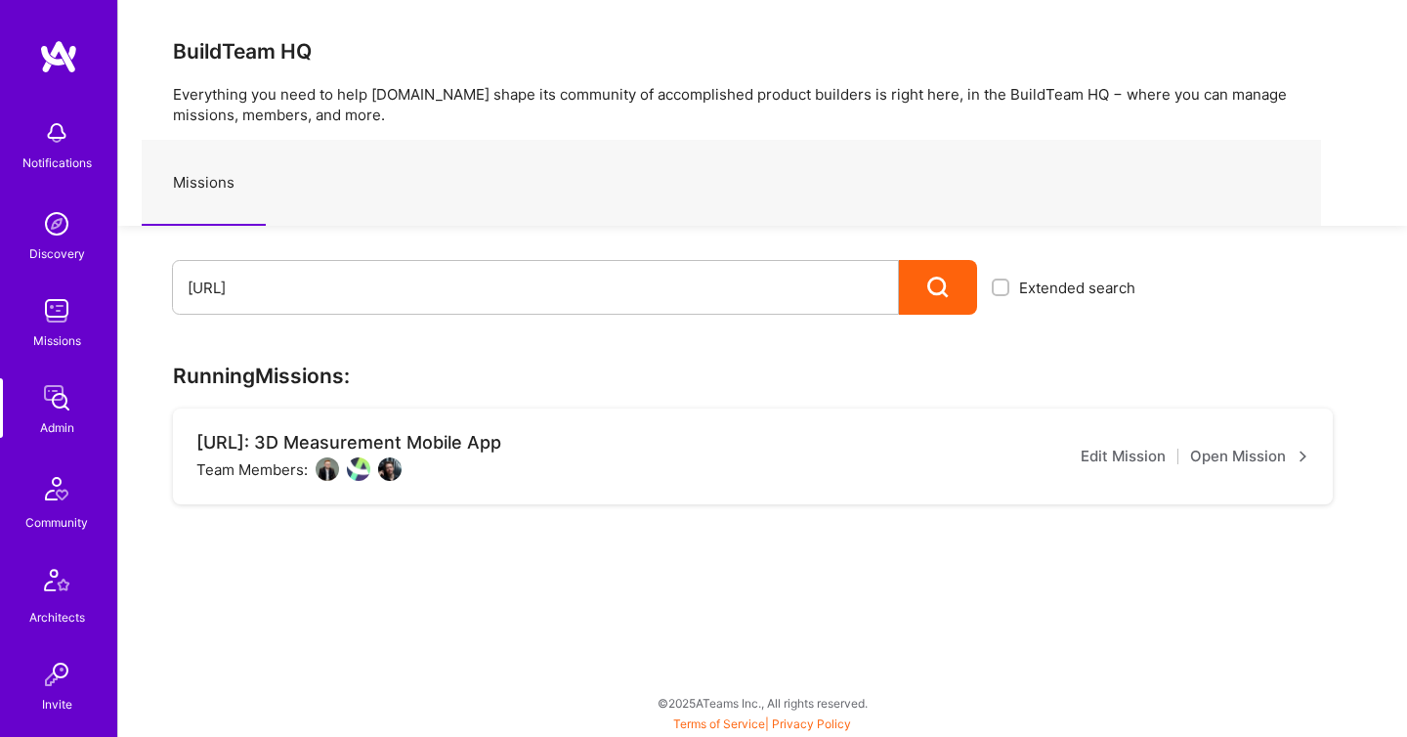
click at [1226, 452] on link "Open Mission" at bounding box center [1249, 456] width 119 height 23
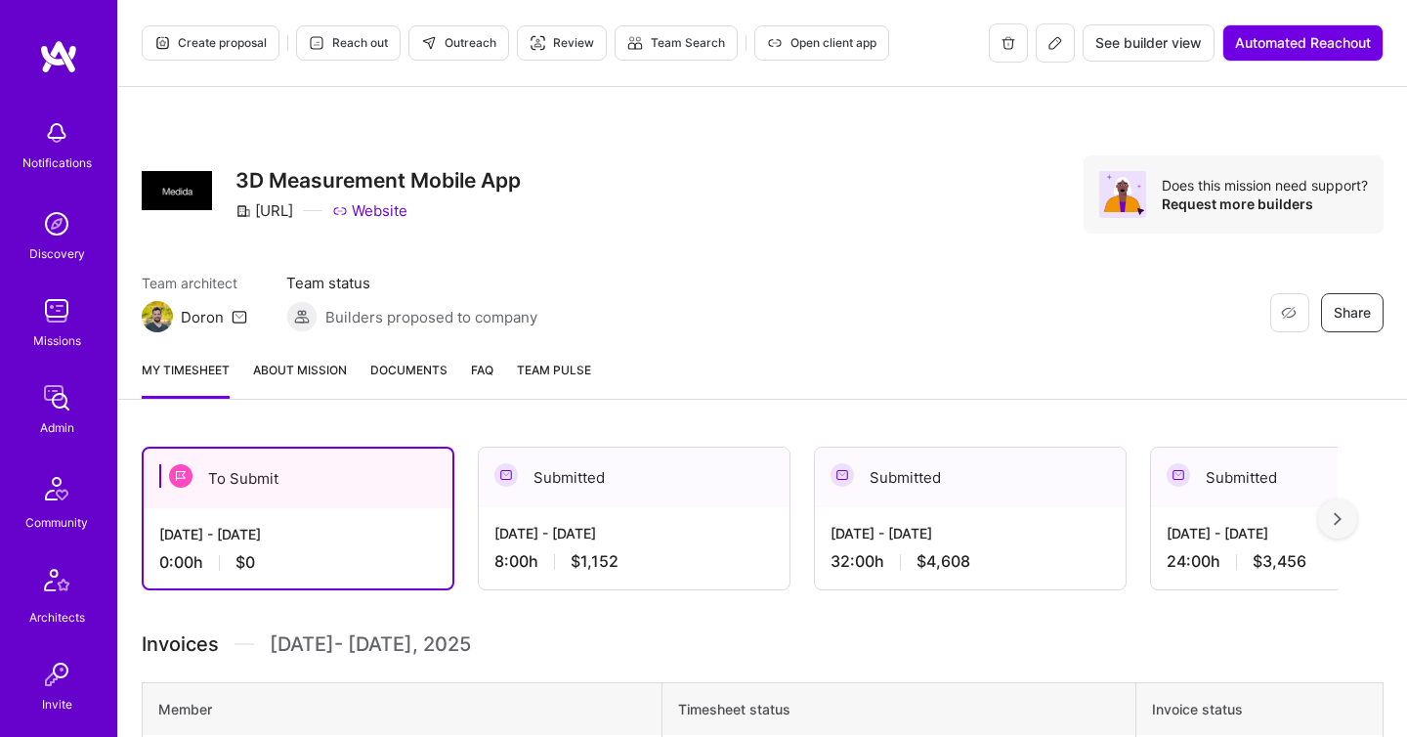
click at [385, 380] on link "Documents" at bounding box center [408, 379] width 77 height 39
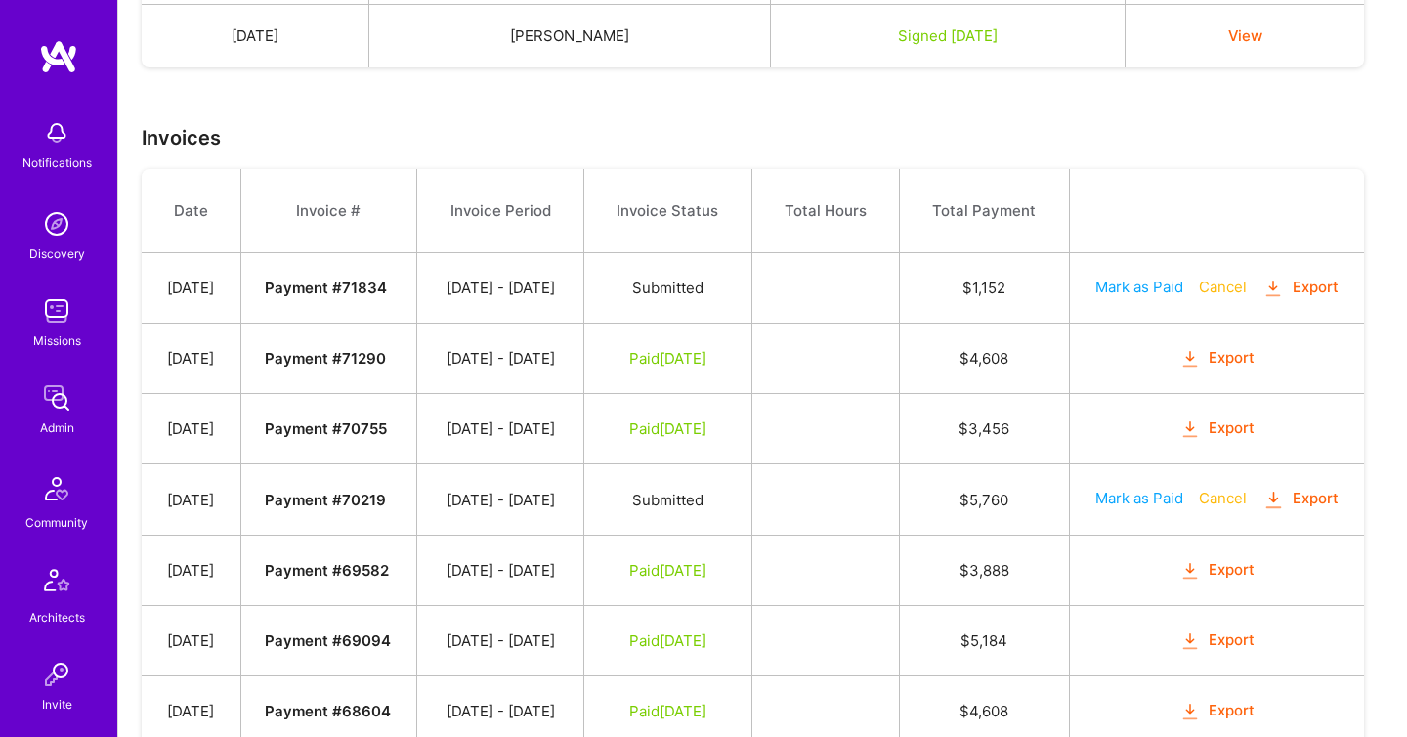
scroll to position [659, 0]
